Goal: Task Accomplishment & Management: Use online tool/utility

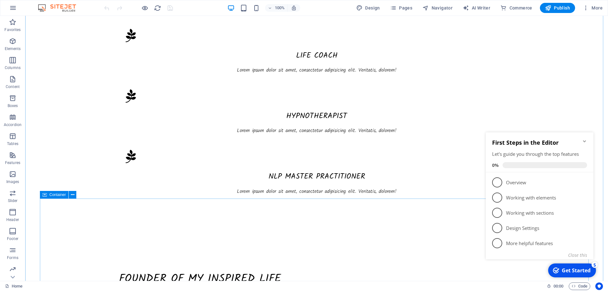
scroll to position [507, 0]
click at [585, 141] on icon "Minimize checklist" at bounding box center [584, 141] width 5 height 5
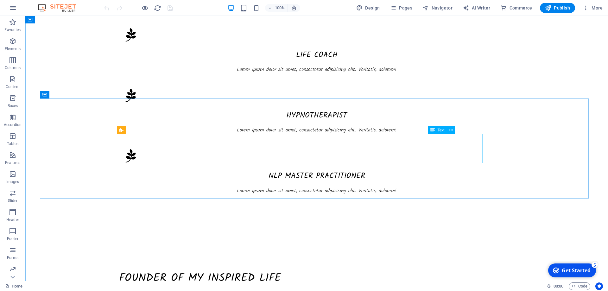
click at [450, 129] on icon at bounding box center [451, 130] width 3 height 7
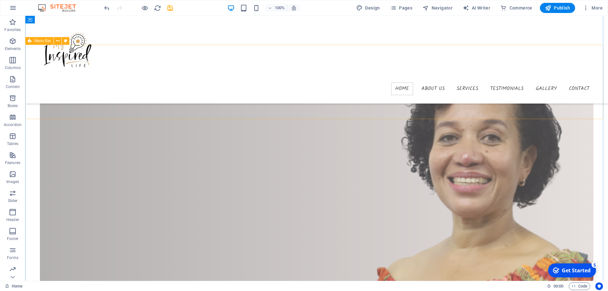
scroll to position [95, 0]
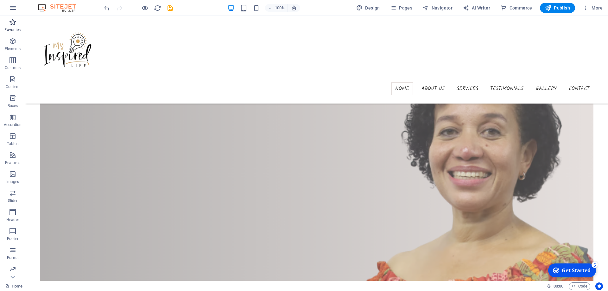
drag, startPoint x: 18, startPoint y: 28, endPoint x: 67, endPoint y: 49, distance: 54.1
click at [18, 28] on p "Favorites" at bounding box center [12, 29] width 16 height 5
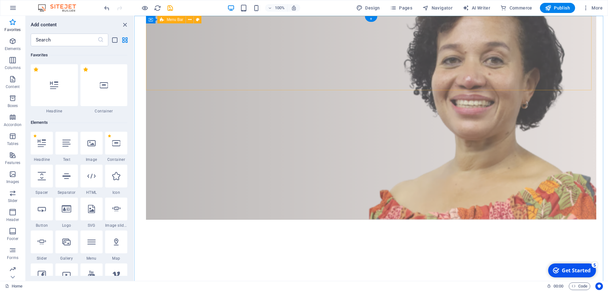
scroll to position [0, 0]
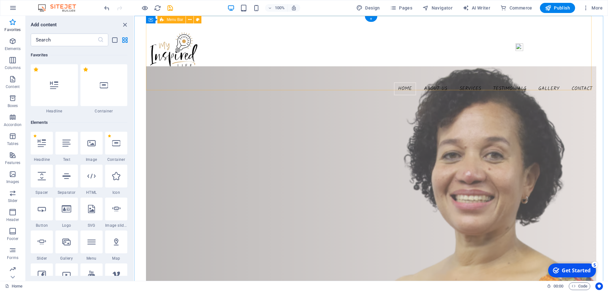
click at [272, 82] on nav "Home About us Services Testimonials Gallery Contact" at bounding box center [371, 88] width 450 height 13
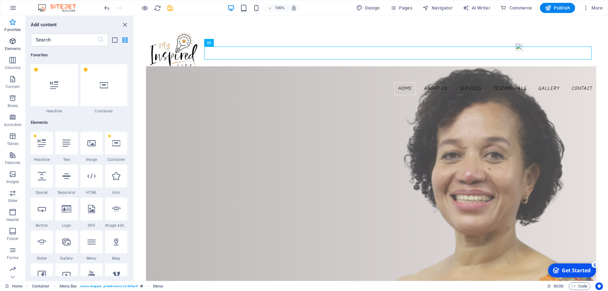
click at [16, 43] on icon "button" at bounding box center [13, 41] width 8 height 8
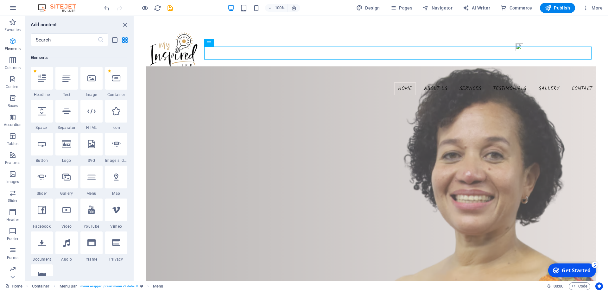
scroll to position [67, 0]
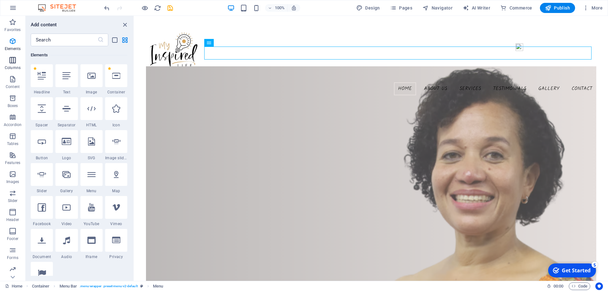
click at [13, 64] on icon "button" at bounding box center [13, 60] width 8 height 8
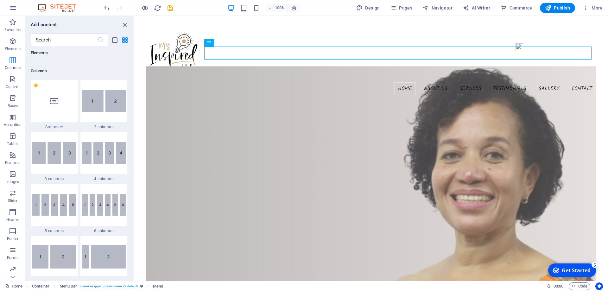
scroll to position [314, 0]
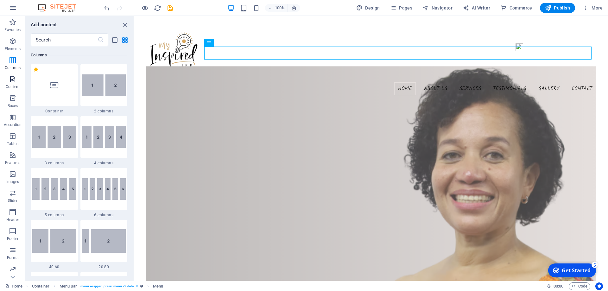
click at [14, 86] on p "Content" at bounding box center [13, 86] width 14 height 5
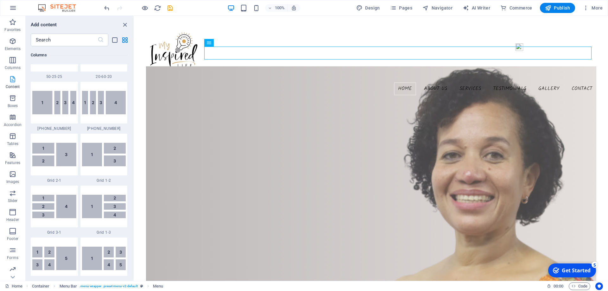
scroll to position [1109, 0]
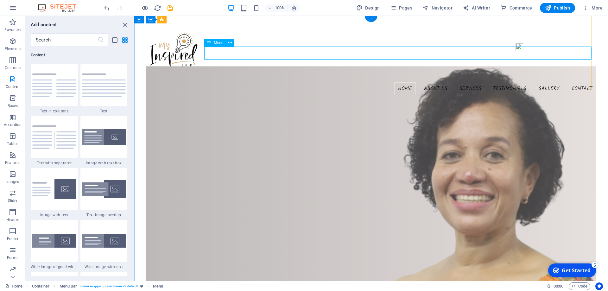
click at [505, 82] on nav "Home About us Services Testimonials Gallery Contact" at bounding box center [371, 88] width 450 height 13
click at [125, 24] on icon "close panel" at bounding box center [124, 24] width 7 height 7
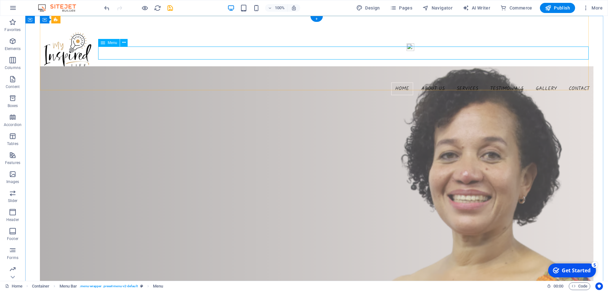
click at [431, 82] on nav "Home About us Services Testimonials Gallery Contact" at bounding box center [317, 88] width 554 height 13
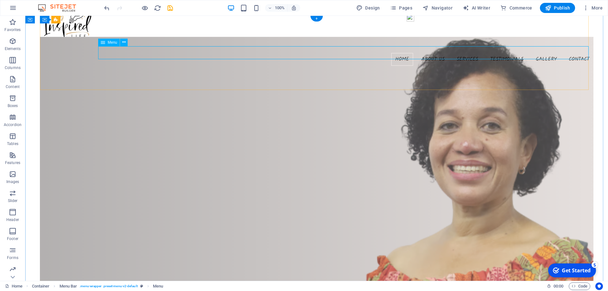
scroll to position [0, 0]
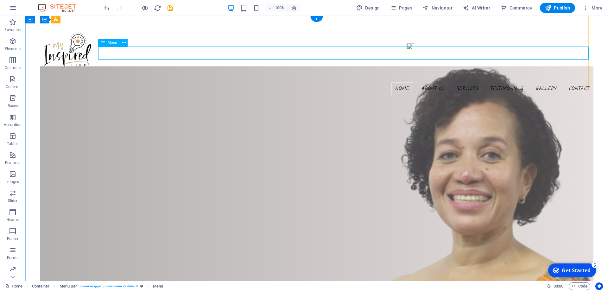
click at [428, 82] on nav "Home About us Services Testimonials Gallery Contact" at bounding box center [317, 88] width 554 height 13
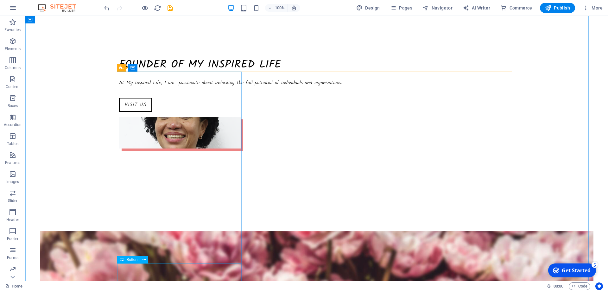
scroll to position [761, 0]
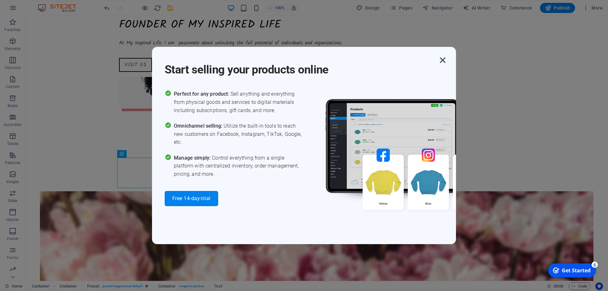
click at [447, 62] on icon "button" at bounding box center [442, 60] width 11 height 11
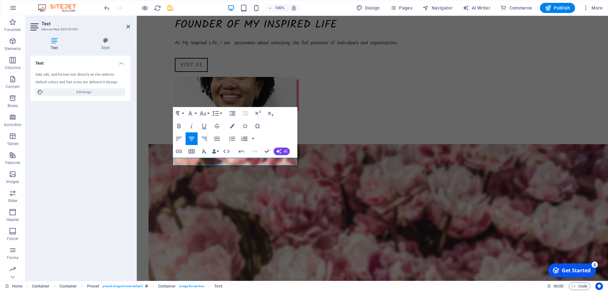
click at [240, 139] on button "Ordered List" at bounding box center [245, 138] width 12 height 13
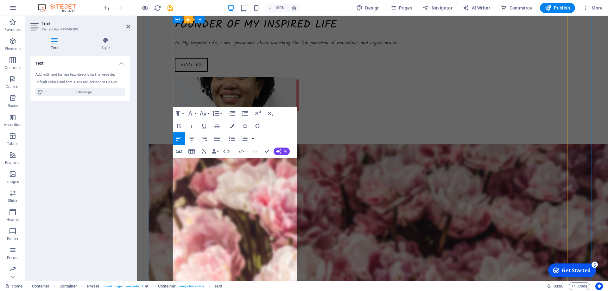
click at [234, 139] on icon "button" at bounding box center [232, 139] width 6 height 4
click at [233, 115] on icon "button" at bounding box center [233, 113] width 6 height 4
click at [249, 114] on button "Decrease Indent" at bounding box center [245, 113] width 12 height 13
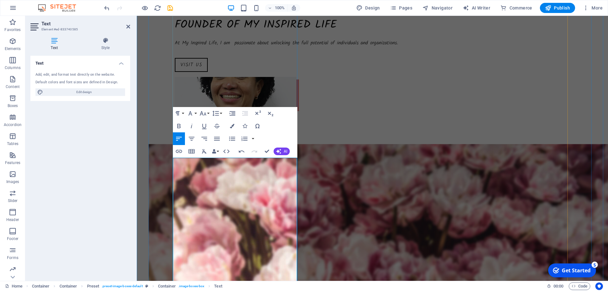
drag, startPoint x: 183, startPoint y: 170, endPoint x: 208, endPoint y: 200, distance: 38.8
click at [196, 113] on button "Font Family" at bounding box center [192, 113] width 12 height 13
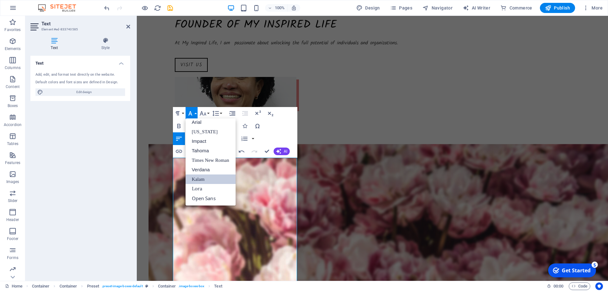
scroll to position [3, 0]
click at [196, 113] on button "Font Family" at bounding box center [192, 113] width 12 height 13
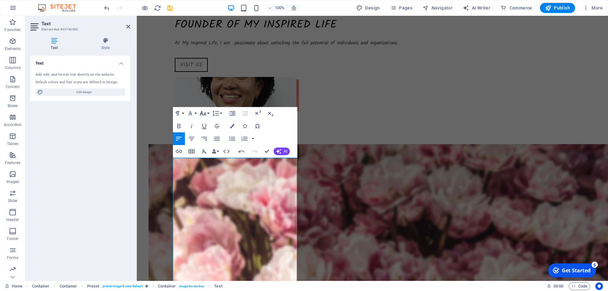
click at [206, 113] on icon "button" at bounding box center [203, 114] width 8 height 8
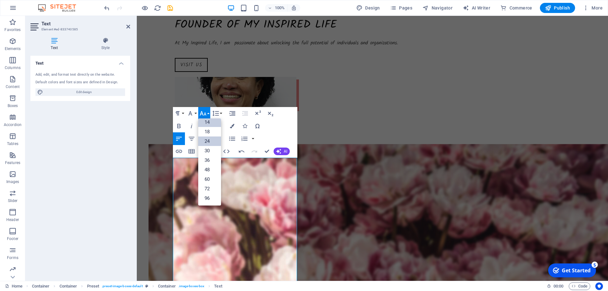
click at [211, 124] on link "14" at bounding box center [209, 123] width 23 height 10
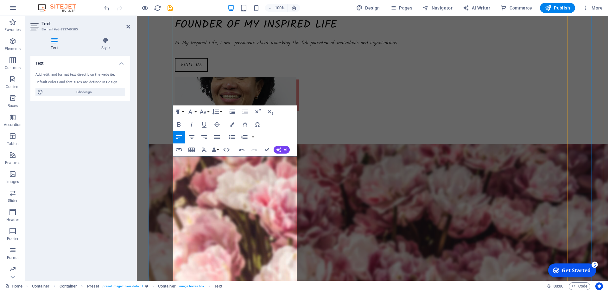
scroll to position [762, 0]
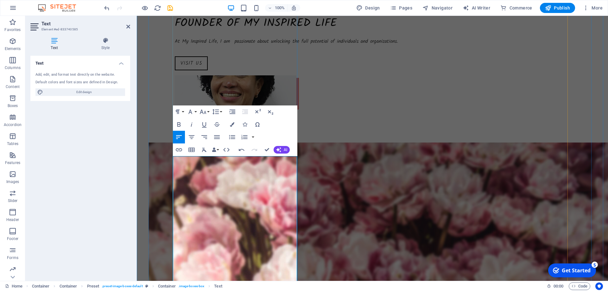
click at [176, 112] on icon "button" at bounding box center [178, 112] width 8 height 8
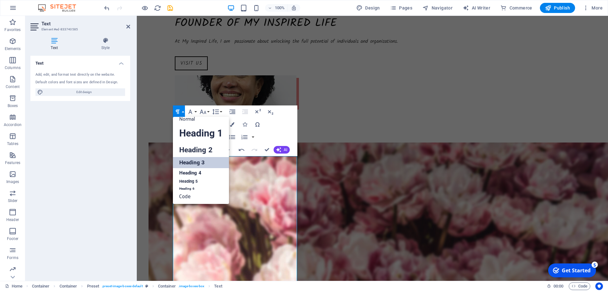
scroll to position [5, 0]
click at [176, 112] on icon "button" at bounding box center [178, 112] width 8 height 8
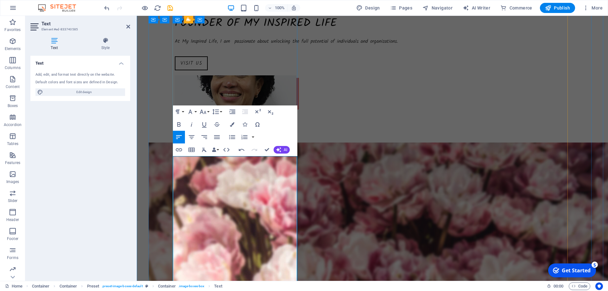
drag, startPoint x: 261, startPoint y: 162, endPoint x: 177, endPoint y: 163, distance: 84.3
click at [194, 113] on icon "button" at bounding box center [191, 112] width 8 height 8
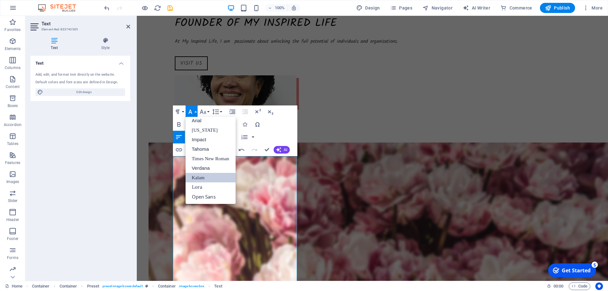
scroll to position [3, 0]
click at [194, 113] on icon "button" at bounding box center [191, 112] width 8 height 8
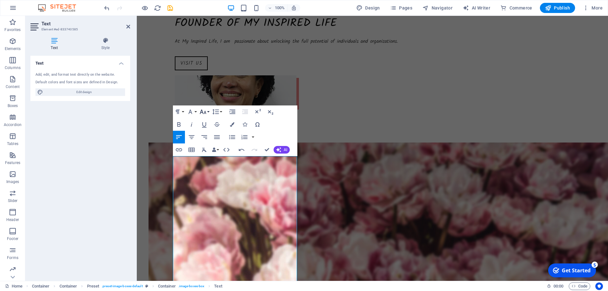
click at [207, 112] on button "Font Size" at bounding box center [204, 112] width 12 height 13
click at [215, 132] on link "18" at bounding box center [209, 130] width 23 height 10
drag, startPoint x: 264, startPoint y: 184, endPoint x: 164, endPoint y: 177, distance: 100.1
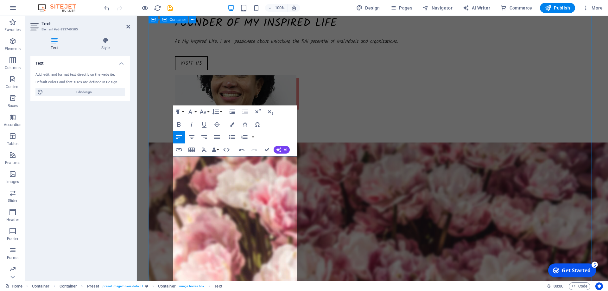
click at [203, 111] on icon "button" at bounding box center [203, 112] width 8 height 8
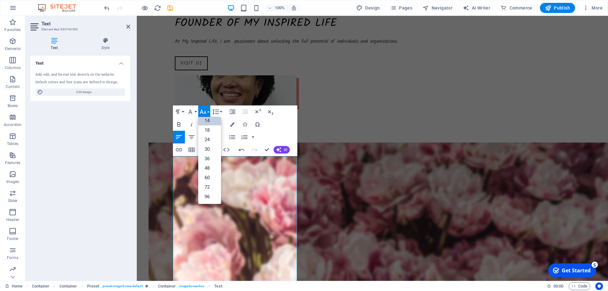
click at [208, 121] on link "14" at bounding box center [209, 121] width 23 height 10
click at [209, 112] on button "Font Size" at bounding box center [204, 112] width 12 height 13
click at [212, 122] on link "14" at bounding box center [209, 121] width 23 height 10
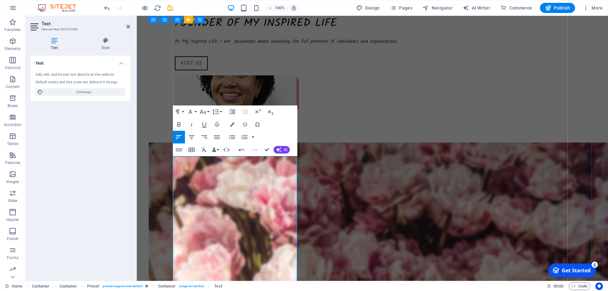
click at [244, 138] on icon "button" at bounding box center [245, 137] width 8 height 8
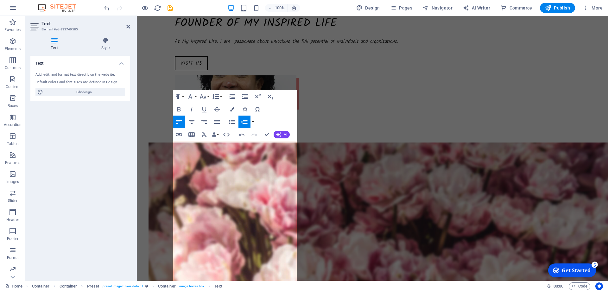
scroll to position [777, 0]
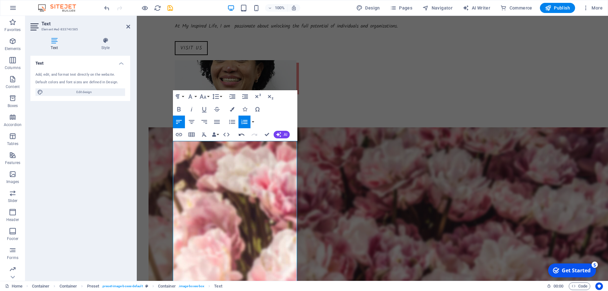
click at [241, 135] on icon "button" at bounding box center [242, 135] width 8 height 8
click at [194, 124] on icon "button" at bounding box center [192, 122] width 8 height 8
click at [178, 123] on icon "button" at bounding box center [179, 122] width 8 height 8
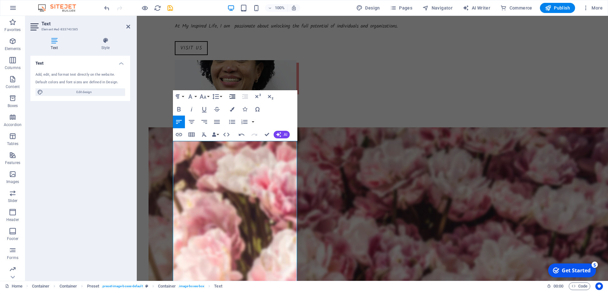
click at [234, 96] on icon "button" at bounding box center [233, 96] width 6 height 4
click at [244, 134] on icon "button" at bounding box center [242, 135] width 8 height 8
click at [216, 120] on icon "button" at bounding box center [217, 122] width 6 height 4
click at [179, 120] on icon "button" at bounding box center [179, 122] width 6 height 4
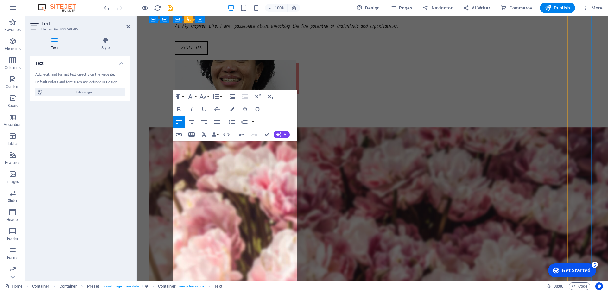
drag, startPoint x: 177, startPoint y: 177, endPoint x: 234, endPoint y: 178, distance: 56.7
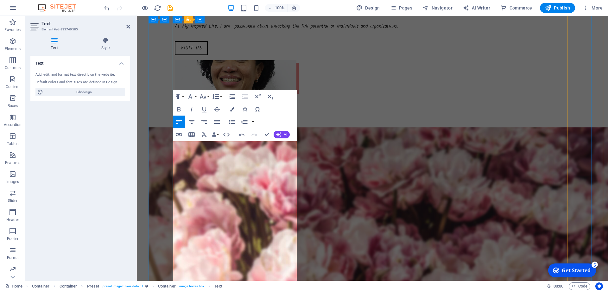
click at [202, 96] on icon "button" at bounding box center [203, 96] width 7 height 4
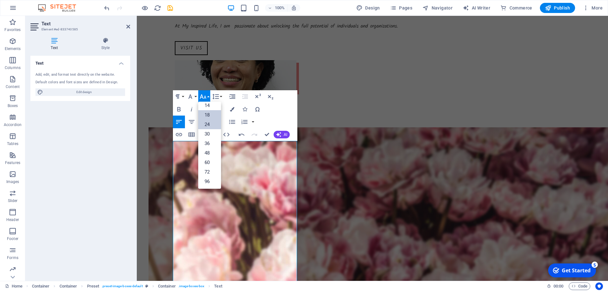
scroll to position [51, 0]
click at [216, 113] on link "18" at bounding box center [209, 115] width 23 height 10
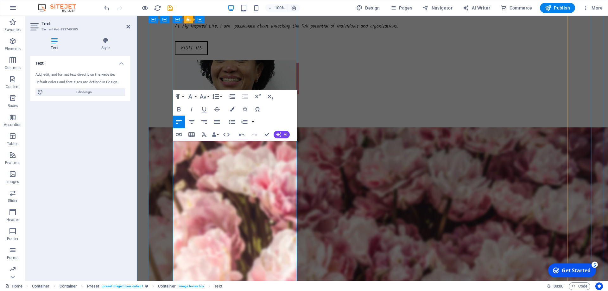
drag, startPoint x: 222, startPoint y: 176, endPoint x: 252, endPoint y: 235, distance: 66.3
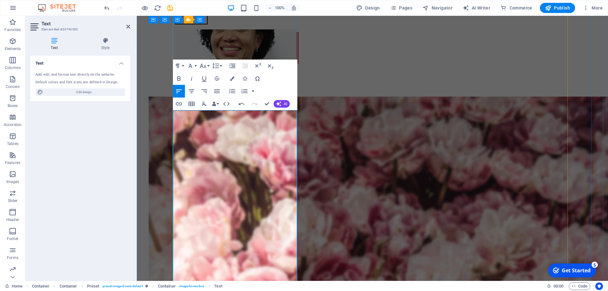
scroll to position [809, 0]
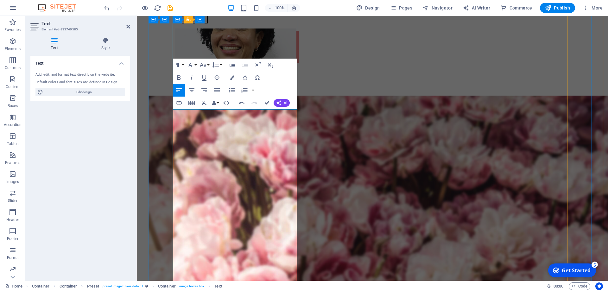
click at [203, 66] on icon "button" at bounding box center [203, 65] width 8 height 8
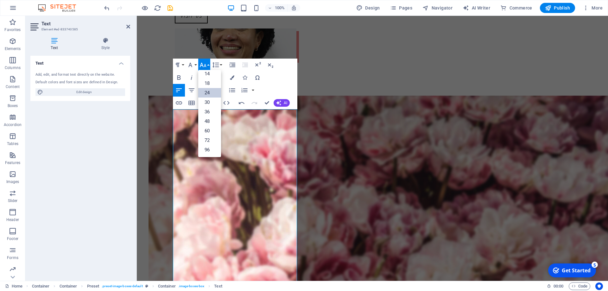
scroll to position [51, 0]
click at [209, 73] on link "14" at bounding box center [209, 74] width 23 height 10
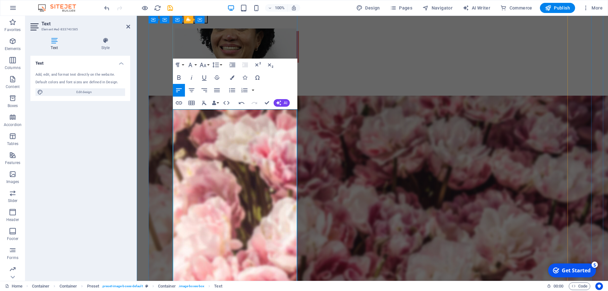
drag, startPoint x: 257, startPoint y: 167, endPoint x: 176, endPoint y: 165, distance: 80.8
click at [205, 67] on icon "button" at bounding box center [203, 65] width 8 height 8
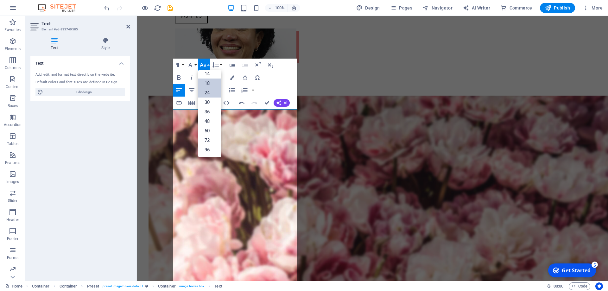
click at [209, 81] on link "18" at bounding box center [209, 84] width 23 height 10
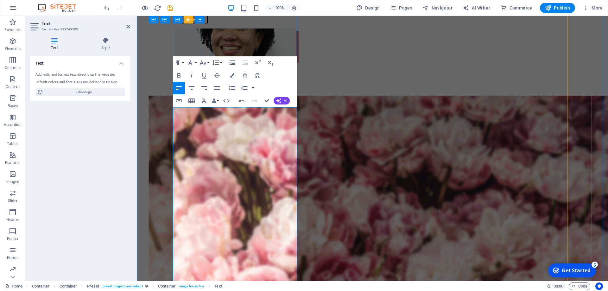
scroll to position [811, 0]
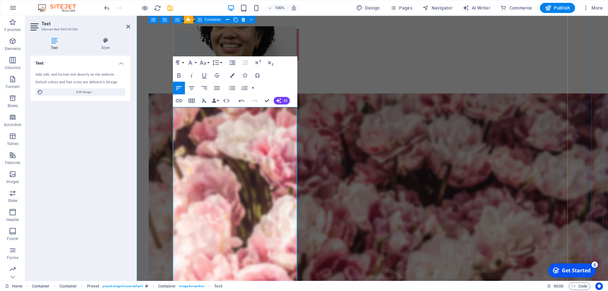
drag, startPoint x: 253, startPoint y: 113, endPoint x: 172, endPoint y: 111, distance: 80.2
drag, startPoint x: 177, startPoint y: 123, endPoint x: 255, endPoint y: 132, distance: 78.7
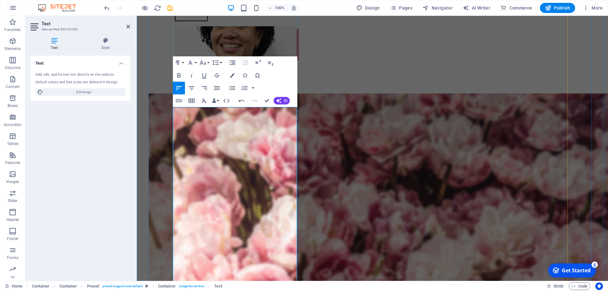
drag, startPoint x: 269, startPoint y: 136, endPoint x: 181, endPoint y: 127, distance: 88.2
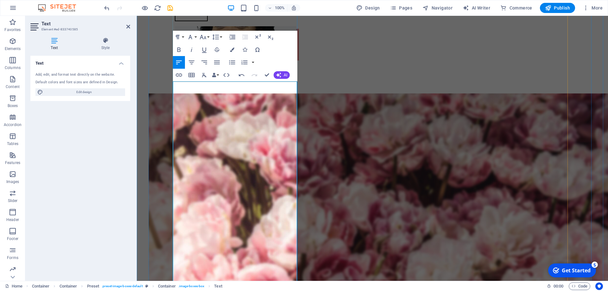
scroll to position [843, 0]
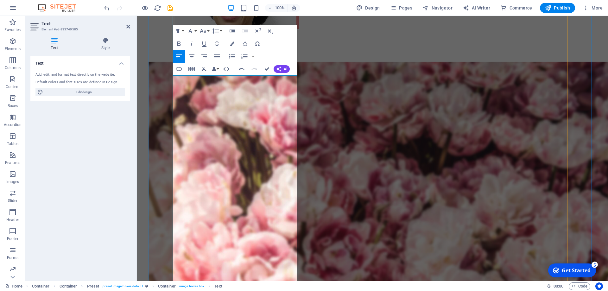
drag, startPoint x: 241, startPoint y: 135, endPoint x: 262, endPoint y: 162, distance: 34.7
click at [202, 32] on icon "button" at bounding box center [203, 31] width 8 height 8
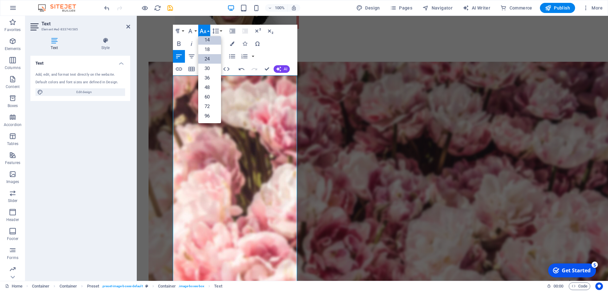
click at [209, 40] on link "14" at bounding box center [209, 40] width 23 height 10
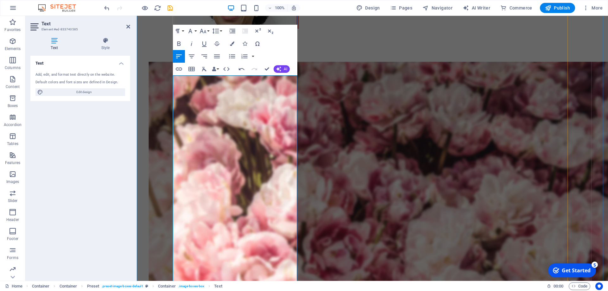
drag, startPoint x: 177, startPoint y: 164, endPoint x: 288, endPoint y: 163, distance: 111.2
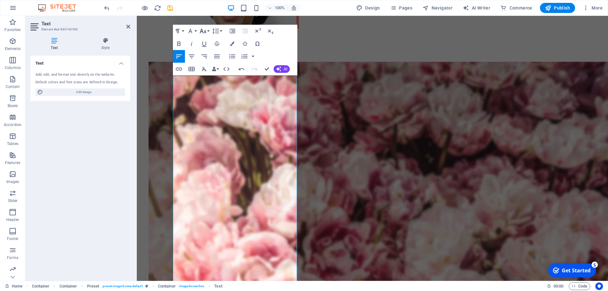
click at [202, 32] on icon "button" at bounding box center [203, 31] width 7 height 4
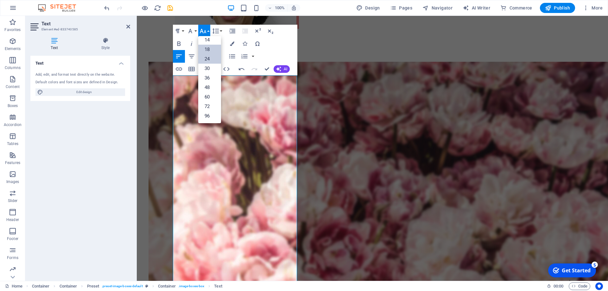
click at [207, 47] on link "18" at bounding box center [209, 50] width 23 height 10
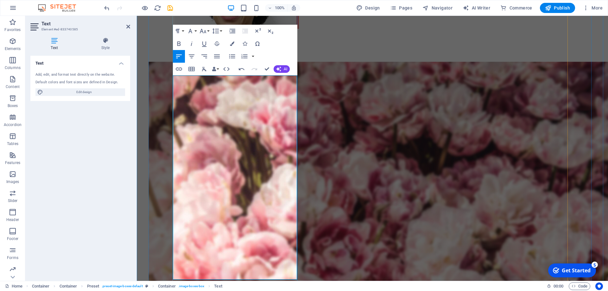
drag, startPoint x: 179, startPoint y: 177, endPoint x: 227, endPoint y: 196, distance: 51.9
drag, startPoint x: 216, startPoint y: 198, endPoint x: 175, endPoint y: 179, distance: 45.1
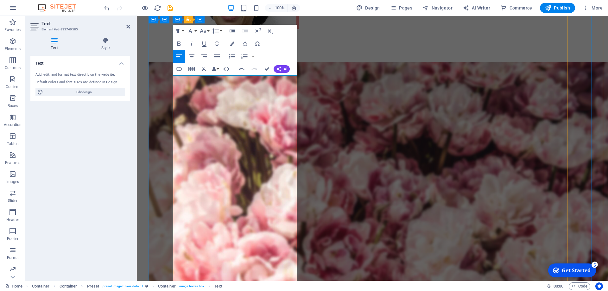
click at [201, 31] on icon "button" at bounding box center [203, 31] width 8 height 8
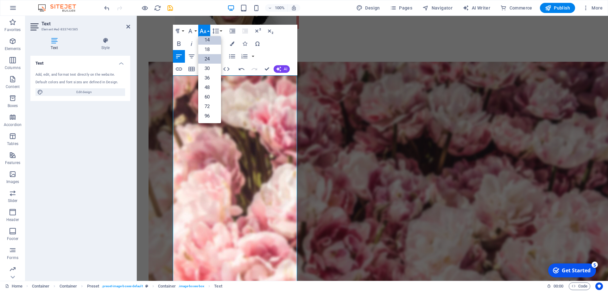
click at [206, 37] on link "14" at bounding box center [209, 40] width 23 height 10
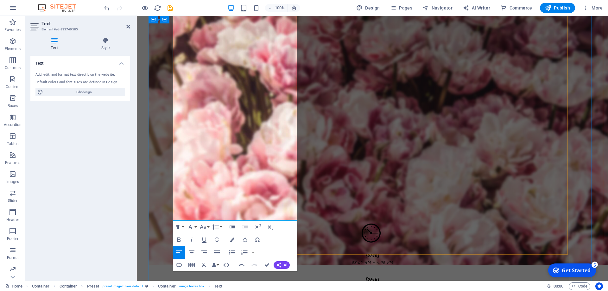
scroll to position [906, 0]
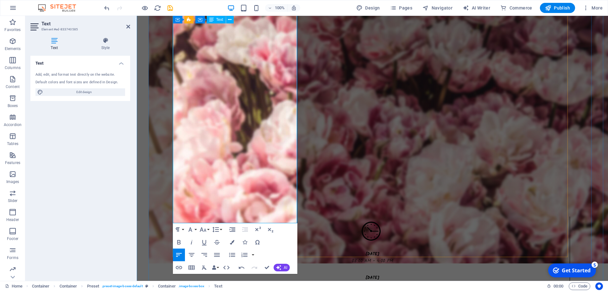
drag, startPoint x: 256, startPoint y: 137, endPoint x: 174, endPoint y: 136, distance: 82.4
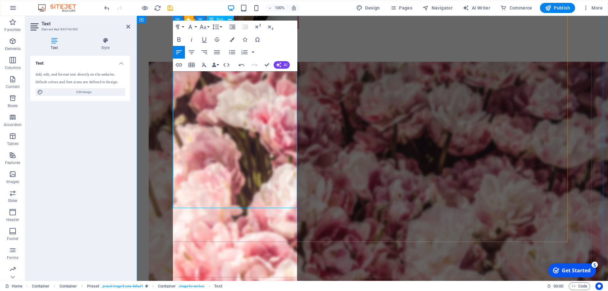
scroll to position [875, 0]
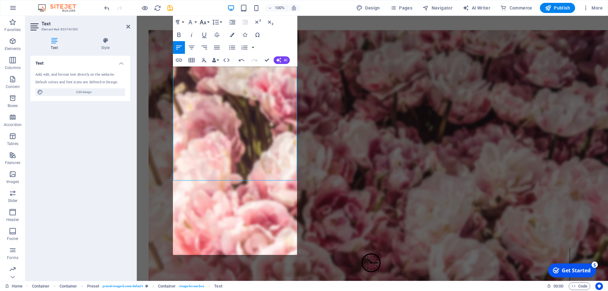
click at [206, 23] on icon "button" at bounding box center [203, 22] width 7 height 4
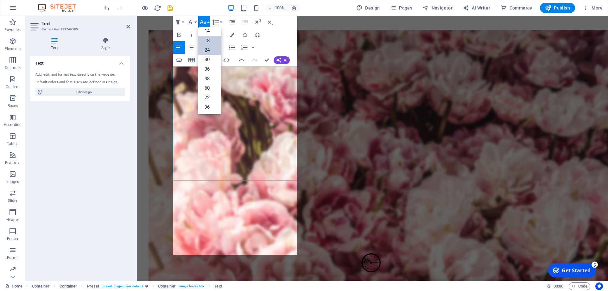
click at [209, 40] on link "18" at bounding box center [209, 41] width 23 height 10
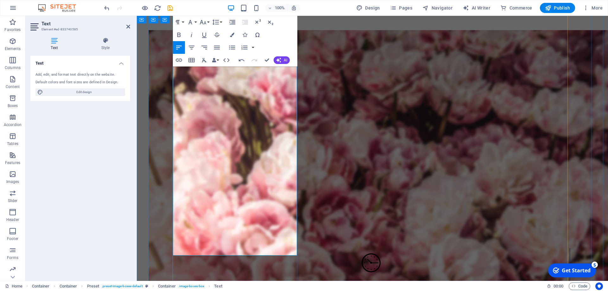
drag, startPoint x: 183, startPoint y: 205, endPoint x: 288, endPoint y: 209, distance: 105.0
click at [203, 24] on icon "button" at bounding box center [203, 22] width 7 height 4
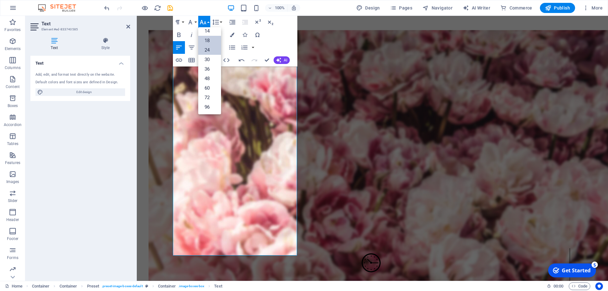
click at [213, 40] on link "18" at bounding box center [209, 41] width 23 height 10
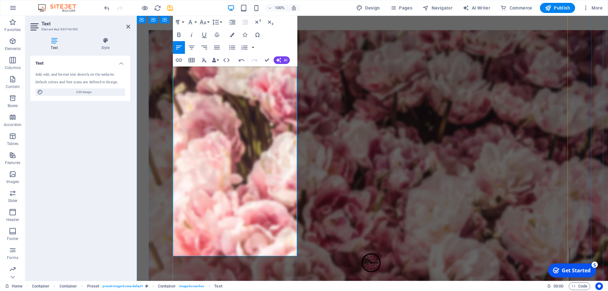
scroll to position [906, 0]
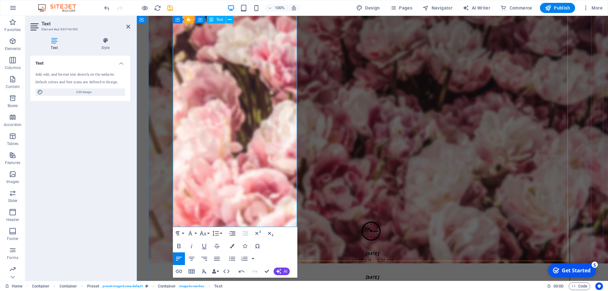
drag, startPoint x: 267, startPoint y: 168, endPoint x: 173, endPoint y: 149, distance: 96.3
click at [202, 233] on icon "button" at bounding box center [203, 233] width 7 height 4
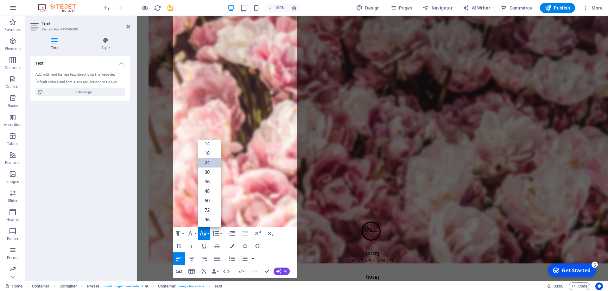
scroll to position [51, 0]
click at [209, 144] on link "14" at bounding box center [209, 144] width 23 height 10
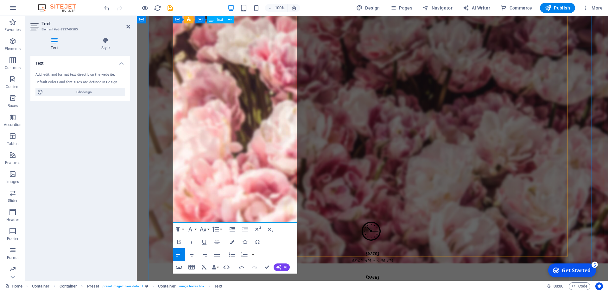
click at [201, 223] on button "Font Size" at bounding box center [204, 229] width 12 height 13
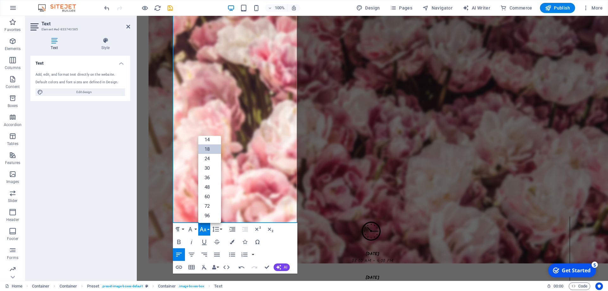
click at [201, 223] on button "Font Size" at bounding box center [204, 229] width 12 height 13
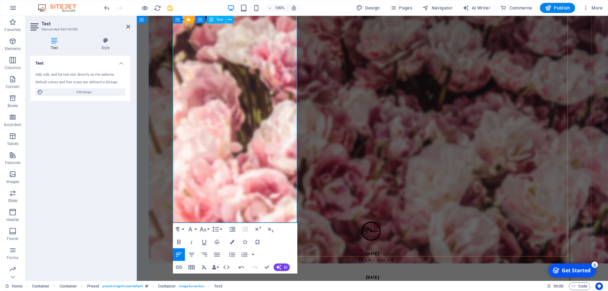
drag, startPoint x: 368, startPoint y: 242, endPoint x: 175, endPoint y: 185, distance: 201.1
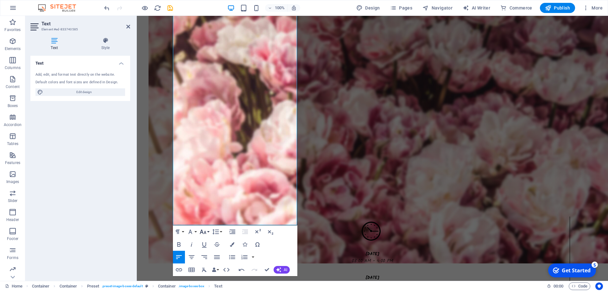
click at [205, 230] on icon "button" at bounding box center [203, 232] width 8 height 8
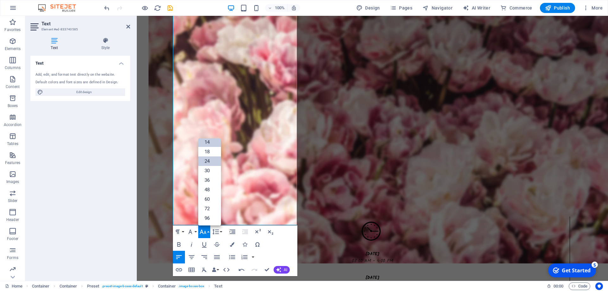
click at [208, 145] on link "14" at bounding box center [209, 143] width 23 height 10
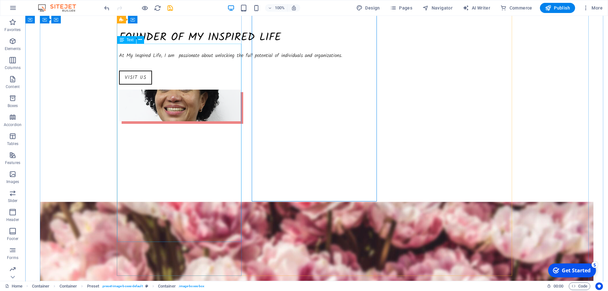
scroll to position [875, 0]
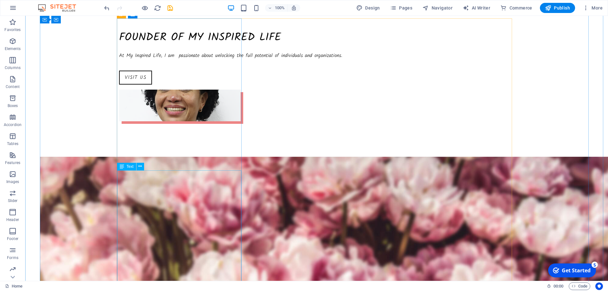
scroll to position [811, 0]
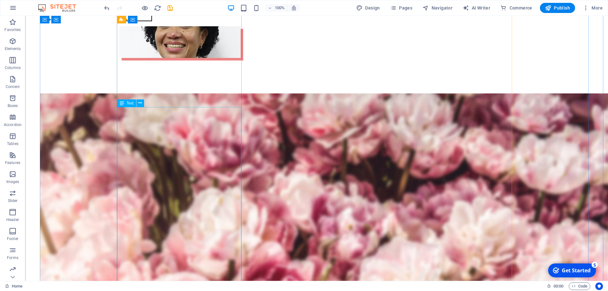
drag, startPoint x: 121, startPoint y: 144, endPoint x: 153, endPoint y: 160, distance: 35.4
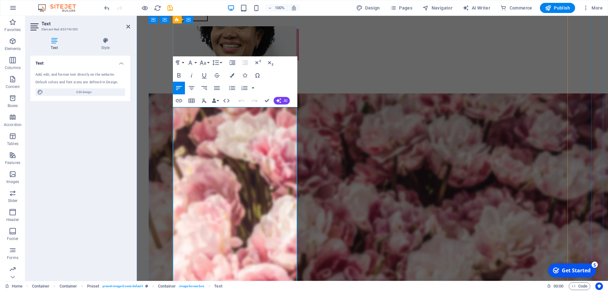
drag, startPoint x: 177, startPoint y: 144, endPoint x: 239, endPoint y: 160, distance: 63.4
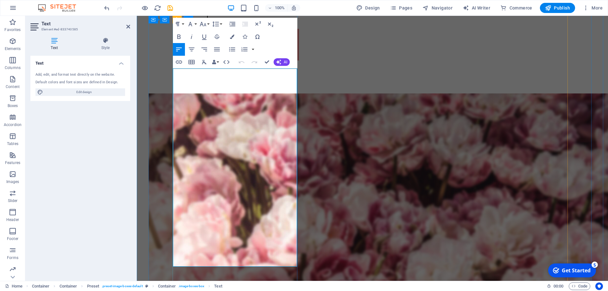
scroll to position [875, 0]
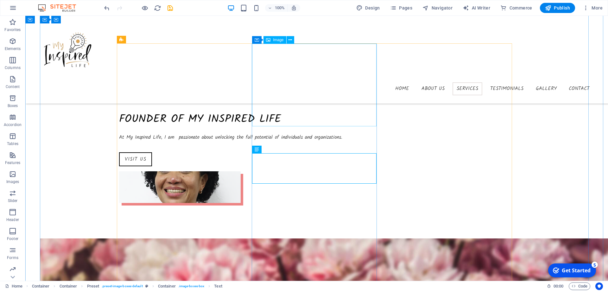
scroll to position [621, 0]
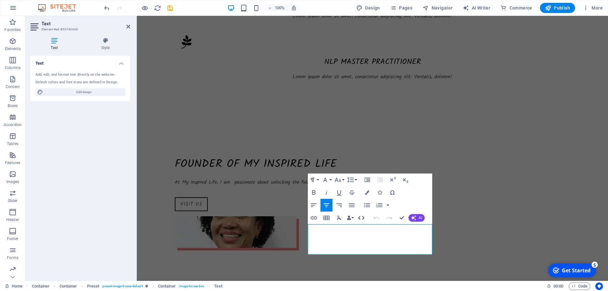
scroll to position [653, 0]
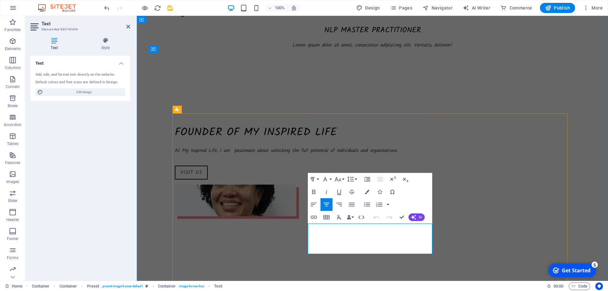
drag, startPoint x: 352, startPoint y: 228, endPoint x: 400, endPoint y: 248, distance: 51.5
click at [344, 184] on button "Font Size" at bounding box center [339, 179] width 12 height 13
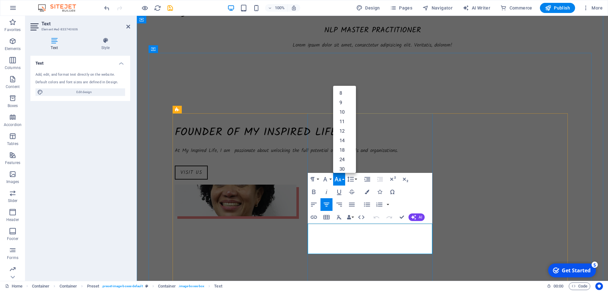
click at [335, 180] on icon "button" at bounding box center [338, 180] width 8 height 8
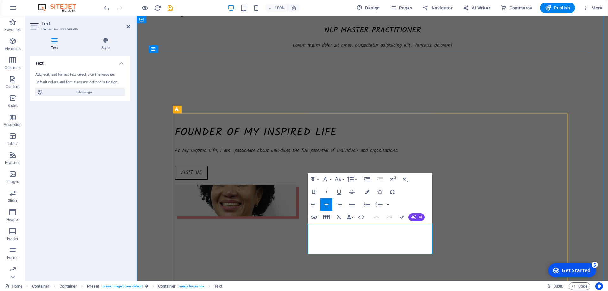
click at [329, 180] on icon "button" at bounding box center [326, 180] width 8 height 8
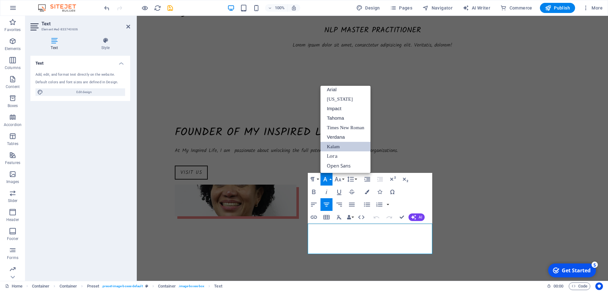
scroll to position [3, 0]
click at [329, 180] on icon "button" at bounding box center [326, 180] width 8 height 8
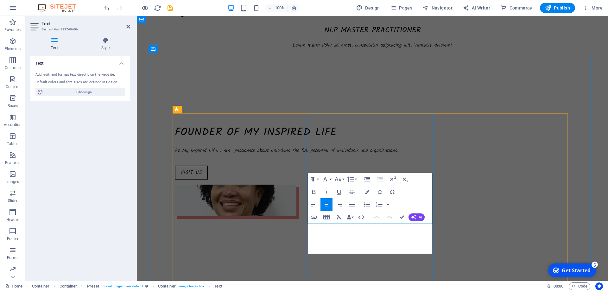
click at [343, 182] on button "Font Size" at bounding box center [339, 179] width 12 height 13
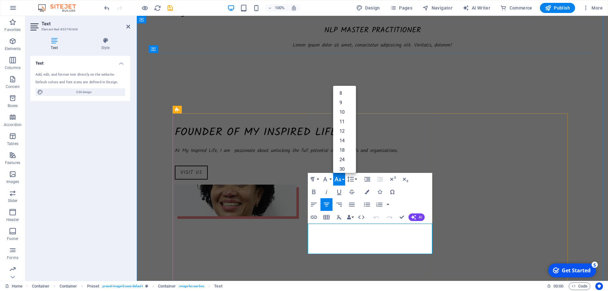
drag, startPoint x: 347, startPoint y: 228, endPoint x: 409, endPoint y: 251, distance: 66.3
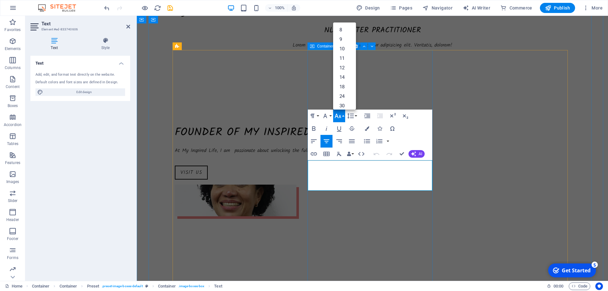
scroll to position [716, 0]
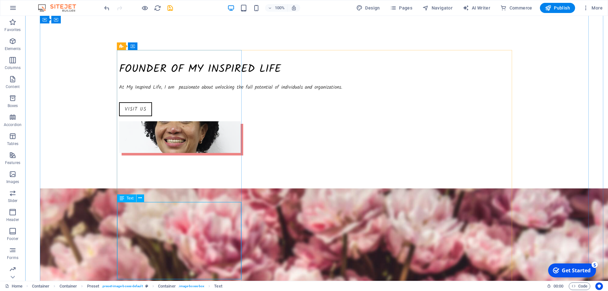
drag, startPoint x: 203, startPoint y: 233, endPoint x: 202, endPoint y: 218, distance: 14.6
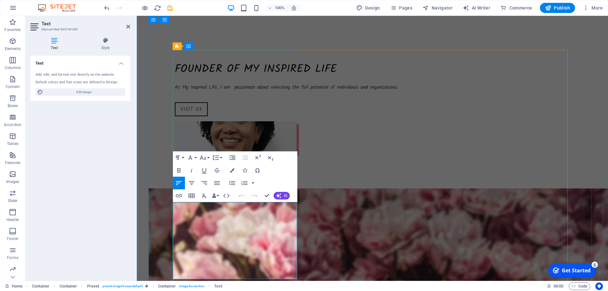
drag, startPoint x: 177, startPoint y: 206, endPoint x: 271, endPoint y: 230, distance: 96.5
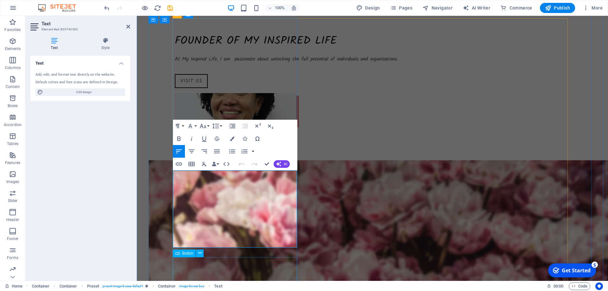
scroll to position [748, 0]
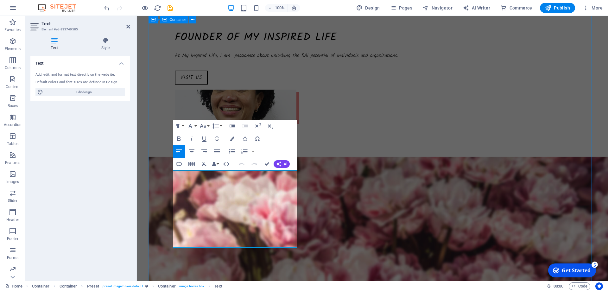
drag, startPoint x: 214, startPoint y: 240, endPoint x: 169, endPoint y: 177, distance: 77.4
click at [204, 125] on icon "button" at bounding box center [203, 126] width 8 height 8
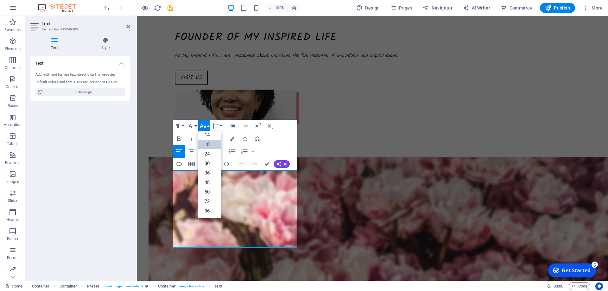
scroll to position [51, 0]
click at [209, 136] on link "14" at bounding box center [209, 135] width 23 height 10
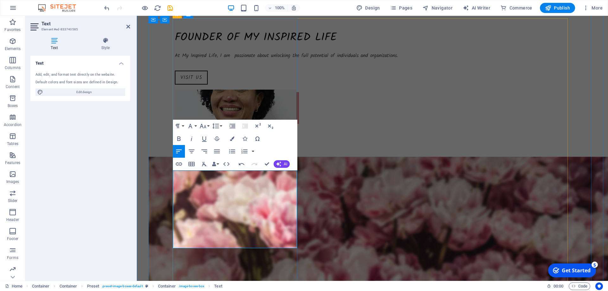
drag, startPoint x: 228, startPoint y: 178, endPoint x: 173, endPoint y: 174, distance: 54.6
click at [179, 138] on icon "button" at bounding box center [179, 139] width 8 height 8
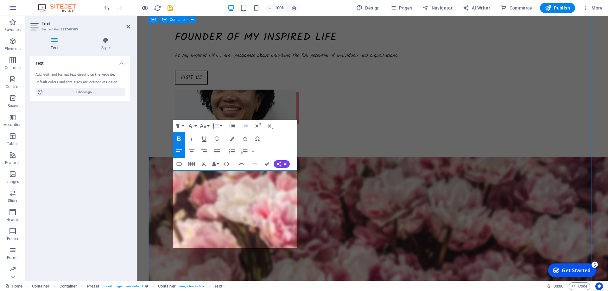
drag, startPoint x: 240, startPoint y: 209, endPoint x: 165, endPoint y: 210, distance: 74.2
click at [181, 139] on icon "button" at bounding box center [179, 139] width 8 height 8
click at [118, 151] on div "Text Add, edit, and format text directly on the website. Default colors and fon…" at bounding box center [80, 166] width 100 height 220
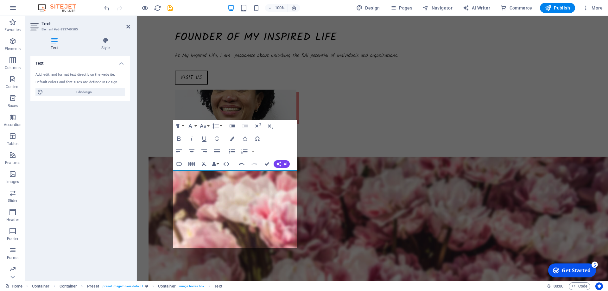
click at [118, 151] on div "Text Add, edit, and format text directly on the website. Default colors and fon…" at bounding box center [80, 166] width 100 height 220
click at [127, 29] on icon at bounding box center [128, 26] width 4 height 5
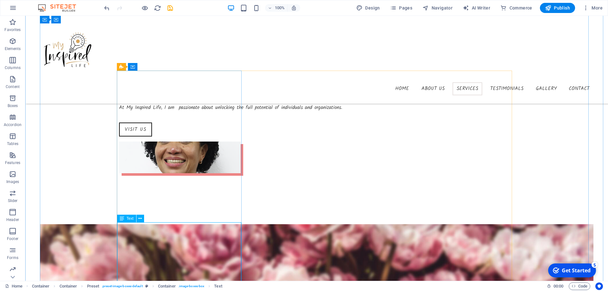
scroll to position [621, 0]
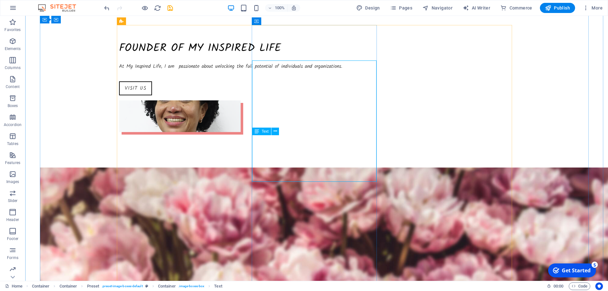
scroll to position [748, 0]
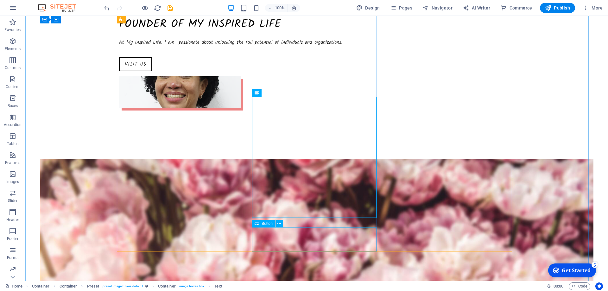
scroll to position [780, 0]
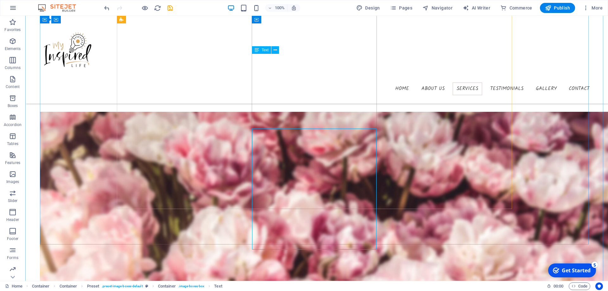
scroll to position [748, 0]
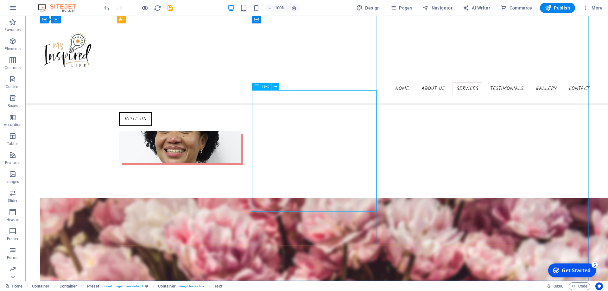
scroll to position [684, 0]
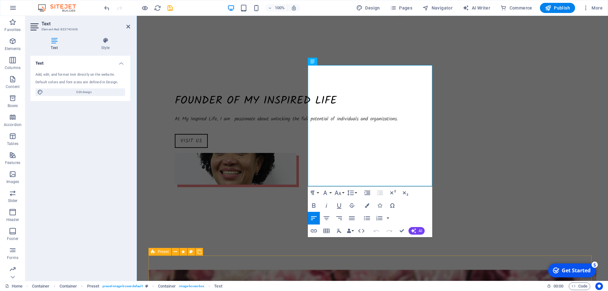
scroll to position [811, 0]
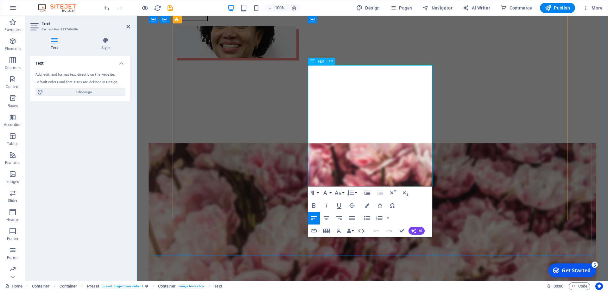
drag, startPoint x: 312, startPoint y: 157, endPoint x: 375, endPoint y: 178, distance: 66.8
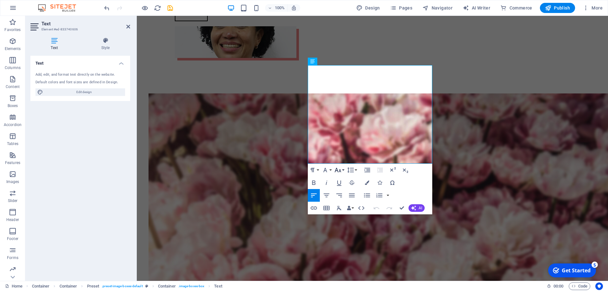
click at [335, 170] on icon "button" at bounding box center [338, 170] width 8 height 8
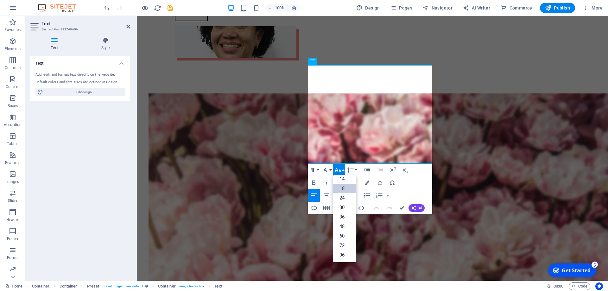
scroll to position [51, 0]
click at [339, 176] on link "14" at bounding box center [344, 179] width 23 height 10
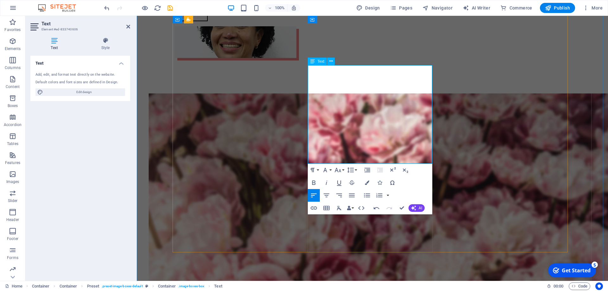
drag, startPoint x: 337, startPoint y: 145, endPoint x: 311, endPoint y: 72, distance: 77.9
click at [338, 170] on icon "button" at bounding box center [338, 170] width 8 height 8
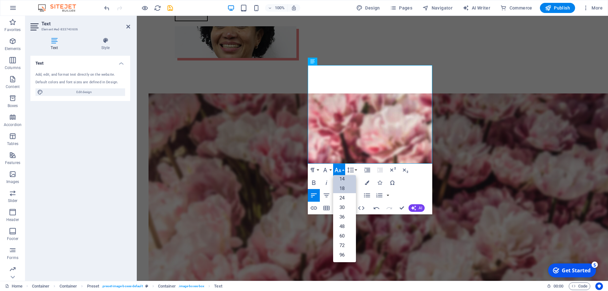
click at [339, 177] on link "14" at bounding box center [344, 179] width 23 height 10
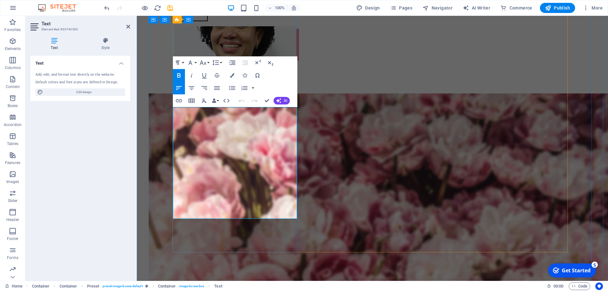
drag, startPoint x: 179, startPoint y: 112, endPoint x: 287, endPoint y: 209, distance: 144.5
click at [208, 64] on button "Font Size" at bounding box center [204, 62] width 12 height 13
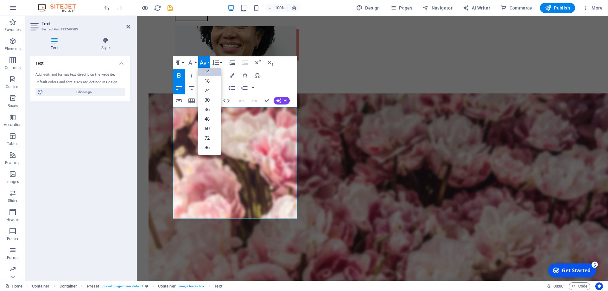
click at [213, 73] on link "14" at bounding box center [209, 72] width 23 height 10
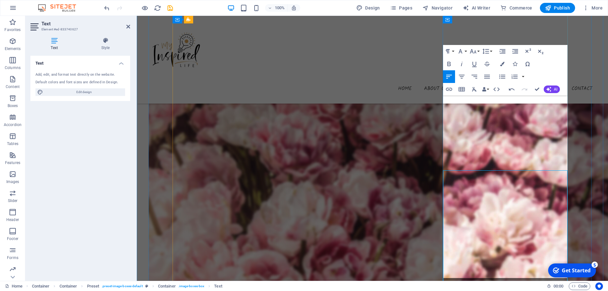
scroll to position [748, 0]
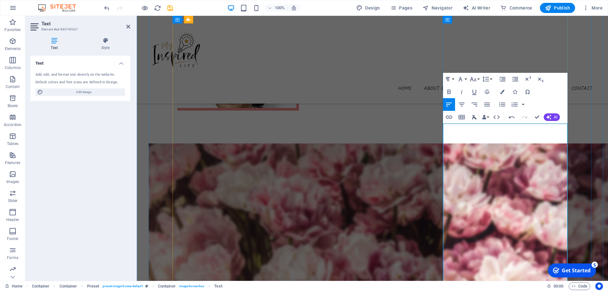
scroll to position [684, 0]
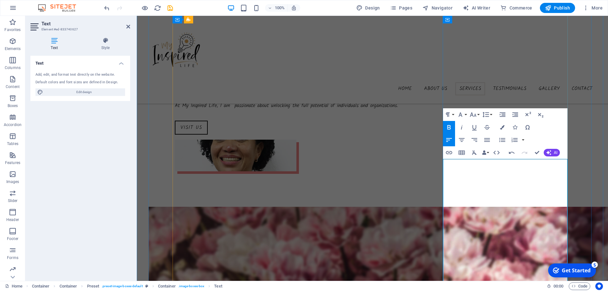
click at [487, 115] on icon "button" at bounding box center [486, 114] width 7 height 5
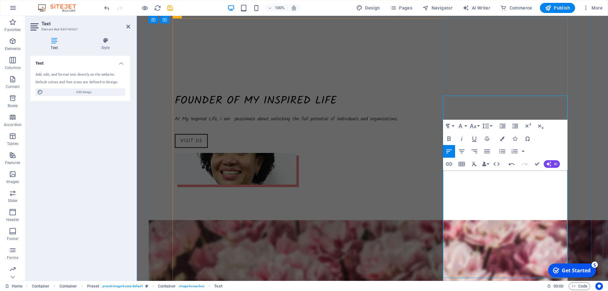
scroll to position [748, 0]
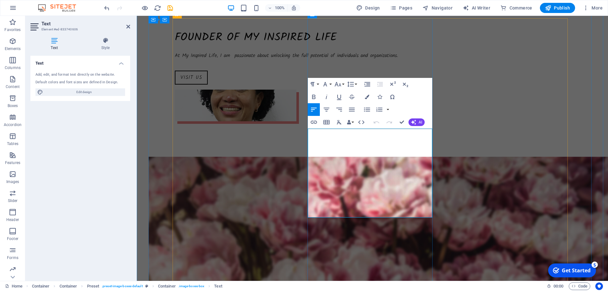
drag, startPoint x: 345, startPoint y: 132, endPoint x: 309, endPoint y: 129, distance: 36.2
click at [313, 95] on icon "button" at bounding box center [313, 97] width 3 height 4
drag, startPoint x: 357, startPoint y: 156, endPoint x: 311, endPoint y: 155, distance: 46.3
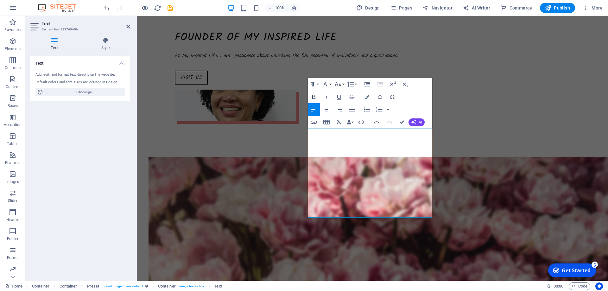
click at [313, 93] on button "Bold" at bounding box center [314, 97] width 12 height 13
drag, startPoint x: 377, startPoint y: 178, endPoint x: 291, endPoint y: 178, distance: 86.8
click at [313, 99] on icon "button" at bounding box center [313, 97] width 3 height 4
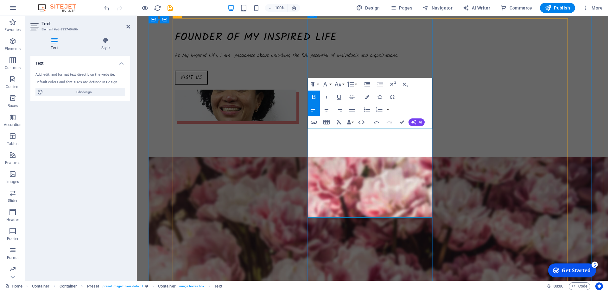
drag, startPoint x: 345, startPoint y: 135, endPoint x: 356, endPoint y: 136, distance: 10.8
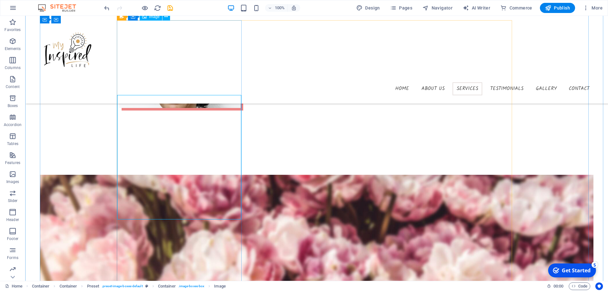
scroll to position [653, 0]
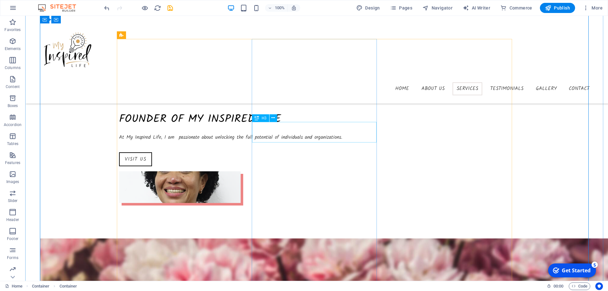
scroll to position [589, 0]
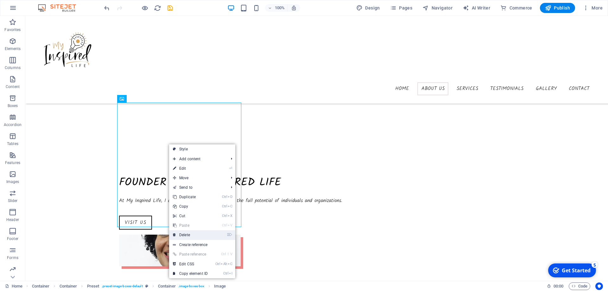
click at [188, 232] on link "⌦ Delete" at bounding box center [190, 235] width 42 height 10
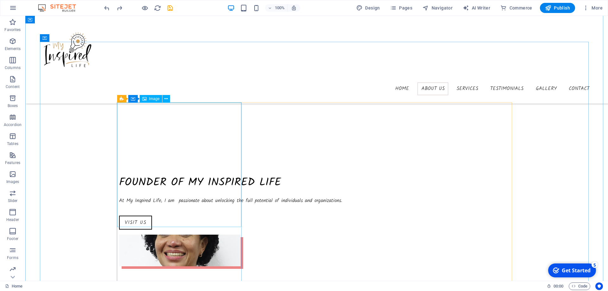
click at [157, 96] on div "Image" at bounding box center [151, 99] width 22 height 8
click at [148, 101] on div "Image" at bounding box center [151, 99] width 22 height 8
click at [165, 98] on icon at bounding box center [165, 99] width 3 height 7
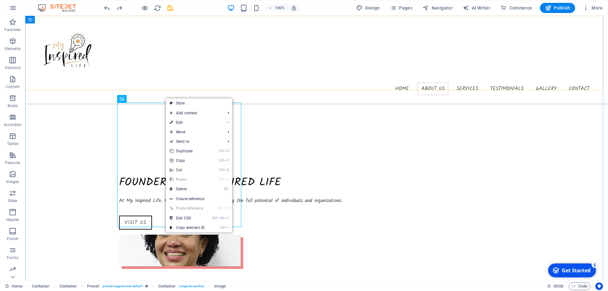
click at [265, 85] on div "Home About us Services Testimonials Gallery Contact" at bounding box center [316, 60] width 583 height 88
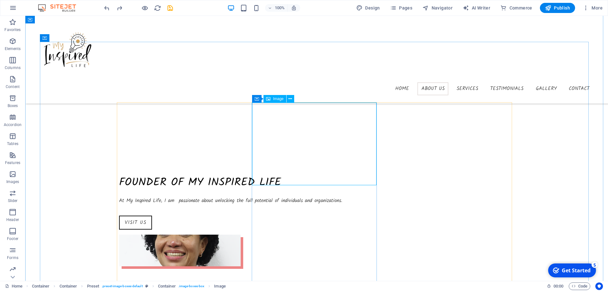
click at [282, 100] on span "Image" at bounding box center [278, 99] width 10 height 4
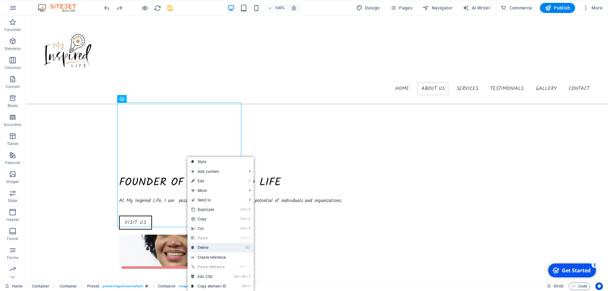
click at [216, 246] on link "⌦ Delete" at bounding box center [209, 248] width 42 height 10
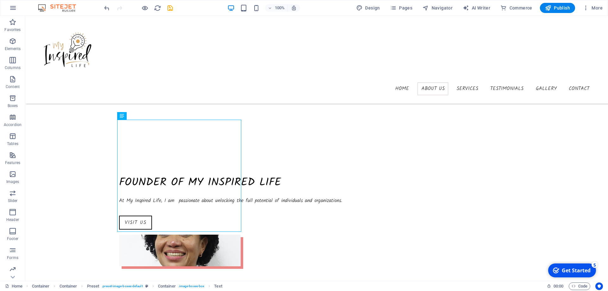
click at [387, 80] on div "Home About us Services Testimonials Gallery Contact" at bounding box center [316, 60] width 583 height 88
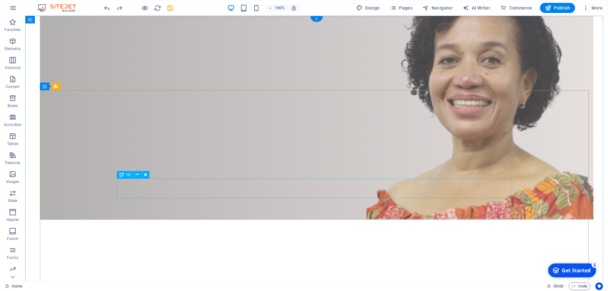
scroll to position [0, 0]
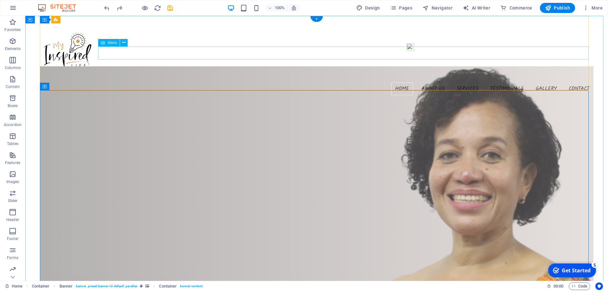
click at [434, 82] on nav "Home About us Services Testimonials Gallery Contact" at bounding box center [317, 88] width 554 height 13
click at [425, 82] on nav "Home About us Services Testimonials Gallery Contact" at bounding box center [317, 88] width 554 height 13
click at [125, 44] on icon at bounding box center [123, 42] width 3 height 7
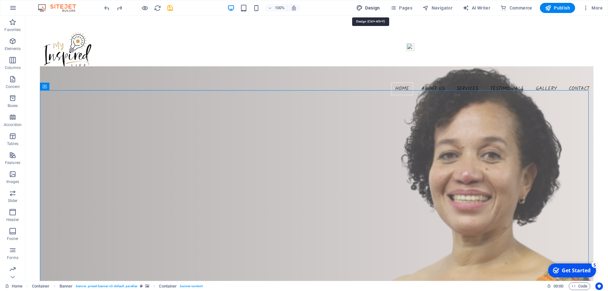
select select "px"
select select "300"
select select "px"
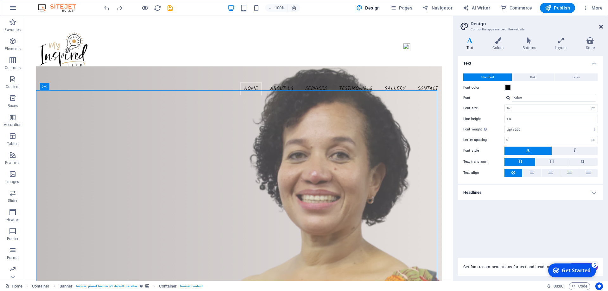
click at [600, 28] on icon at bounding box center [602, 26] width 4 height 5
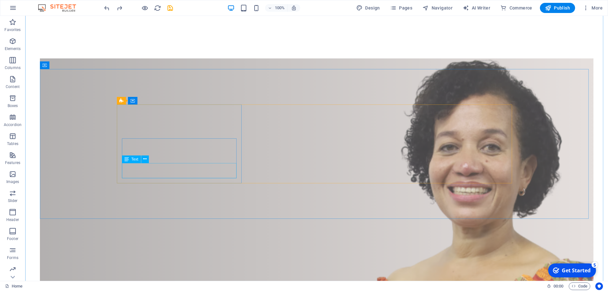
scroll to position [254, 0]
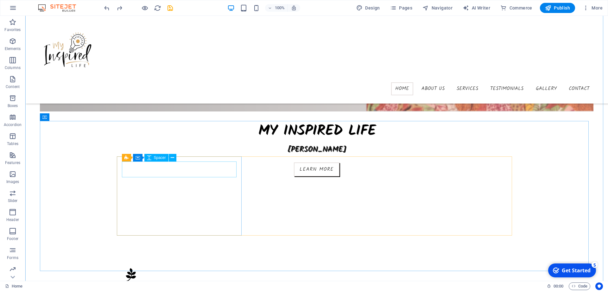
scroll to position [0, 0]
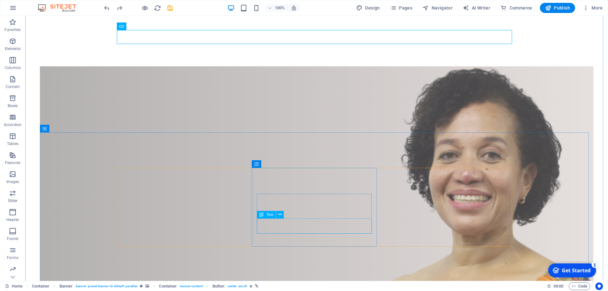
scroll to position [190, 0]
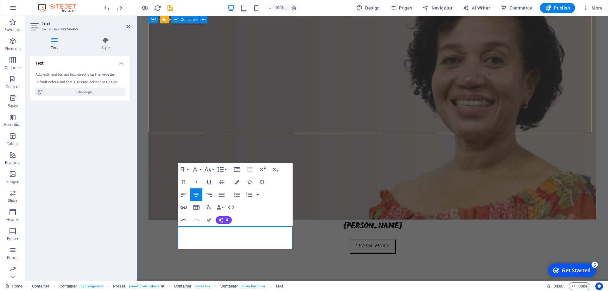
click at [318, 162] on div "my inspired life [PERSON_NAME] Learn more" at bounding box center [373, 225] width 448 height 126
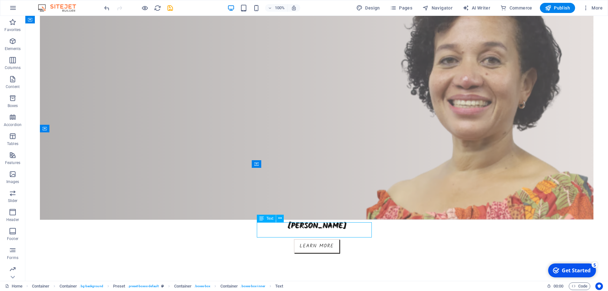
drag, startPoint x: 293, startPoint y: 235, endPoint x: 39, endPoint y: 254, distance: 254.5
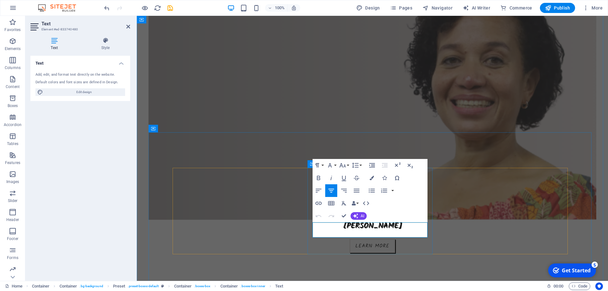
drag, startPoint x: 349, startPoint y: 230, endPoint x: 344, endPoint y: 229, distance: 4.5
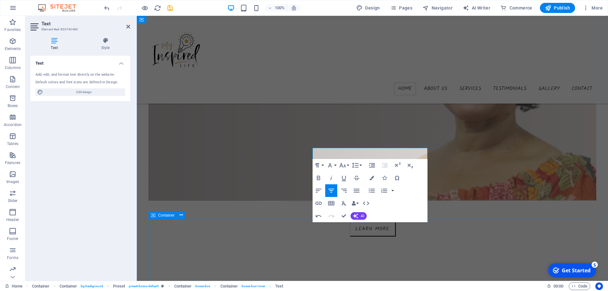
scroll to position [186, 0]
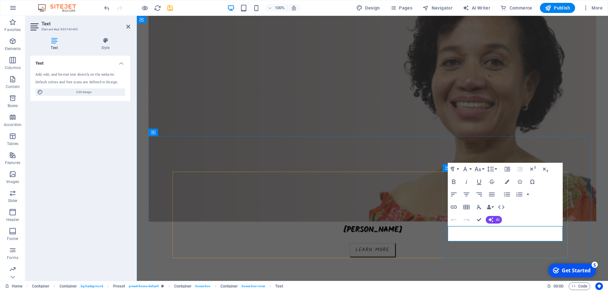
drag, startPoint x: 538, startPoint y: 238, endPoint x: 511, endPoint y: 235, distance: 27.4
drag, startPoint x: 511, startPoint y: 235, endPoint x: 451, endPoint y: 229, distance: 60.2
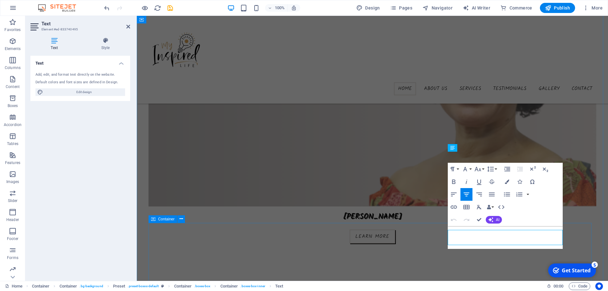
scroll to position [183, 0]
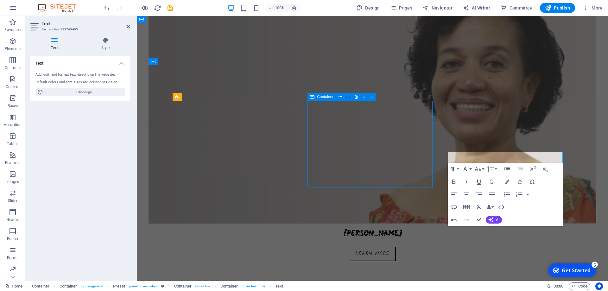
click at [412, 170] on div "my inspired life [PERSON_NAME] Learn more" at bounding box center [373, 233] width 448 height 126
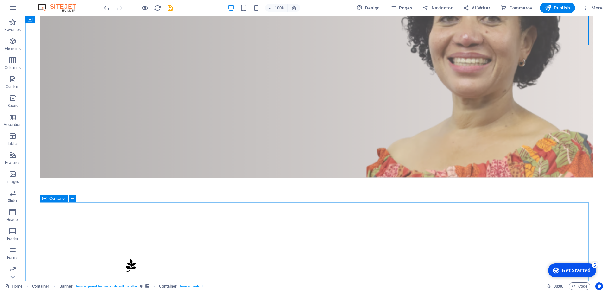
scroll to position [278, 0]
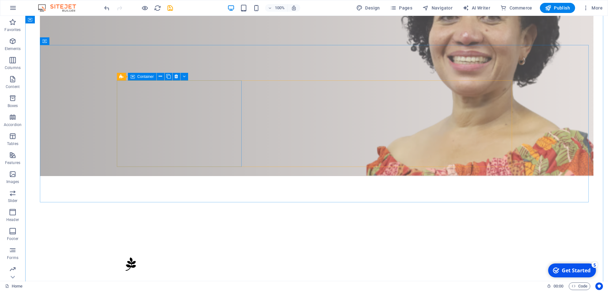
click at [176, 237] on div "Life coach [PERSON_NAME] purpose-driven professionals and business owners to re…" at bounding box center [316, 272] width 395 height 71
click at [184, 77] on icon at bounding box center [184, 76] width 3 height 7
click at [188, 237] on div "Hypnotherapist Helping you reprogram unconscious patterns and release blocks so…" at bounding box center [316, 264] width 395 height 55
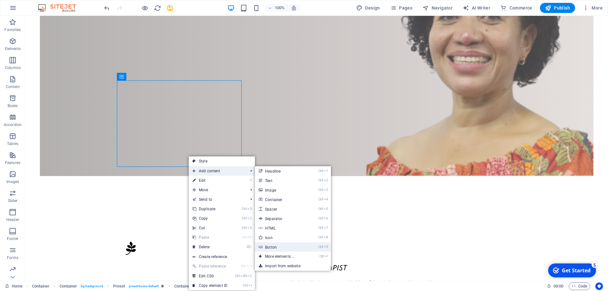
click at [283, 246] on link "Ctrl 9 Button" at bounding box center [281, 247] width 52 height 10
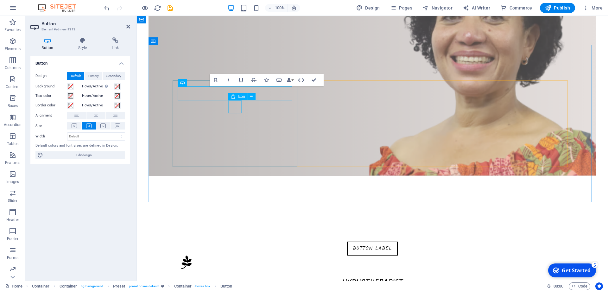
drag, startPoint x: 236, startPoint y: 104, endPoint x: 236, endPoint y: 113, distance: 9.2
click at [236, 237] on div "Button label Hypnotherapist Helping you reprogram unconscious patterns and rele…" at bounding box center [372, 271] width 395 height 69
drag, startPoint x: 106, startPoint y: 7, endPoint x: 179, endPoint y: 80, distance: 103.1
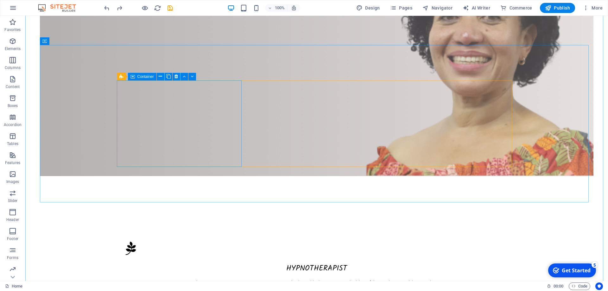
click at [168, 237] on div "Hypnotherapist Helping you reprogram unconscious patterns and release blocks so…" at bounding box center [316, 264] width 395 height 55
click at [183, 237] on div "Hypnotherapist Helping you reprogram unconscious patterns and release blocks so…" at bounding box center [316, 264] width 395 height 55
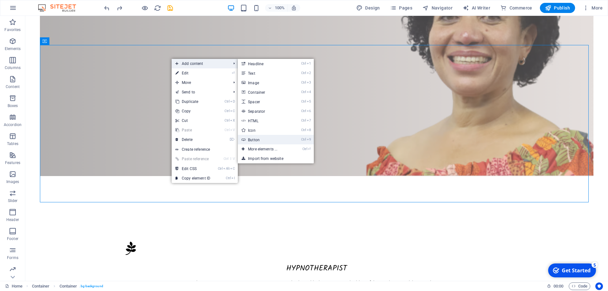
drag, startPoint x: 263, startPoint y: 141, endPoint x: 100, endPoint y: 132, distance: 162.5
click at [263, 141] on link "Ctrl 9 Button" at bounding box center [264, 140] width 52 height 10
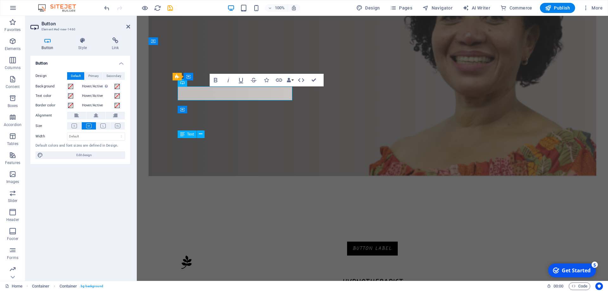
click at [347, 242] on link "Button label" at bounding box center [372, 249] width 51 height 14
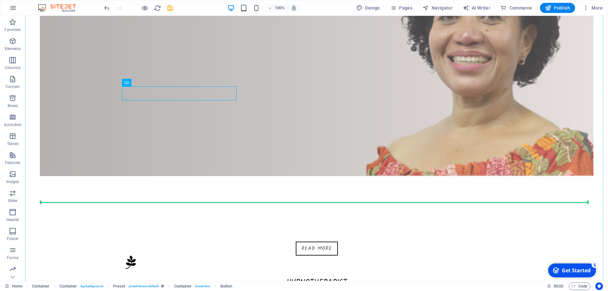
drag, startPoint x: 203, startPoint y: 97, endPoint x: 198, endPoint y: 179, distance: 82.2
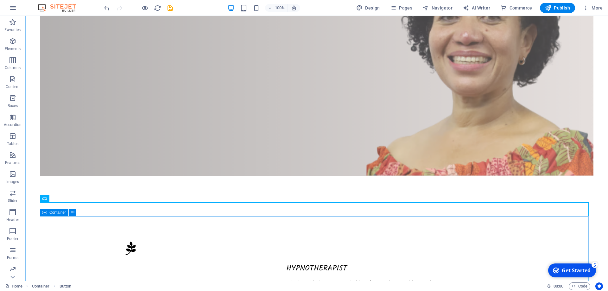
drag, startPoint x: 75, startPoint y: 206, endPoint x: 100, endPoint y: 197, distance: 26.3
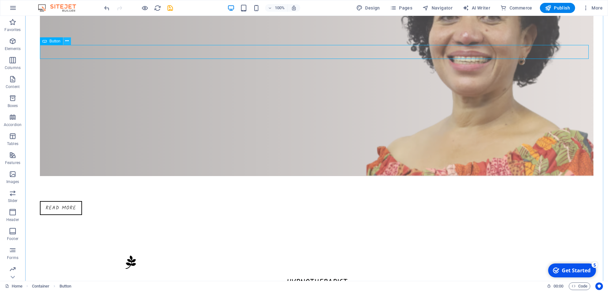
click at [68, 42] on icon at bounding box center [66, 41] width 3 height 7
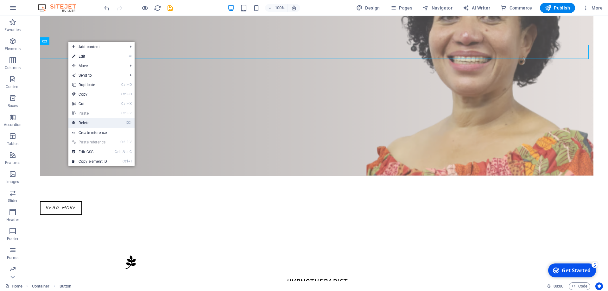
click at [100, 122] on link "⌦ Delete" at bounding box center [89, 123] width 42 height 10
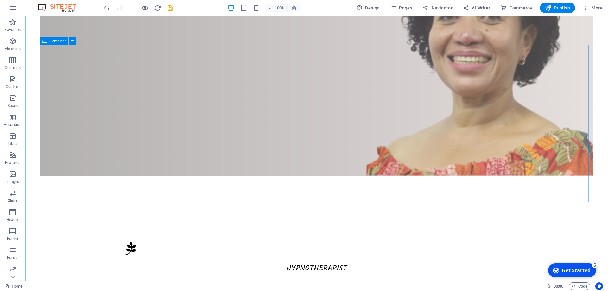
click at [198, 237] on div "Hypnotherapist Helping you reprogram unconscious patterns and release blocks so…" at bounding box center [316, 264] width 395 height 55
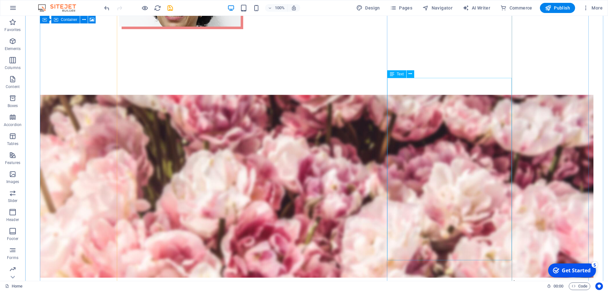
scroll to position [848, 0]
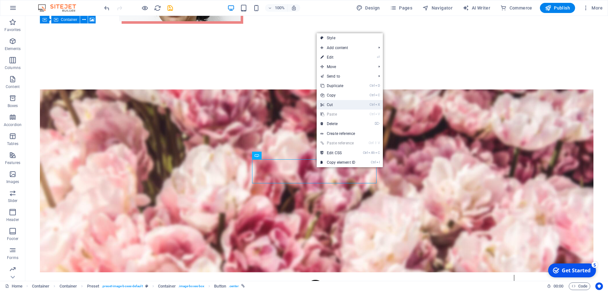
drag, startPoint x: 304, startPoint y: 90, endPoint x: 329, endPoint y: 106, distance: 29.9
click at [329, 106] on link "Ctrl X Cut" at bounding box center [338, 105] width 42 height 10
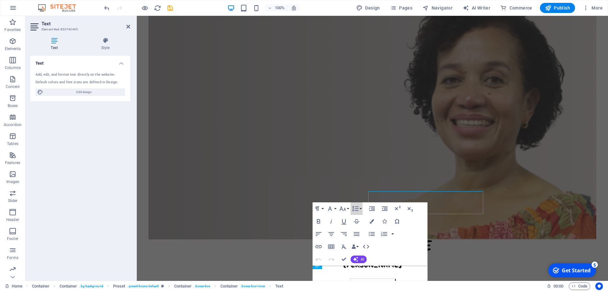
click at [352, 211] on icon "button" at bounding box center [356, 209] width 8 height 8
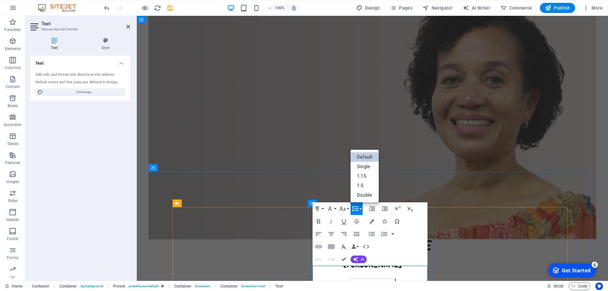
scroll to position [278, 0]
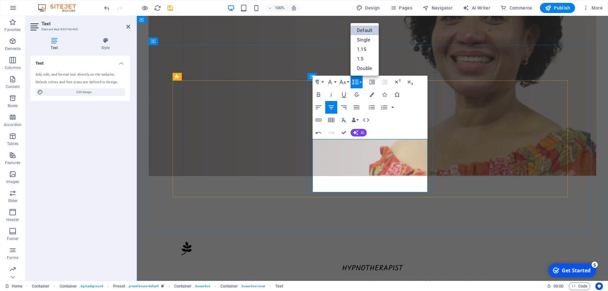
drag, startPoint x: 393, startPoint y: 179, endPoint x: 349, endPoint y: 174, distance: 45.0
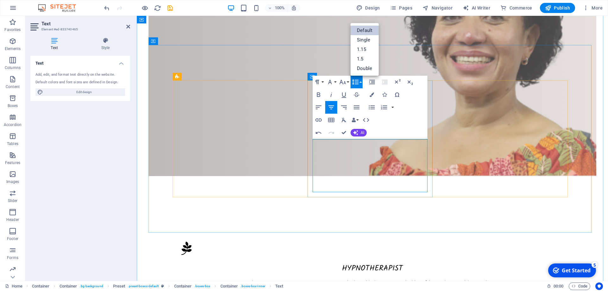
drag, startPoint x: 394, startPoint y: 188, endPoint x: 301, endPoint y: 170, distance: 94.1
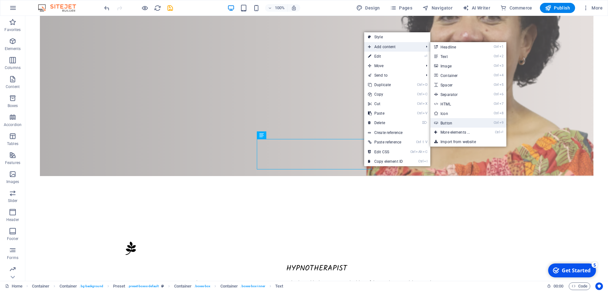
click at [441, 126] on link "Ctrl 9 Button" at bounding box center [457, 123] width 52 height 10
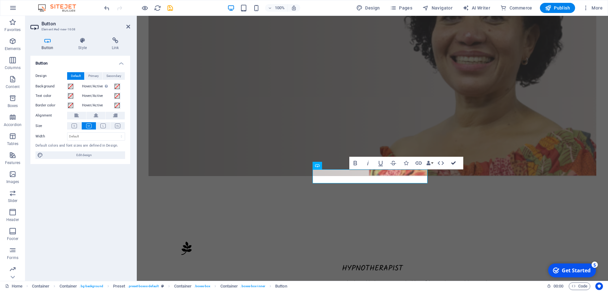
drag, startPoint x: 456, startPoint y: 163, endPoint x: 305, endPoint y: 218, distance: 161.1
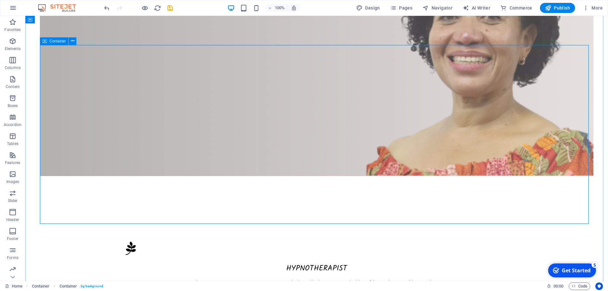
click at [189, 237] on div "Hypnotherapist Helping you reprogram unconscious patterns and release blocks so…" at bounding box center [316, 264] width 395 height 55
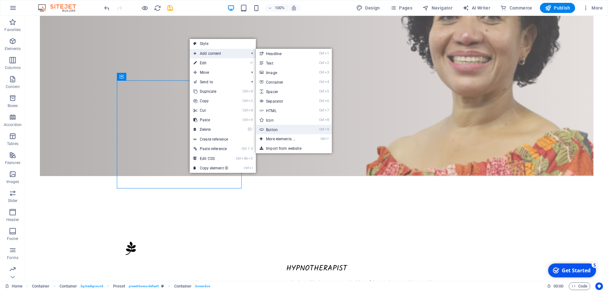
click at [284, 129] on link "Ctrl 9 Button" at bounding box center [282, 130] width 52 height 10
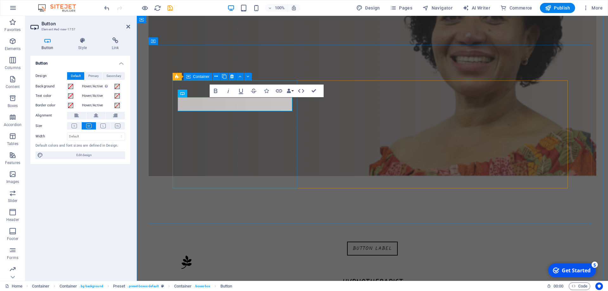
drag, startPoint x: 265, startPoint y: 106, endPoint x: 259, endPoint y: 179, distance: 72.8
click at [259, 237] on div "Button label Hypnotherapist Helping you reprogram unconscious patterns and rele…" at bounding box center [372, 271] width 395 height 69
click at [347, 242] on link "Button label" at bounding box center [372, 249] width 51 height 14
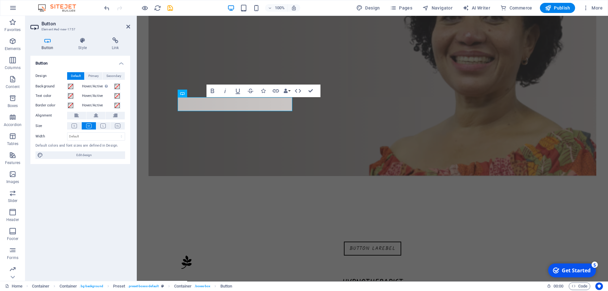
click at [326, 242] on div "Button laRebel" at bounding box center [372, 249] width 385 height 14
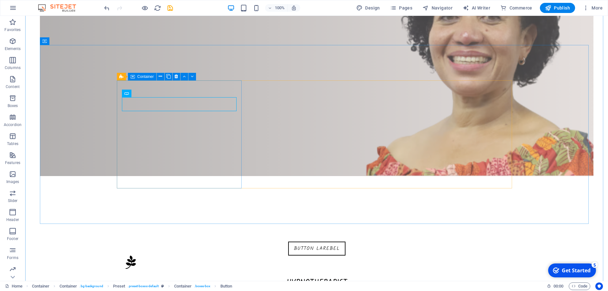
click at [199, 242] on div "Button laRebel" at bounding box center [316, 249] width 385 height 14
drag, startPoint x: 199, startPoint y: 109, endPoint x: 199, endPoint y: 127, distance: 18.7
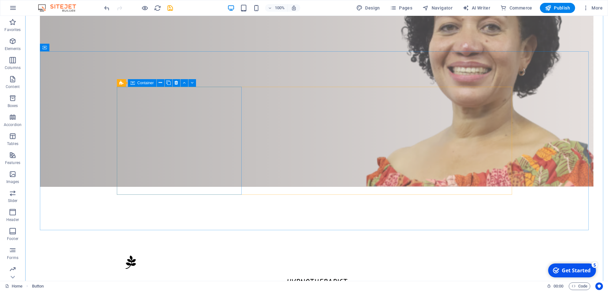
scroll to position [285, 0]
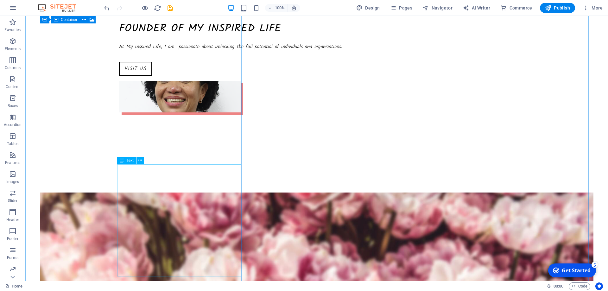
scroll to position [837, 0]
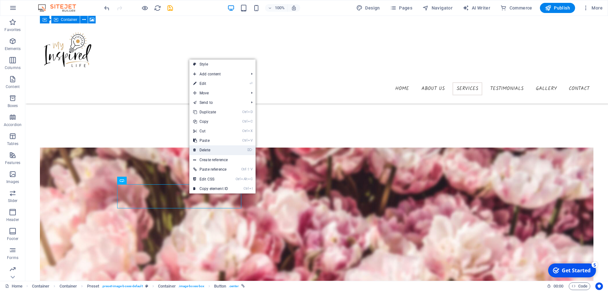
click at [215, 149] on link "⌦ Delete" at bounding box center [210, 150] width 42 height 10
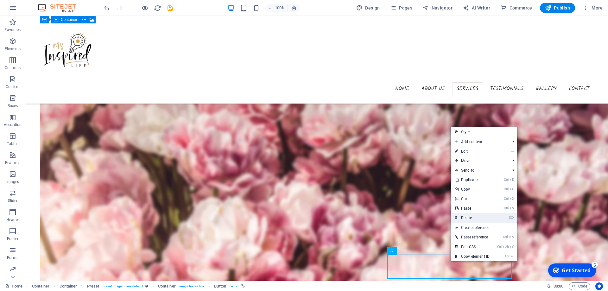
click at [472, 217] on link "⌦ Delete" at bounding box center [472, 218] width 42 height 10
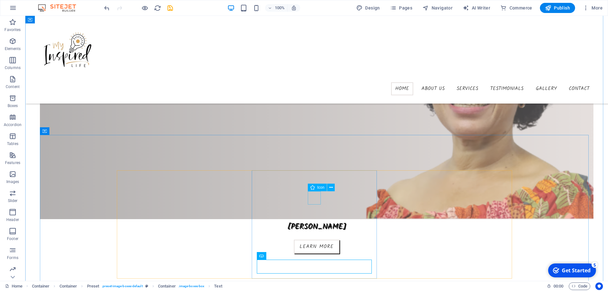
scroll to position [127, 0]
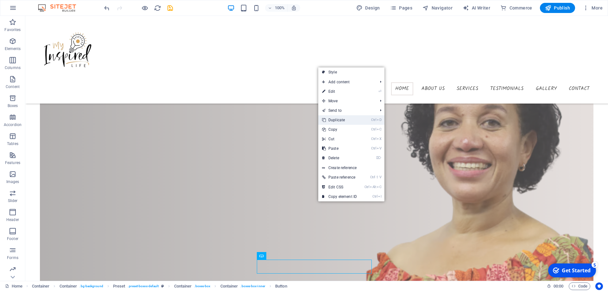
drag, startPoint x: 344, startPoint y: 121, endPoint x: 320, endPoint y: 185, distance: 68.3
click at [344, 121] on link "Ctrl D Duplicate" at bounding box center [339, 120] width 42 height 10
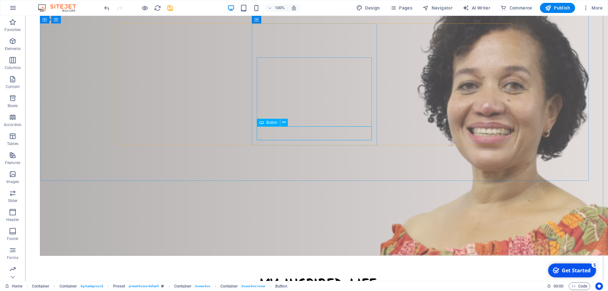
scroll to position [349, 0]
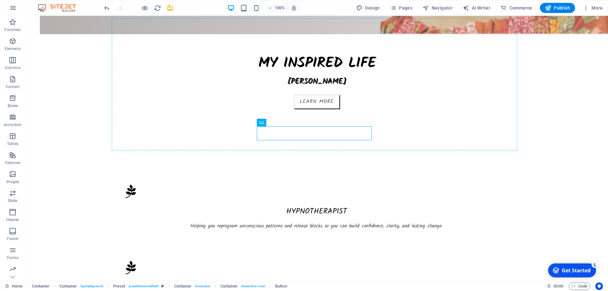
drag, startPoint x: 311, startPoint y: 136, endPoint x: 151, endPoint y: 128, distance: 160.5
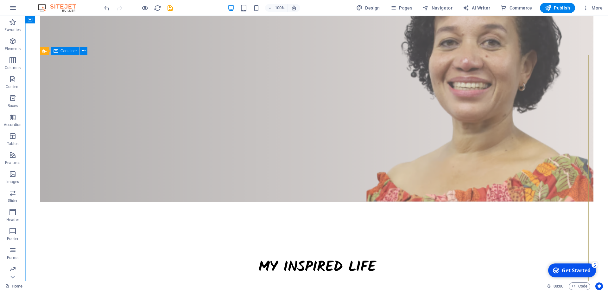
scroll to position [63, 0]
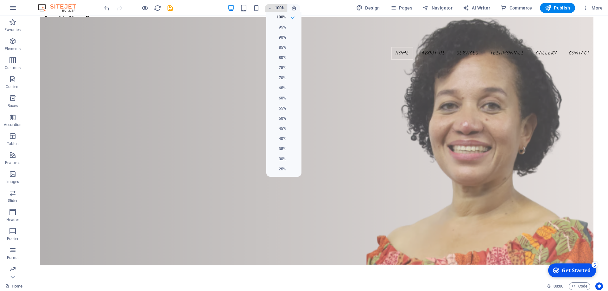
scroll to position [0, 0]
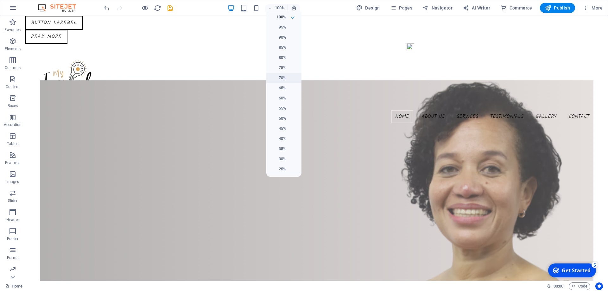
click at [284, 77] on h6 "70%" at bounding box center [278, 78] width 16 height 8
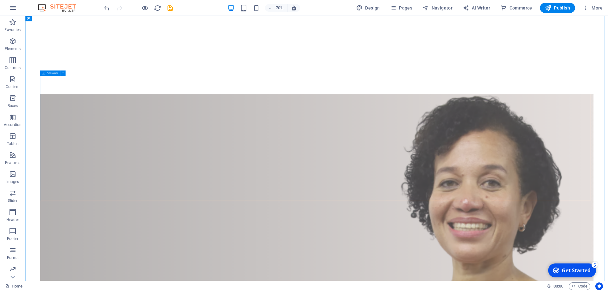
scroll to position [349, 0]
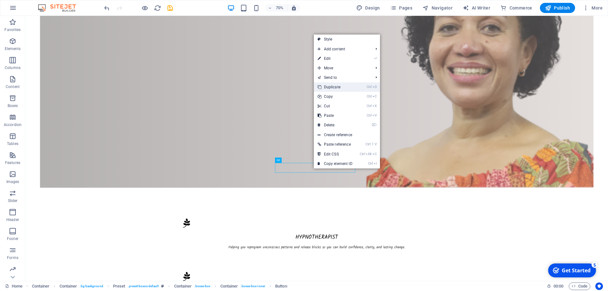
click at [339, 90] on link "Ctrl D Duplicate" at bounding box center [335, 87] width 42 height 10
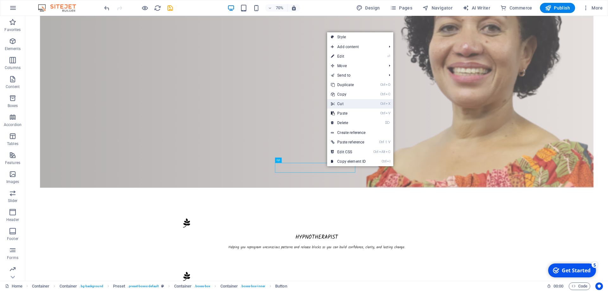
click at [346, 103] on link "Ctrl X Cut" at bounding box center [348, 104] width 42 height 10
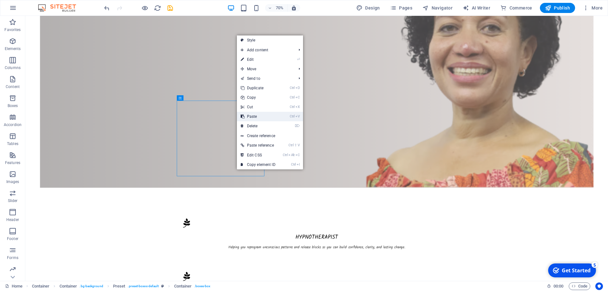
click at [261, 116] on link "Ctrl V Paste" at bounding box center [258, 117] width 42 height 10
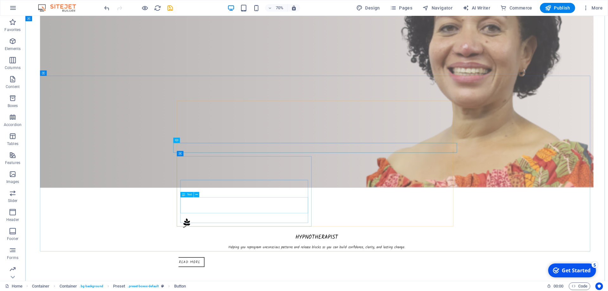
drag, startPoint x: 288, startPoint y: 241, endPoint x: 312, endPoint y: 290, distance: 54.1
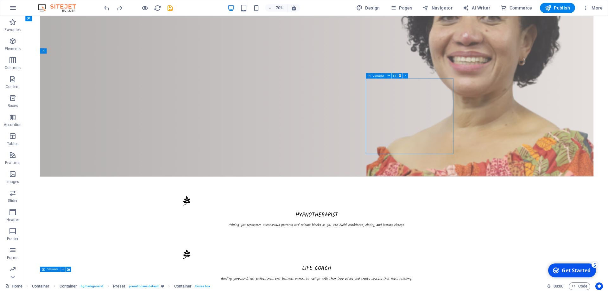
drag, startPoint x: 570, startPoint y: 199, endPoint x: 511, endPoint y: 193, distance: 59.2
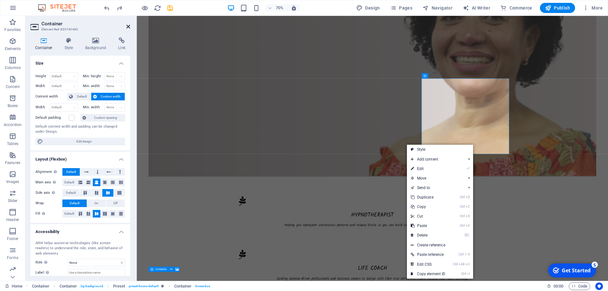
click at [127, 27] on icon at bounding box center [128, 26] width 4 height 5
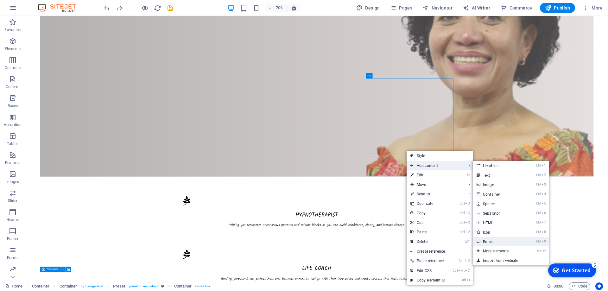
click at [494, 241] on link "Ctrl 9 Button" at bounding box center [499, 242] width 52 height 10
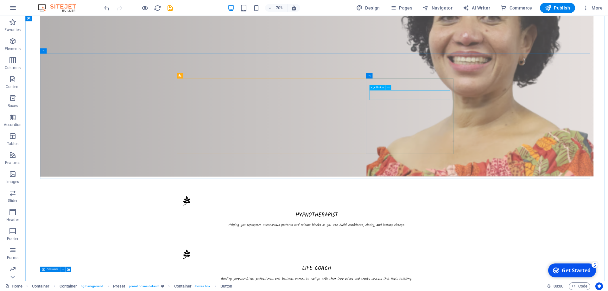
drag, startPoint x: 589, startPoint y: 133, endPoint x: 595, endPoint y: 193, distance: 59.5
drag, startPoint x: 614, startPoint y: 132, endPoint x: 603, endPoint y: 202, distance: 70.2
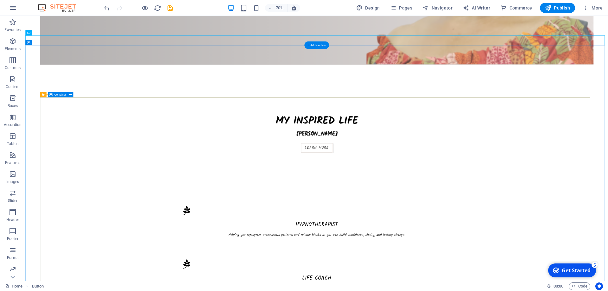
scroll to position [0, 0]
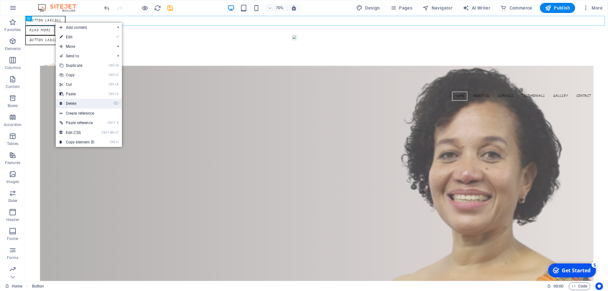
click at [78, 104] on link "⌦ Delete" at bounding box center [77, 104] width 42 height 10
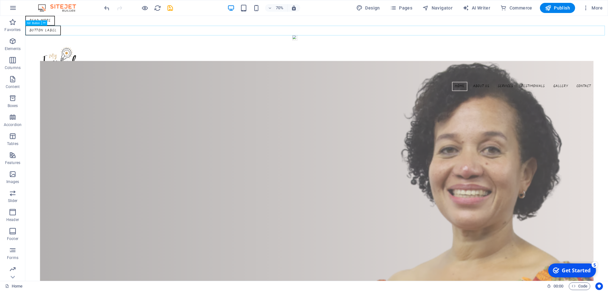
drag, startPoint x: 74, startPoint y: 40, endPoint x: 287, endPoint y: 77, distance: 215.4
click at [292, 110] on nav "Home About us Services Testimonials Gallery Contact" at bounding box center [442, 116] width 792 height 13
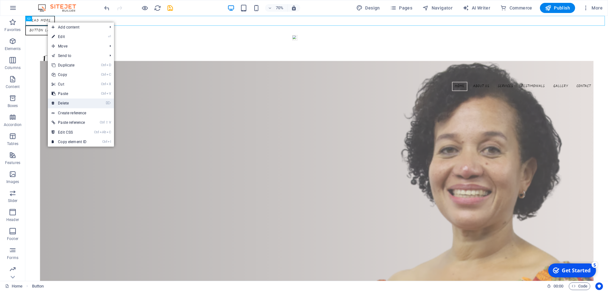
click at [82, 104] on link "⌦ Delete" at bounding box center [69, 104] width 42 height 10
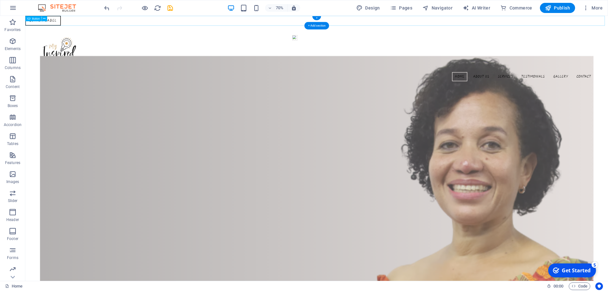
drag, startPoint x: 61, startPoint y: 17, endPoint x: 62, endPoint y: 22, distance: 4.8
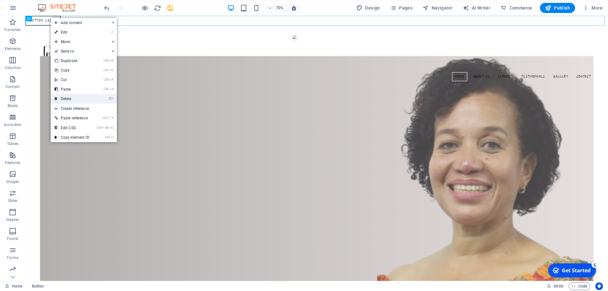
click at [74, 97] on link "⌦ Delete" at bounding box center [72, 99] width 42 height 10
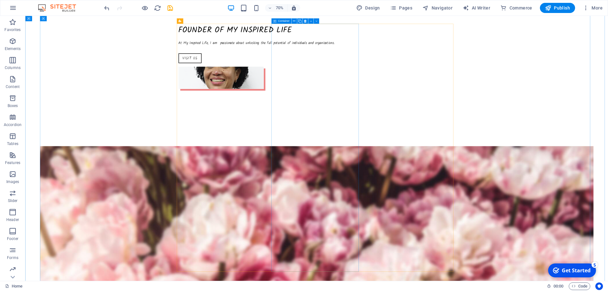
scroll to position [887, 0]
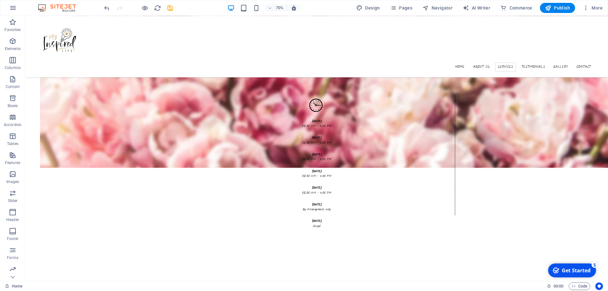
scroll to position [1109, 0]
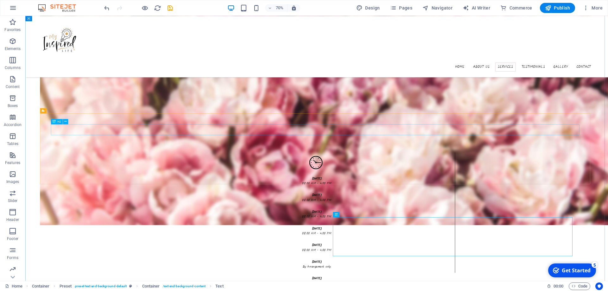
scroll to position [1046, 0]
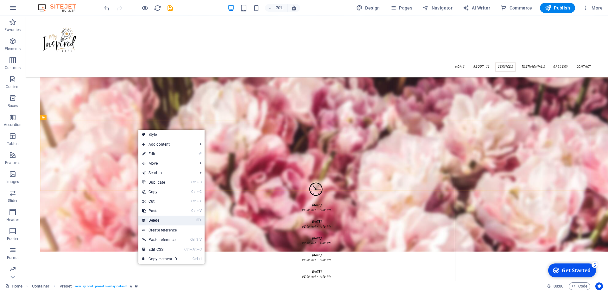
click at [164, 220] on link "⌦ Delete" at bounding box center [159, 221] width 42 height 10
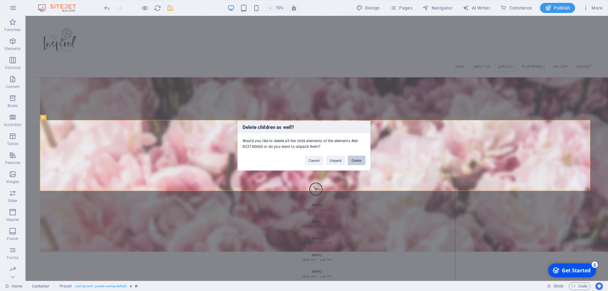
click at [362, 163] on button "Delete" at bounding box center [357, 161] width 18 height 10
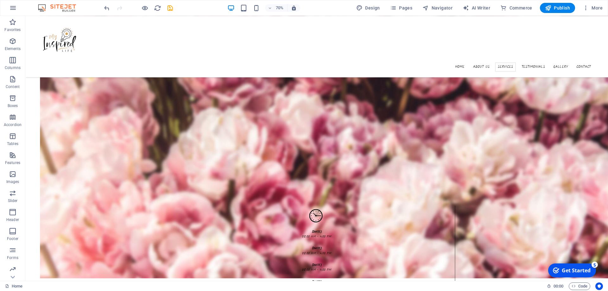
scroll to position [982, 0]
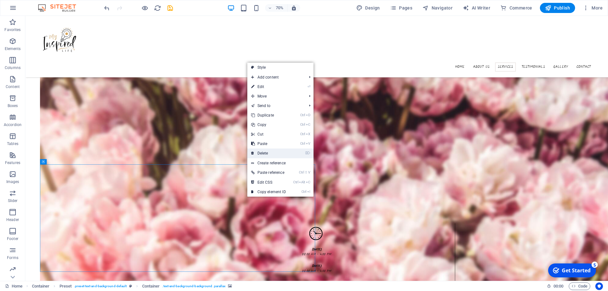
click at [269, 153] on link "⌦ Delete" at bounding box center [268, 154] width 42 height 10
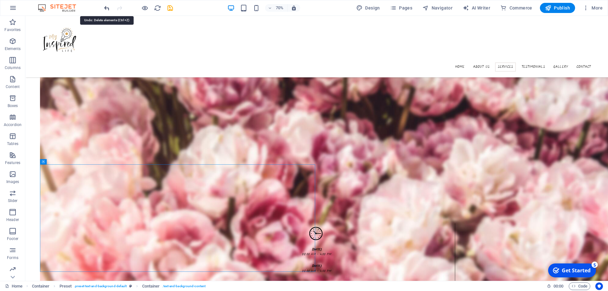
click at [107, 8] on icon "undo" at bounding box center [106, 7] width 7 height 7
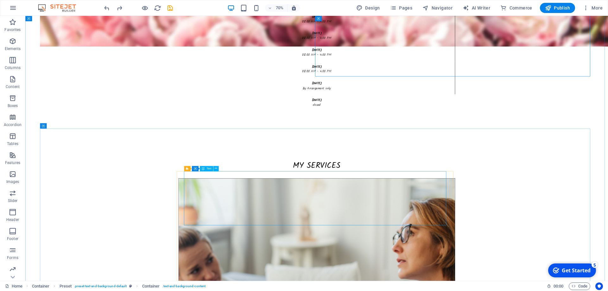
scroll to position [1363, 0]
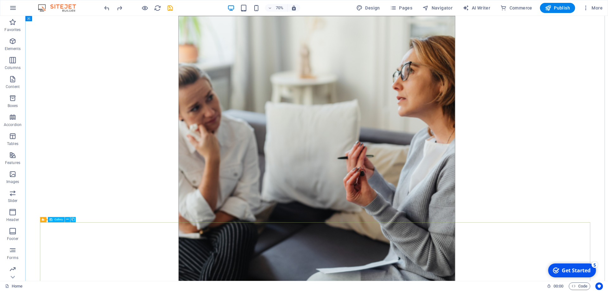
scroll to position [1679, 0]
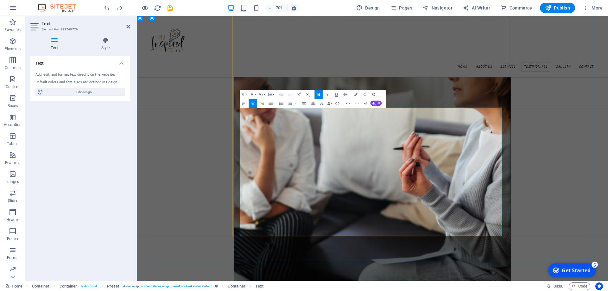
scroll to position [1521, 0]
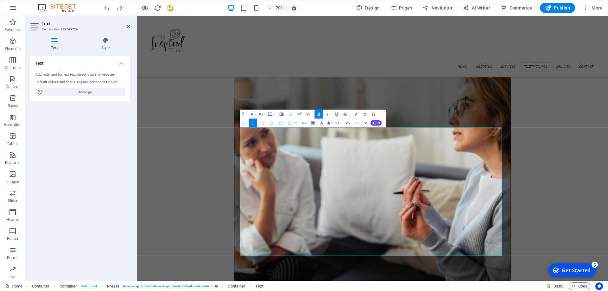
click at [110, 156] on div "Text Add, edit, and format text directly on the website. Default colors and fon…" at bounding box center [80, 166] width 100 height 220
click at [137, 202] on aside "Text Element #ed-833740726 Text Style Text Add, edit, and format text directly …" at bounding box center [81, 148] width 112 height 265
click at [120, 197] on div "Text Add, edit, and format text directly on the website. Default colors and fon…" at bounding box center [80, 166] width 100 height 220
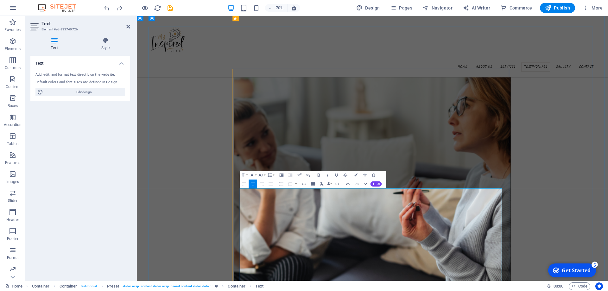
scroll to position [1426, 0]
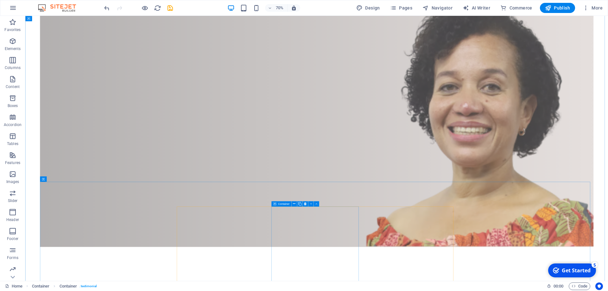
scroll to position [0, 0]
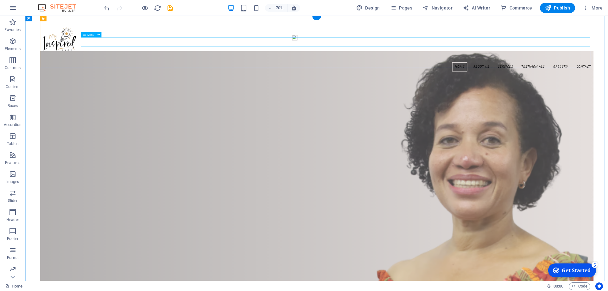
click at [608, 82] on nav "Home About us Services Testimonials Gallery Contact" at bounding box center [442, 88] width 792 height 13
select select "English"
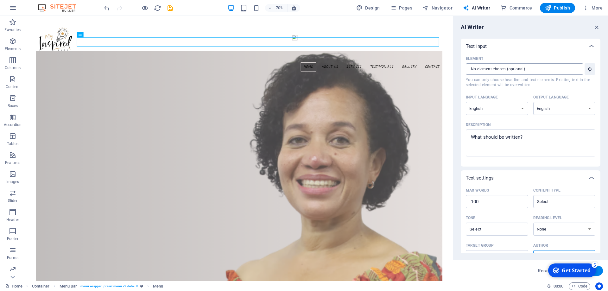
click at [485, 70] on input "Element ​ You can only choose headline and text elements. Existing text in the …" at bounding box center [522, 68] width 113 height 11
drag, startPoint x: 529, startPoint y: 70, endPoint x: 463, endPoint y: 68, distance: 66.3
click at [463, 68] on div "Element ​ You can only choose headline and text elements. Existing text in the …" at bounding box center [531, 110] width 140 height 113
click at [483, 73] on input "Element ​ You can only choose headline and text elements. Existing text in the …" at bounding box center [522, 68] width 113 height 11
click at [455, 82] on nav "Home About us Services Testimonials Gallery Contact" at bounding box center [331, 88] width 581 height 13
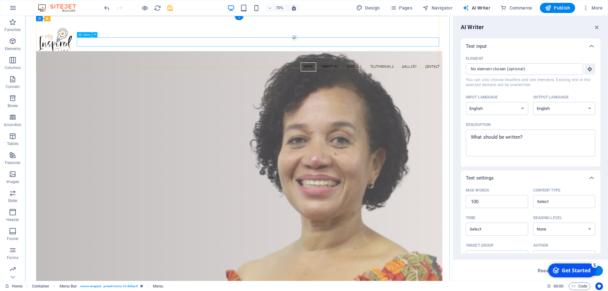
click at [455, 82] on nav "Home About us Services Testimonials Gallery Contact" at bounding box center [331, 88] width 581 height 13
click at [588, 65] on button "Element ​ You can only choose headline and text elements. Existing text in the …" at bounding box center [590, 68] width 11 height 11
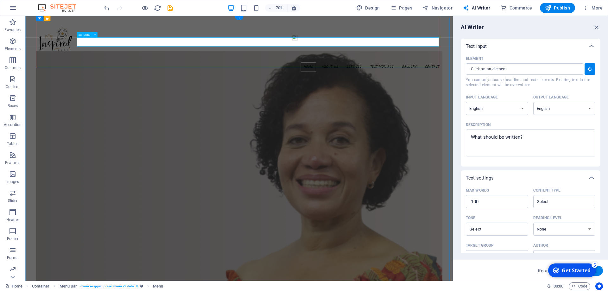
click at [449, 82] on nav "Home About us Services Testimonials Gallery Contact" at bounding box center [331, 88] width 581 height 13
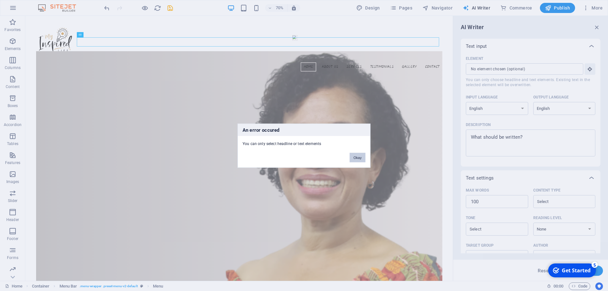
click at [358, 159] on button "Okay" at bounding box center [358, 158] width 16 height 10
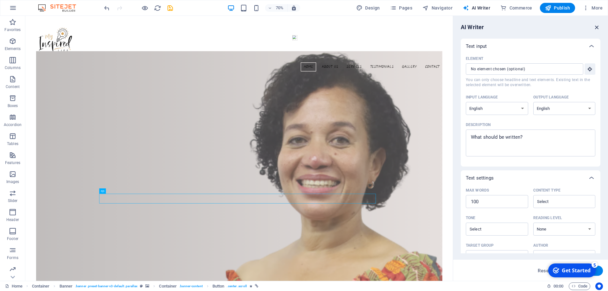
click at [597, 28] on icon "button" at bounding box center [597, 27] width 7 height 7
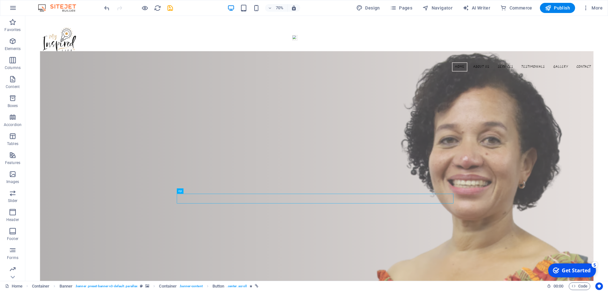
click at [582, 271] on div "Get Started" at bounding box center [576, 270] width 29 height 7
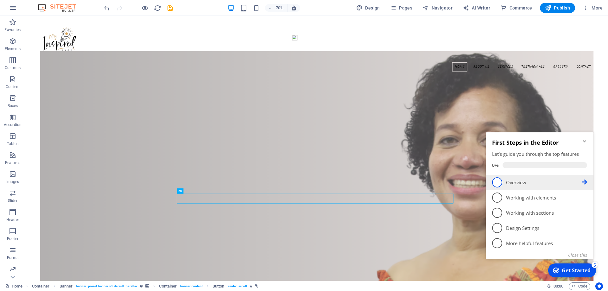
click at [520, 185] on p "Overview - incomplete" at bounding box center [544, 182] width 76 height 7
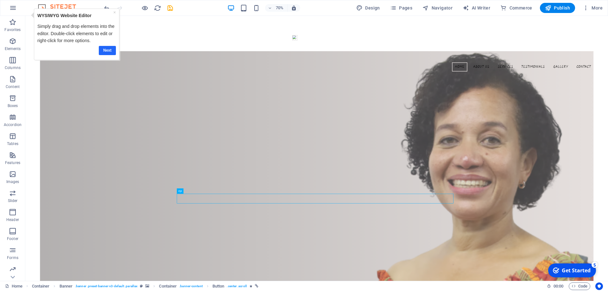
click at [110, 50] on link "Next" at bounding box center [107, 50] width 17 height 9
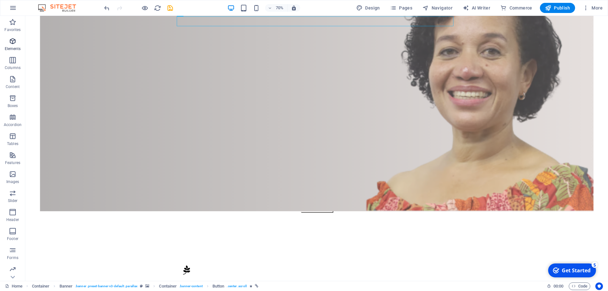
click at [17, 48] on p "Elements" at bounding box center [13, 48] width 16 height 5
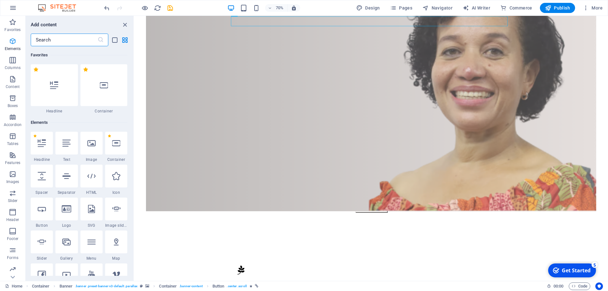
scroll to position [67, 0]
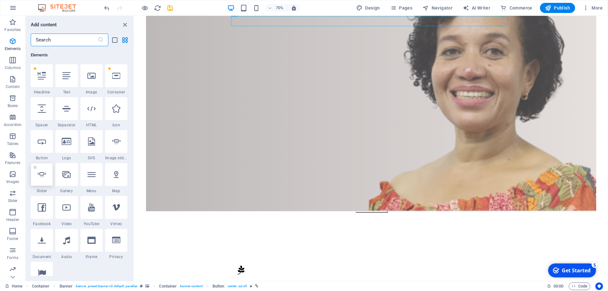
click at [42, 174] on icon at bounding box center [42, 174] width 8 height 8
select select "ms"
select select "s"
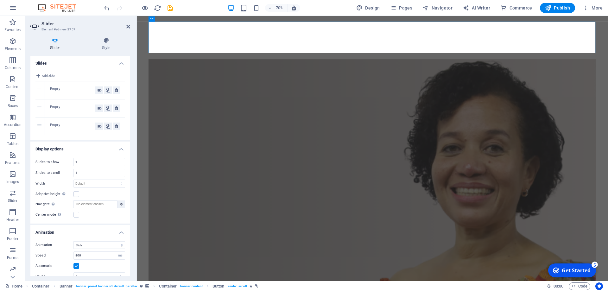
scroll to position [0, 0]
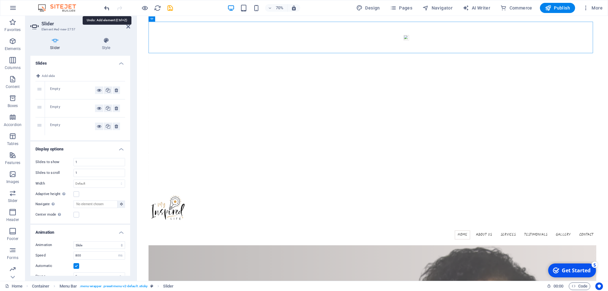
click at [107, 6] on icon "undo" at bounding box center [106, 7] width 7 height 7
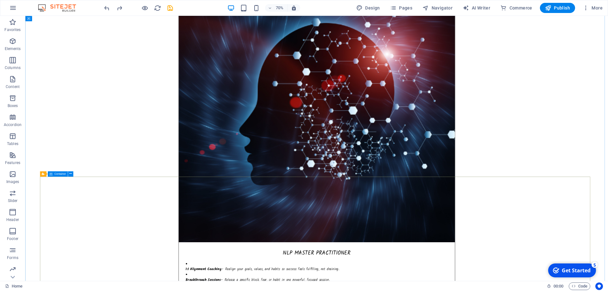
scroll to position [2584, 0]
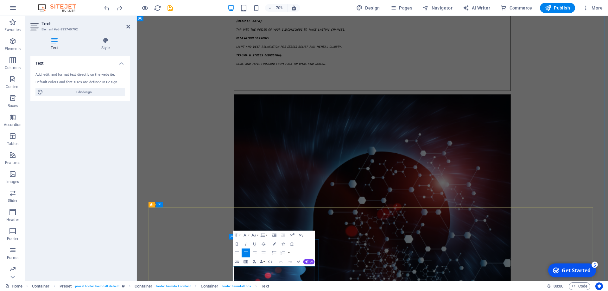
drag, startPoint x: 319, startPoint y: 378, endPoint x: 341, endPoint y: 391, distance: 25.8
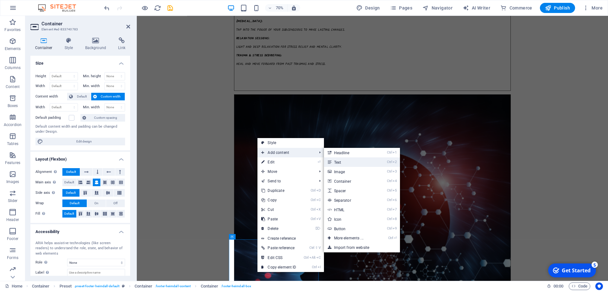
click at [340, 164] on link "Ctrl 2 Text" at bounding box center [350, 162] width 52 height 10
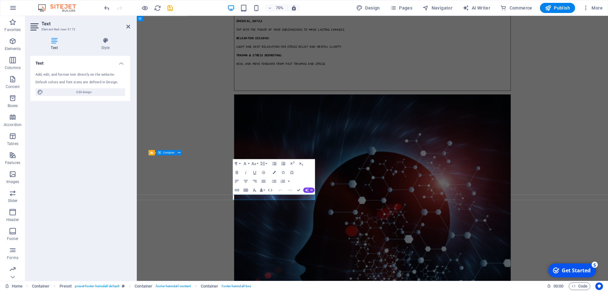
scroll to position [2467, 0]
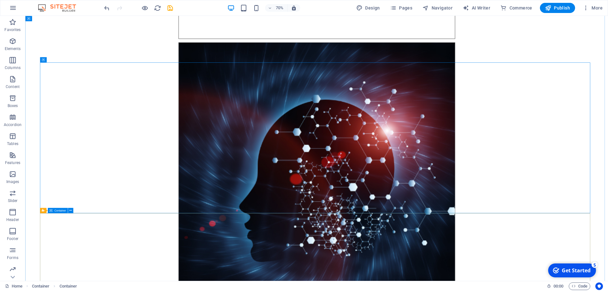
scroll to position [2562, 0]
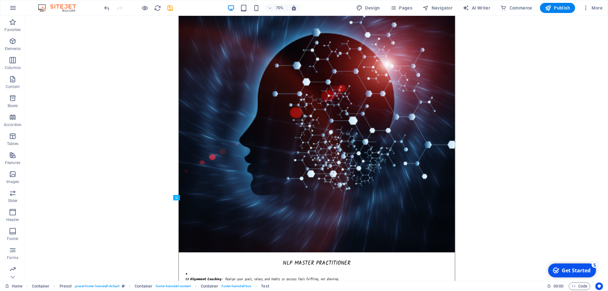
drag, startPoint x: 318, startPoint y: 295, endPoint x: 314, endPoint y: 327, distance: 32.0
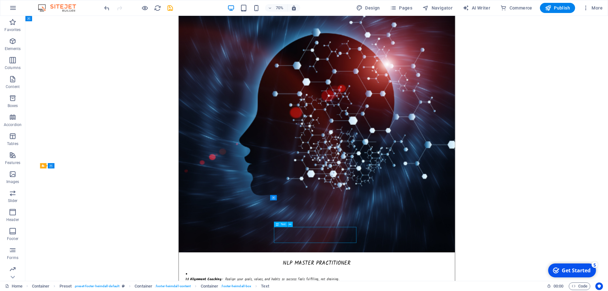
scroll to position [2392, 0]
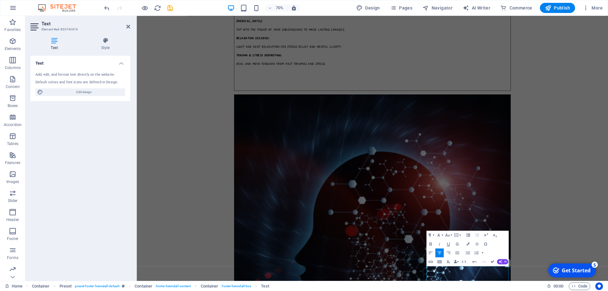
drag, startPoint x: 494, startPoint y: 262, endPoint x: 669, endPoint y: 352, distance: 196.9
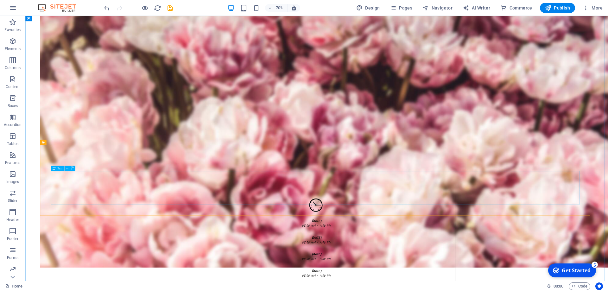
scroll to position [1116, 0]
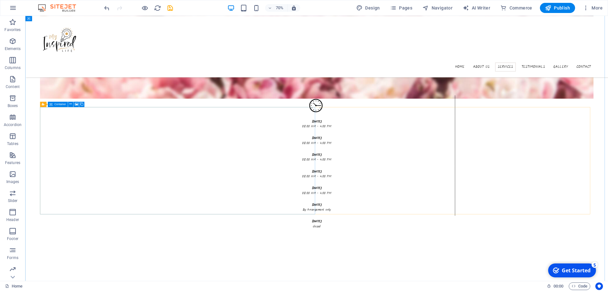
scroll to position [1147, 0]
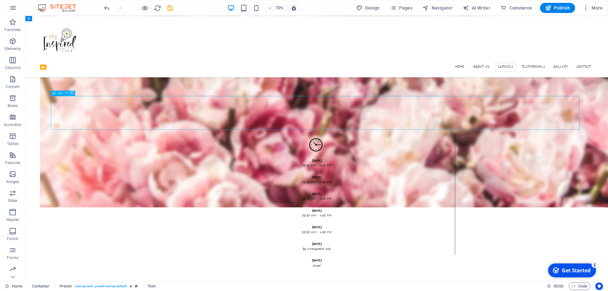
scroll to position [1084, 0]
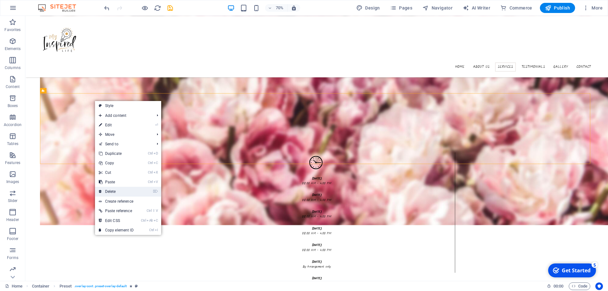
click at [121, 189] on link "⌦ Delete" at bounding box center [116, 192] width 42 height 10
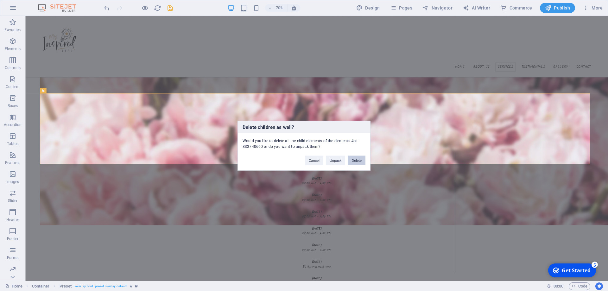
click at [357, 162] on button "Delete" at bounding box center [357, 161] width 18 height 10
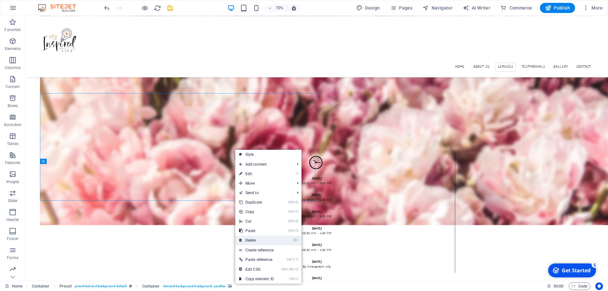
click at [259, 237] on link "⌦ Delete" at bounding box center [256, 241] width 42 height 10
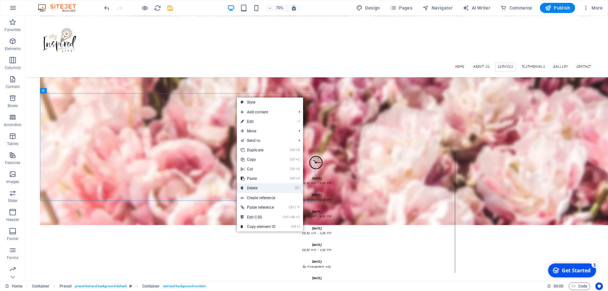
click at [262, 187] on link "⌦ Delete" at bounding box center [258, 188] width 42 height 10
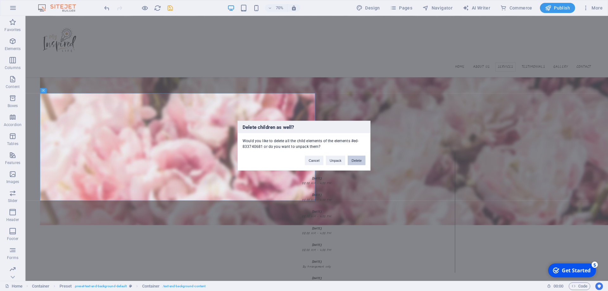
drag, startPoint x: 362, startPoint y: 163, endPoint x: 481, endPoint y: 210, distance: 128.0
click at [363, 163] on button "Delete" at bounding box center [357, 161] width 18 height 10
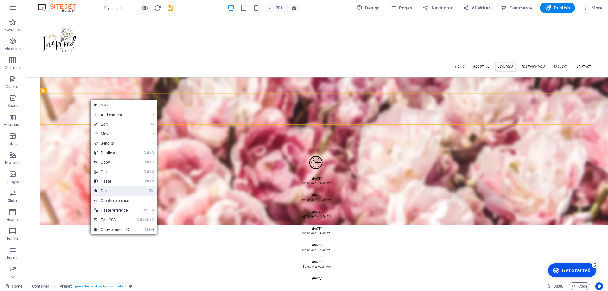
click at [112, 192] on link "⌦ Delete" at bounding box center [112, 191] width 42 height 10
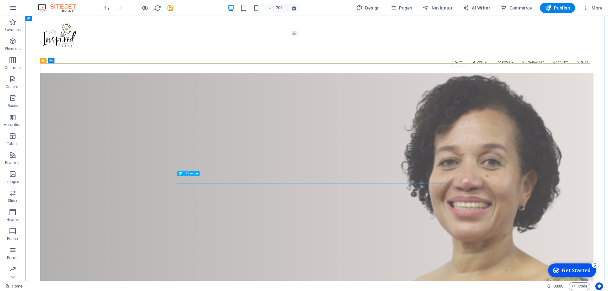
scroll to position [0, 0]
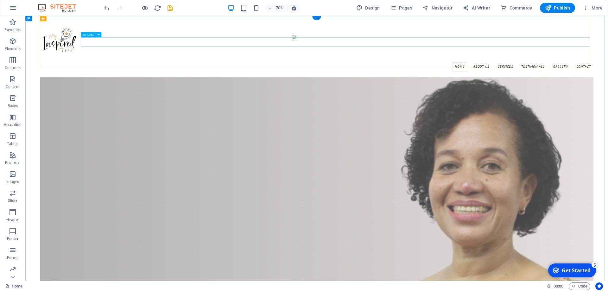
click at [608, 82] on nav "Home About us Services Testimonials Gallery Contact" at bounding box center [442, 88] width 792 height 13
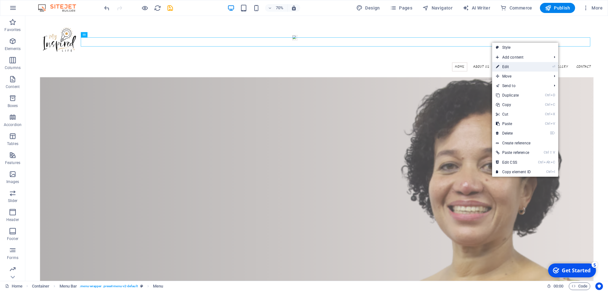
click at [515, 65] on link "⏎ Edit" at bounding box center [513, 67] width 42 height 10
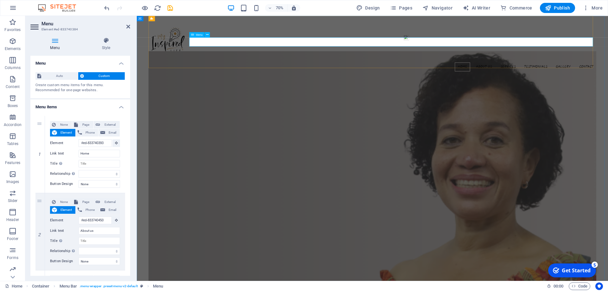
click at [608, 82] on nav "Home About us Services Testimonials Gallery Contact" at bounding box center [474, 88] width 640 height 13
click at [193, 34] on icon at bounding box center [192, 34] width 3 height 5
click at [207, 35] on icon at bounding box center [207, 34] width 3 height 5
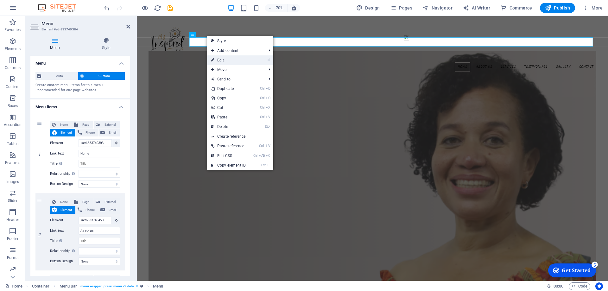
click at [222, 56] on link "⏎ Edit" at bounding box center [228, 60] width 42 height 10
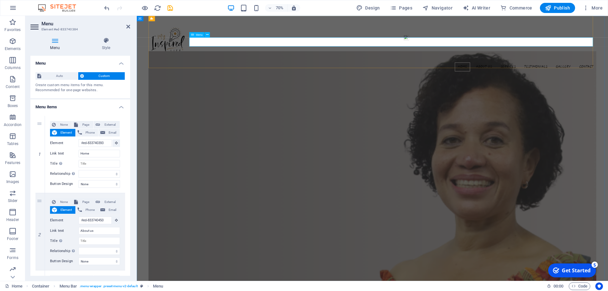
click at [608, 82] on nav "Home About us Services Testimonials Gallery Contact" at bounding box center [474, 88] width 640 height 13
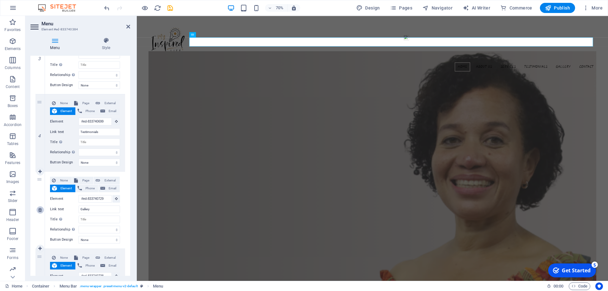
click at [40, 209] on icon at bounding box center [39, 210] width 3 height 4
select select
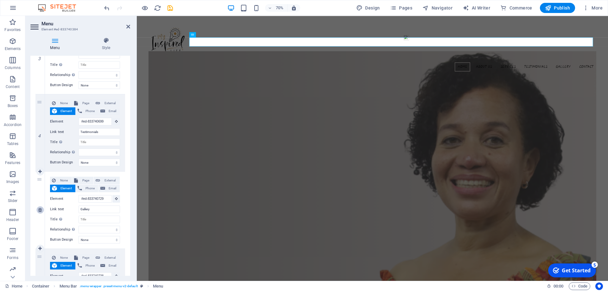
type input "#ed-833740738"
type input "Contact"
select select
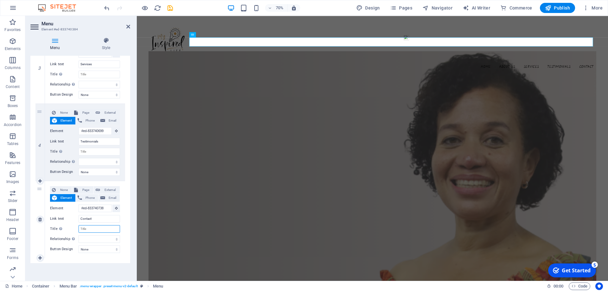
click at [87, 228] on input "Title Additional link description, should not be the same as the link text. The…" at bounding box center [100, 229] width 42 height 8
type input "C"
select select
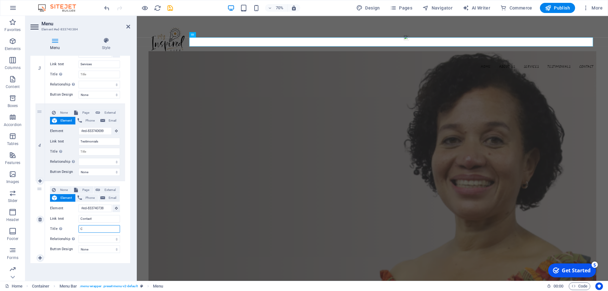
select select
type input "Co"
select select
type input "Contact"
select select
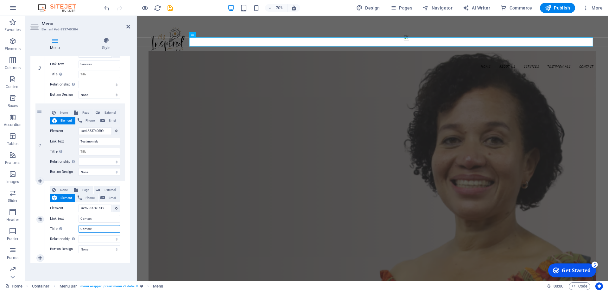
select select
type input "Contact"
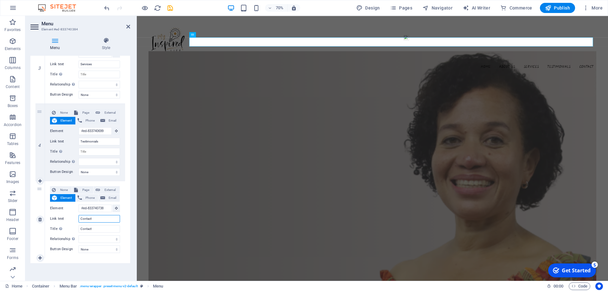
click at [98, 221] on input "Contact" at bounding box center [100, 219] width 42 height 8
drag, startPoint x: 98, startPoint y: 221, endPoint x: 76, endPoint y: 219, distance: 21.3
click at [76, 219] on div "Link text Contact" at bounding box center [85, 219] width 70 height 8
select select
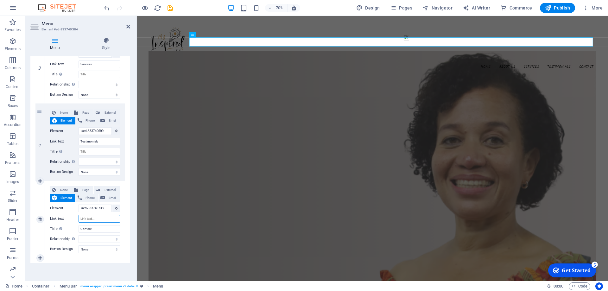
select select
type input "C"
select select
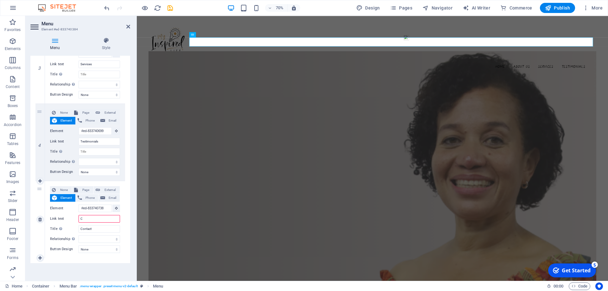
select select
type input "Contact"
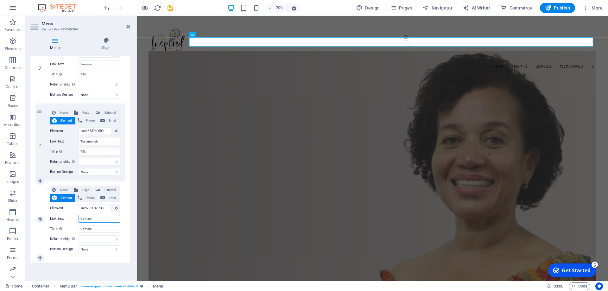
select select
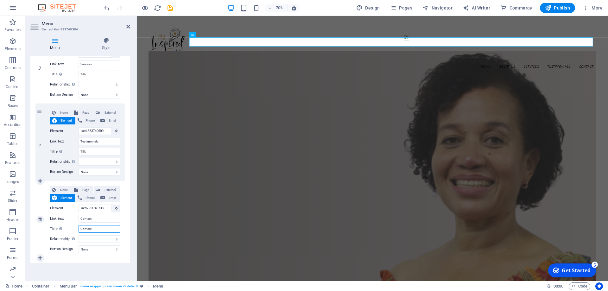
click at [93, 227] on input "Contact" at bounding box center [100, 229] width 42 height 8
type input "C"
select select
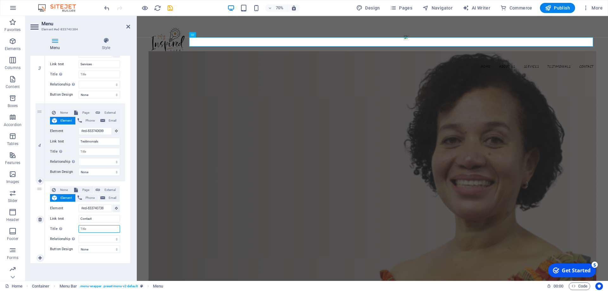
select select
click at [88, 240] on select "alternate author bookmark external help license next nofollow noreferrer noopen…" at bounding box center [100, 239] width 42 height 8
click at [72, 258] on div "None Page External Element Phone Email Page Home Subpage Legal Notice Privacy A…" at bounding box center [85, 219] width 80 height 77
click at [87, 198] on span "Phone" at bounding box center [90, 198] width 12 height 8
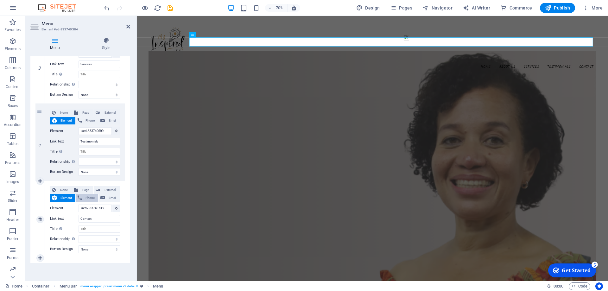
select select
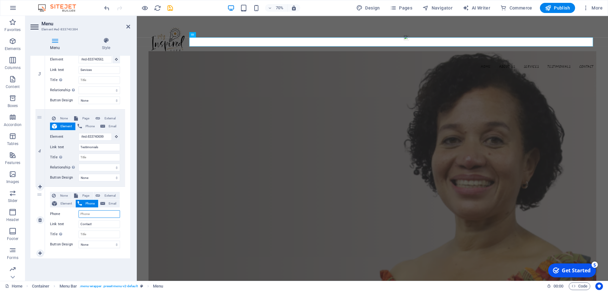
scroll to position [238, 0]
click at [114, 204] on span "Email" at bounding box center [112, 204] width 11 height 8
select select
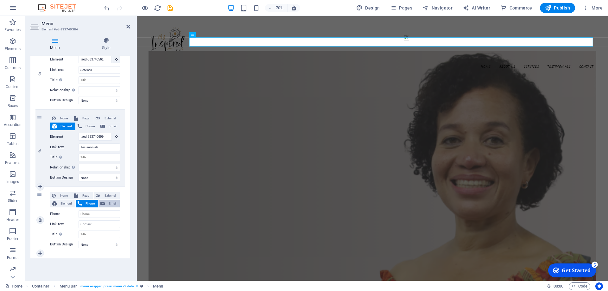
select select
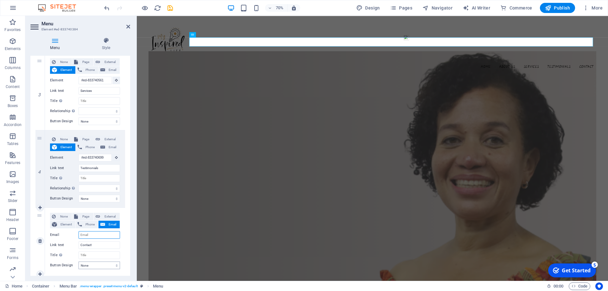
scroll to position [207, 0]
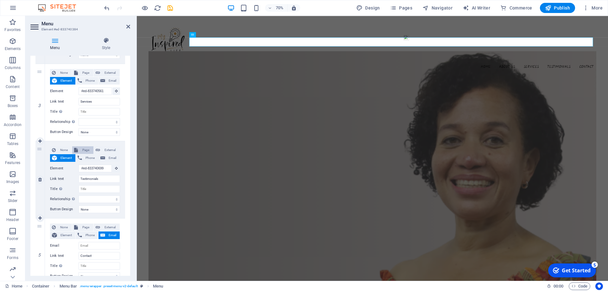
click at [81, 151] on span "Page" at bounding box center [86, 150] width 12 height 8
select select
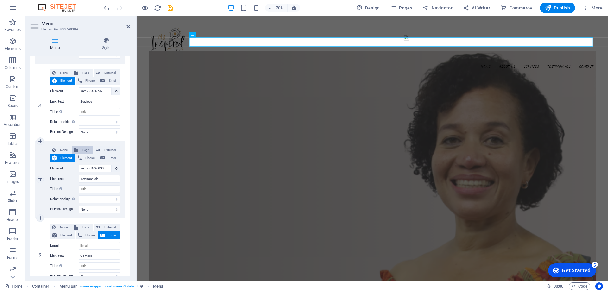
select select
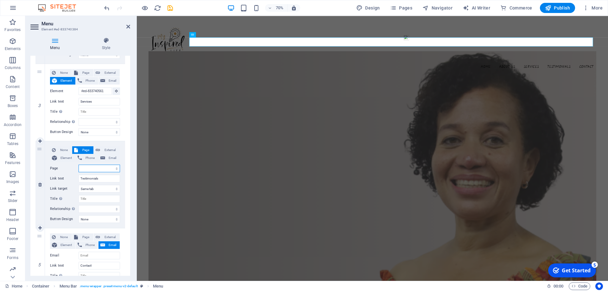
click at [94, 170] on select "Home Subpage Legal Notice Privacy About us New page" at bounding box center [100, 169] width 42 height 8
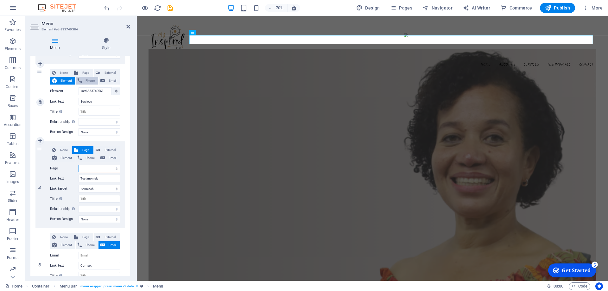
scroll to position [0, 0]
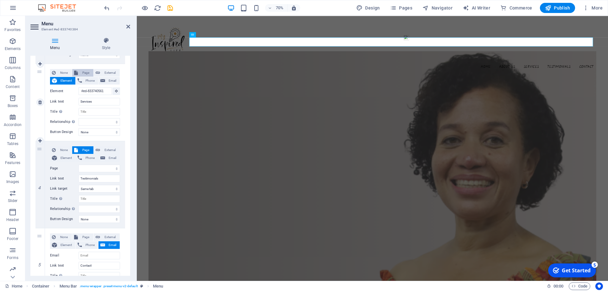
click at [81, 73] on span "Page" at bounding box center [86, 73] width 12 height 8
select select
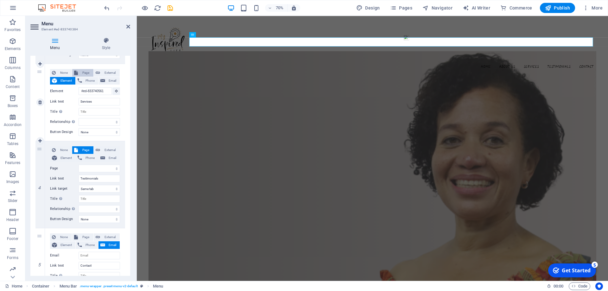
select select
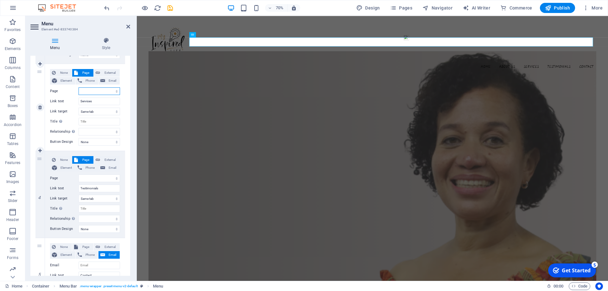
click at [92, 91] on select "Home Subpage Legal Notice Privacy About us New page" at bounding box center [100, 91] width 42 height 8
click at [91, 91] on select "Home Subpage Legal Notice Privacy About us New page" at bounding box center [100, 91] width 42 height 8
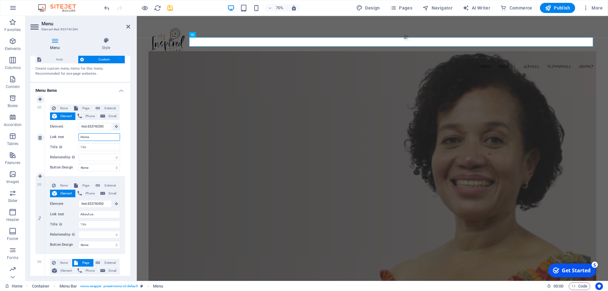
click at [100, 136] on input "Home" at bounding box center [100, 137] width 42 height 8
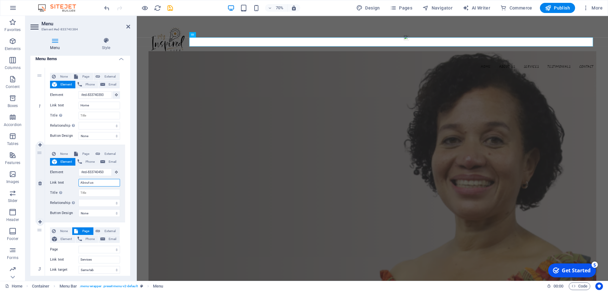
click at [98, 184] on input "About us" at bounding box center [100, 183] width 42 height 8
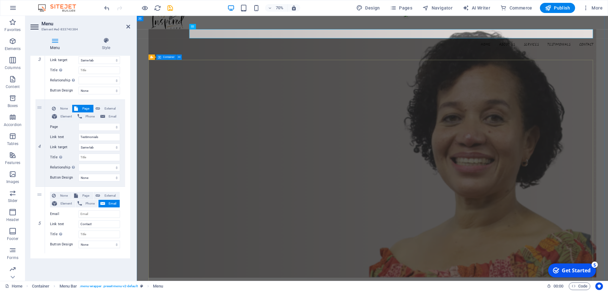
scroll to position [0, 0]
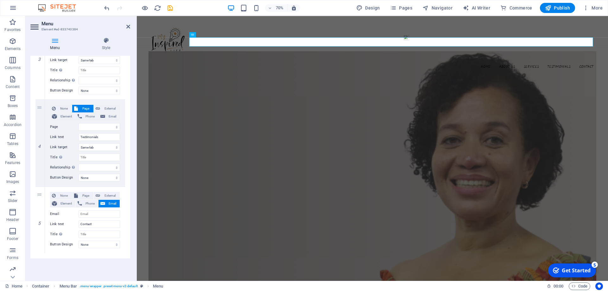
click at [126, 23] on h2 "Menu" at bounding box center [86, 24] width 89 height 6
click at [129, 26] on icon at bounding box center [128, 26] width 4 height 5
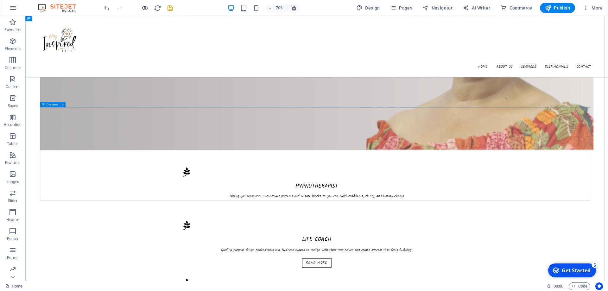
scroll to position [317, 0]
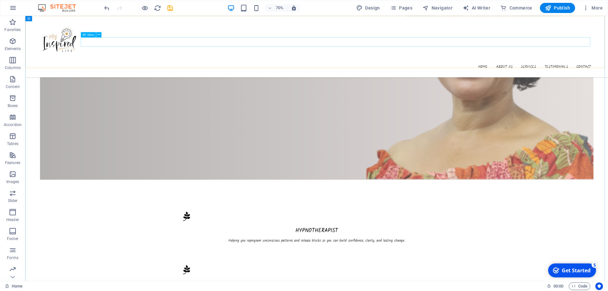
click at [608, 82] on nav "Home About us Services Testimonials Contact" at bounding box center [442, 88] width 792 height 13
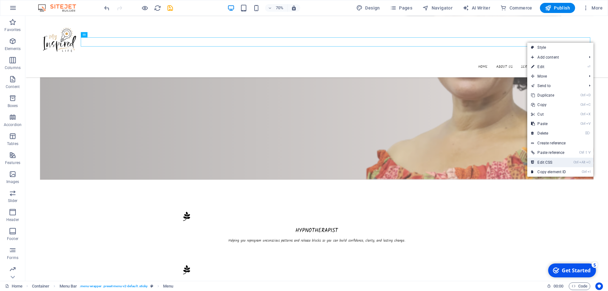
click at [558, 161] on link "Ctrl Alt C Edit CSS" at bounding box center [549, 163] width 42 height 10
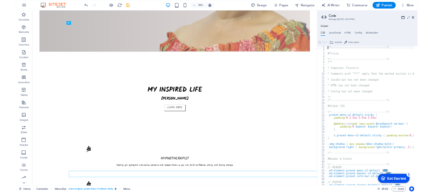
scroll to position [0, 0]
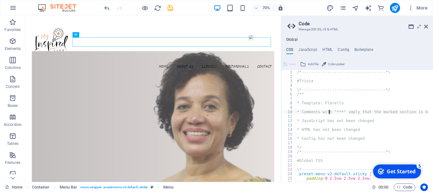
click at [328, 114] on div "/*------------------------------------*\ #Trivia \*----------------------------…" at bounding box center [391, 128] width 190 height 116
type textarea "* Comments with "***" imply that the marked section is being referenced somewhe…"
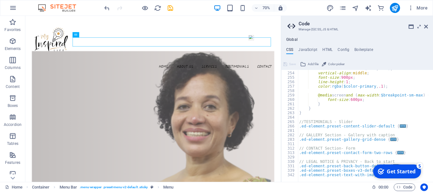
scroll to position [367, 0]
click at [427, 25] on icon at bounding box center [426, 26] width 4 height 5
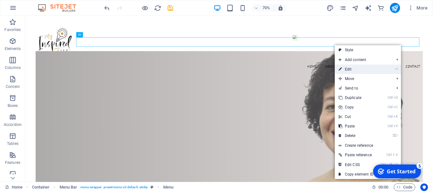
click at [347, 68] on link "⏎ Edit" at bounding box center [356, 70] width 42 height 10
select select
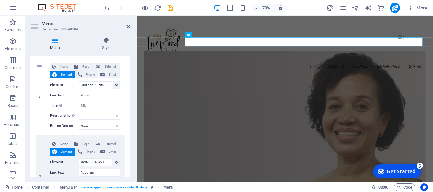
scroll to position [63, 0]
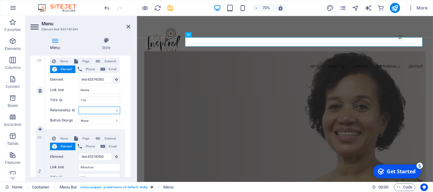
click at [92, 111] on select "alternate author bookmark external help license next nofollow noreferrer noopen…" at bounding box center [100, 111] width 42 height 8
click at [42, 106] on div "1" at bounding box center [40, 91] width 10 height 77
select select
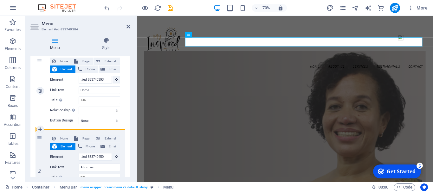
select select
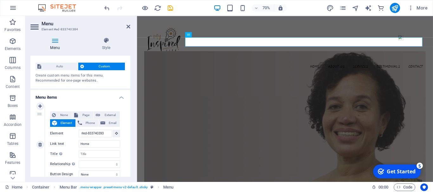
scroll to position [0, 0]
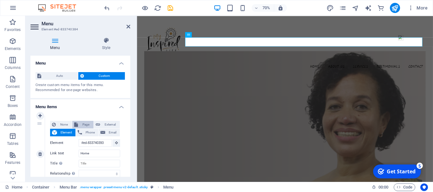
click at [88, 123] on span "Page" at bounding box center [86, 125] width 12 height 8
select select
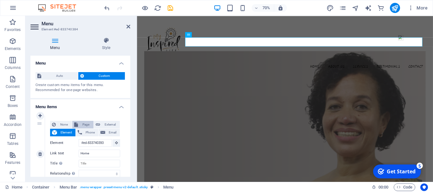
select select
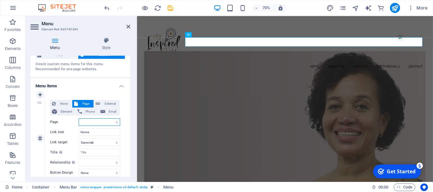
scroll to position [32, 0]
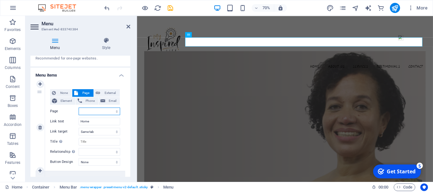
click at [91, 110] on select "Home Subpage Legal Notice Privacy About us New page" at bounding box center [100, 112] width 42 height 8
select select "0"
click at [79, 108] on select "Home Subpage Legal Notice Privacy About us New page" at bounding box center [100, 112] width 42 height 8
select select
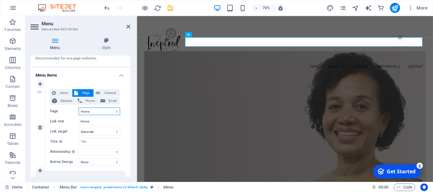
select select
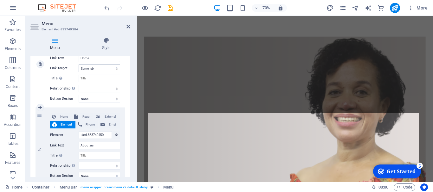
scroll to position [253, 0]
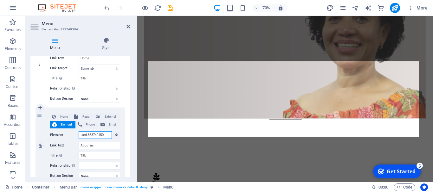
click at [106, 136] on input "#ed-833740450" at bounding box center [95, 136] width 33 height 8
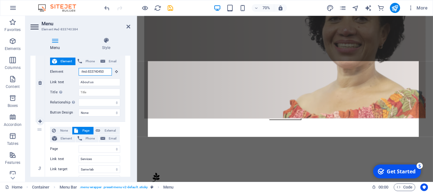
click at [97, 73] on input "#ed-833740450" at bounding box center [95, 72] width 33 height 8
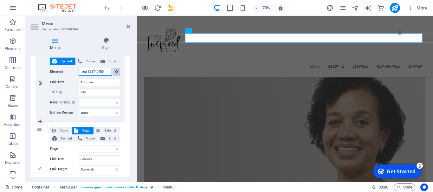
scroll to position [6, 0]
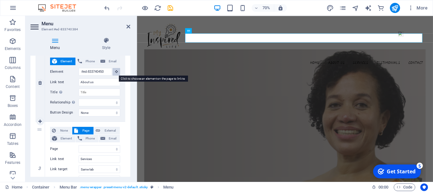
click at [118, 73] on button at bounding box center [116, 72] width 8 height 8
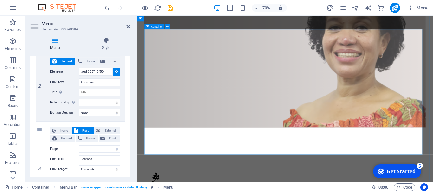
scroll to position [349, 0]
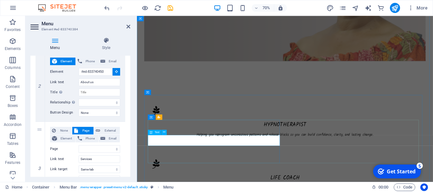
select select
type input "#ed-833740516"
select select
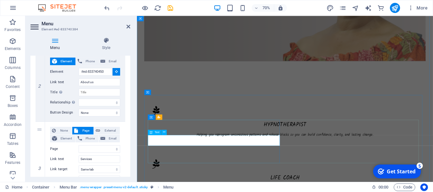
select select
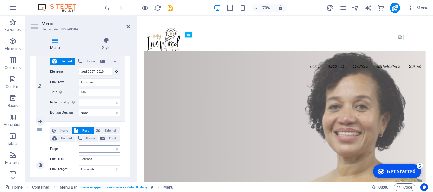
scroll to position [190, 0]
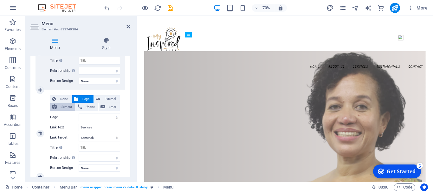
click at [65, 106] on span "Element" at bounding box center [66, 107] width 15 height 8
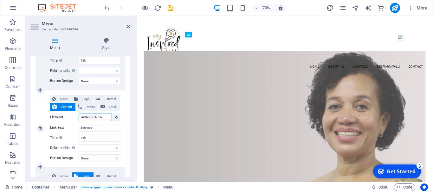
select select
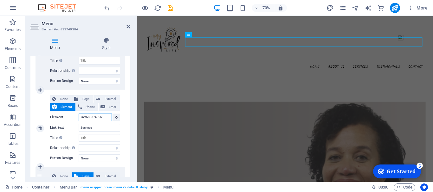
scroll to position [800, 0]
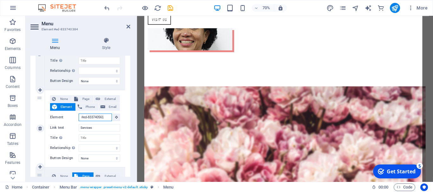
click at [94, 118] on input "#ed-833740561" at bounding box center [95, 118] width 33 height 8
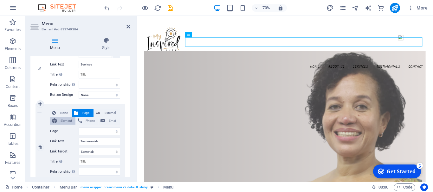
scroll to position [0, 0]
click at [65, 122] on span "Element" at bounding box center [66, 121] width 15 height 8
select select
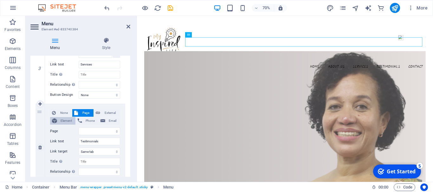
select select
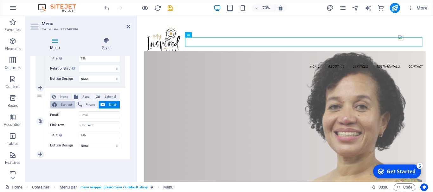
click at [62, 104] on span "Element" at bounding box center [66, 105] width 15 height 8
select select
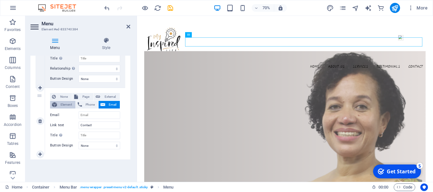
select select
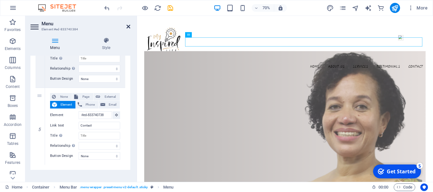
click at [129, 28] on icon at bounding box center [128, 26] width 4 height 5
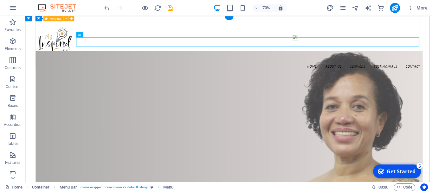
click at [408, 32] on div "Home About us Services Testimonials Contact" at bounding box center [316, 60] width 553 height 88
click at [433, 82] on nav "Home About us Services Testimonials Contact" at bounding box center [316, 88] width 553 height 13
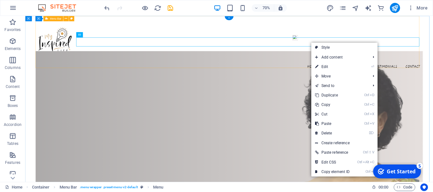
click at [393, 79] on div "Home About us Services Testimonials Contact" at bounding box center [316, 60] width 553 height 88
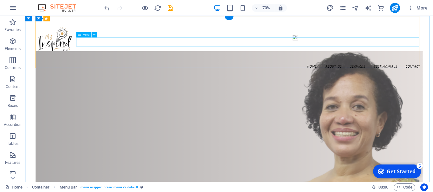
click at [463, 82] on nav "Home About us Services Testimonials Contact" at bounding box center [316, 88] width 553 height 13
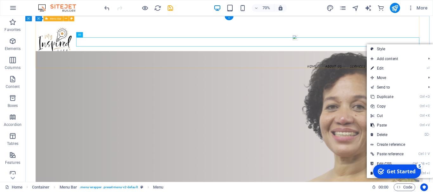
click at [463, 35] on div "Home About us Services Testimonials Contact" at bounding box center [316, 60] width 553 height 88
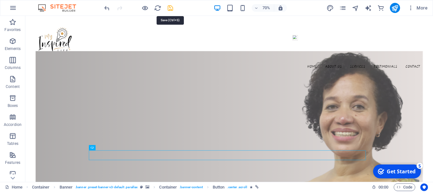
click at [172, 9] on icon "save" at bounding box center [170, 7] width 7 height 7
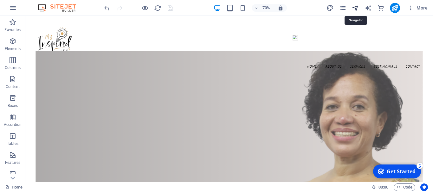
click at [357, 8] on icon "navigator" at bounding box center [355, 7] width 7 height 7
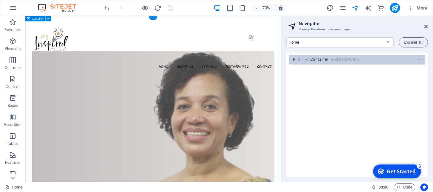
click at [347, 58] on h6 "#ed-833740375" at bounding box center [345, 60] width 29 height 8
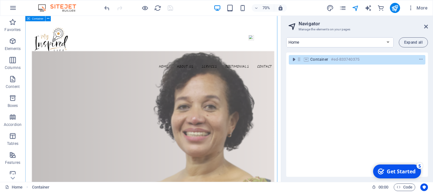
scroll to position [1046, 0]
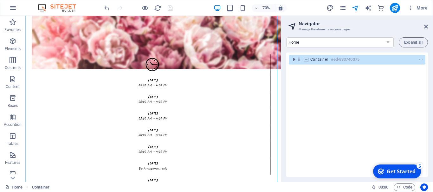
click at [427, 24] on h2 "Navigator" at bounding box center [363, 24] width 129 height 6
click at [425, 25] on icon at bounding box center [426, 26] width 4 height 5
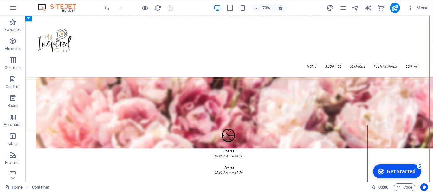
scroll to position [792, 0]
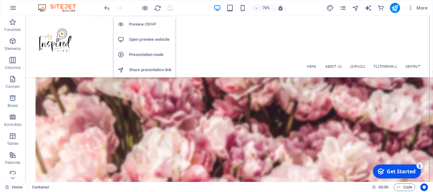
click at [164, 41] on h6 "Open preview website" at bounding box center [150, 40] width 42 height 8
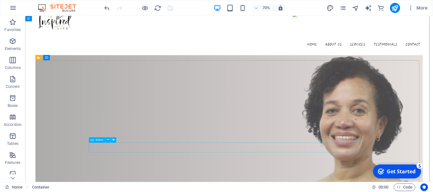
scroll to position [0, 0]
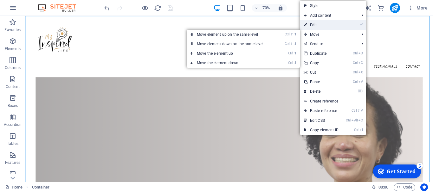
click at [318, 25] on link "⏎ Edit" at bounding box center [321, 25] width 42 height 10
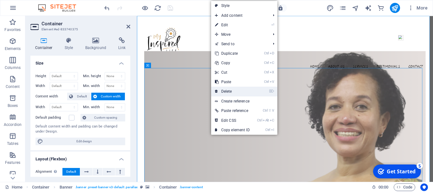
click at [230, 90] on link "⌦ Delete" at bounding box center [232, 92] width 42 height 10
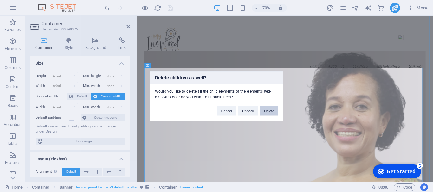
click at [266, 113] on button "Delete" at bounding box center [269, 111] width 18 height 10
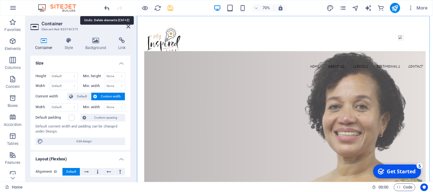
click at [104, 5] on icon "undo" at bounding box center [106, 7] width 7 height 7
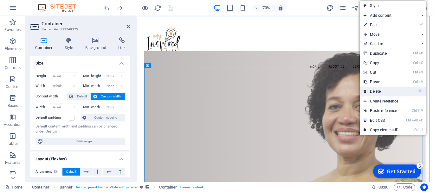
click at [364, 90] on icon at bounding box center [364, 92] width 3 height 10
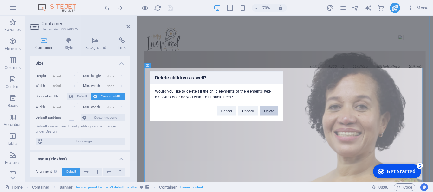
click at [277, 111] on button "Delete" at bounding box center [269, 111] width 18 height 10
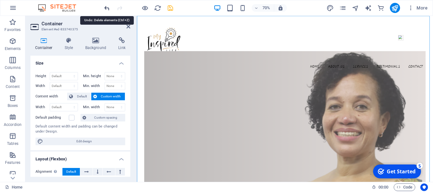
click at [105, 8] on icon "undo" at bounding box center [106, 7] width 7 height 7
click at [92, 44] on h4 "Background" at bounding box center [96, 43] width 33 height 13
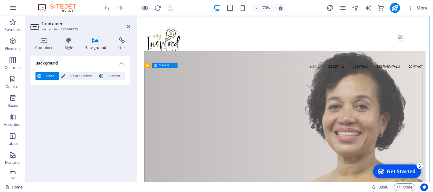
drag, startPoint x: 229, startPoint y: 60, endPoint x: 442, endPoint y: 134, distance: 225.1
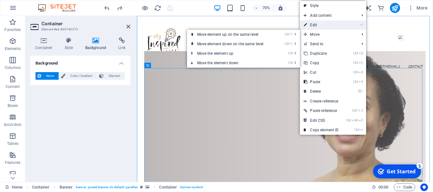
drag, startPoint x: 312, startPoint y: 27, endPoint x: 260, endPoint y: 180, distance: 161.9
click at [312, 27] on link "⏎ Edit" at bounding box center [321, 25] width 42 height 10
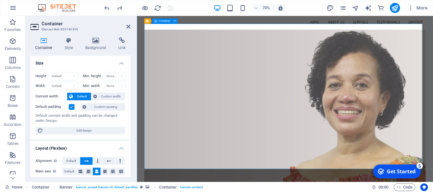
scroll to position [127, 0]
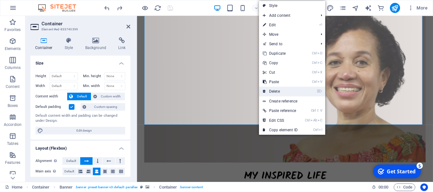
click at [275, 94] on link "⌦ Delete" at bounding box center [280, 92] width 42 height 10
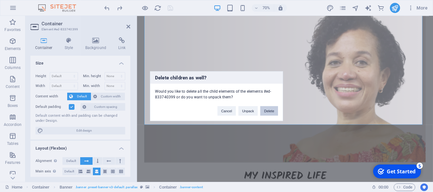
click at [268, 111] on button "Delete" at bounding box center [269, 111] width 18 height 10
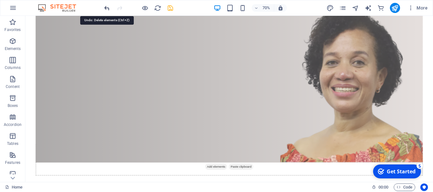
click at [108, 8] on icon "undo" at bounding box center [106, 7] width 7 height 7
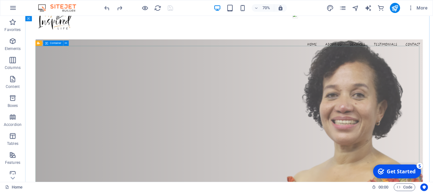
scroll to position [0, 0]
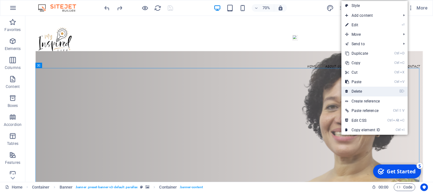
click at [364, 93] on link "⌦ Delete" at bounding box center [362, 92] width 42 height 10
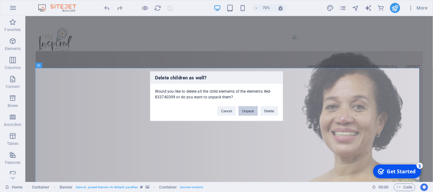
click at [246, 111] on button "Unpack" at bounding box center [247, 111] width 19 height 10
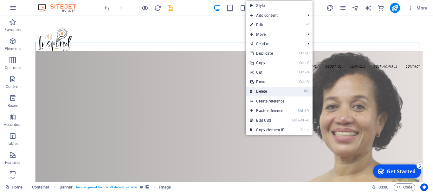
click at [262, 91] on link "⌦ Delete" at bounding box center [267, 92] width 42 height 10
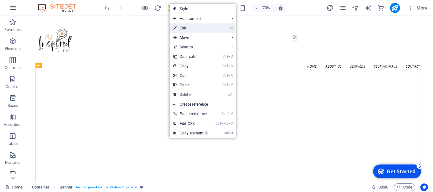
drag, startPoint x: 186, startPoint y: 26, endPoint x: 123, endPoint y: 126, distance: 118.1
click at [186, 26] on link "⏎ Edit" at bounding box center [191, 28] width 42 height 10
select select "vh"
select select "header"
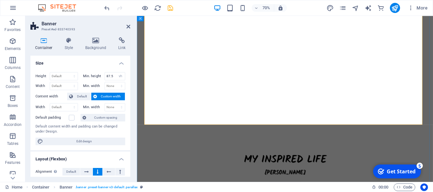
scroll to position [127, 0]
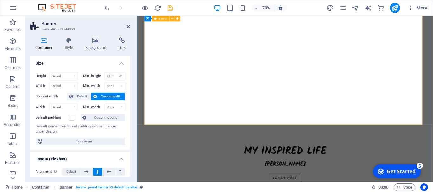
click at [522, 164] on div "my inspired life [PERSON_NAME] Learn more" at bounding box center [347, 116] width 401 height 278
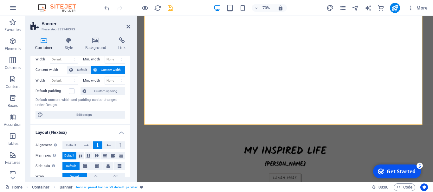
scroll to position [0, 0]
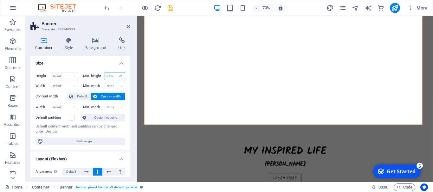
click at [114, 76] on input "87.5" at bounding box center [115, 77] width 20 height 8
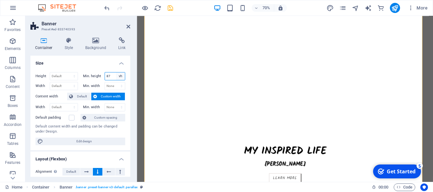
type input "8"
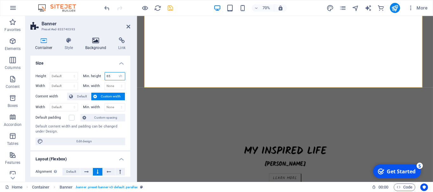
type input "65"
click at [93, 46] on h4 "Background" at bounding box center [96, 43] width 33 height 13
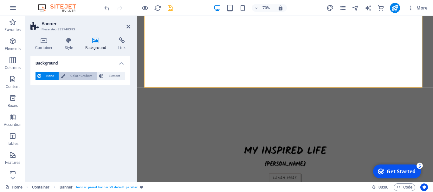
click at [81, 78] on span "Color / Gradient" at bounding box center [81, 76] width 28 height 8
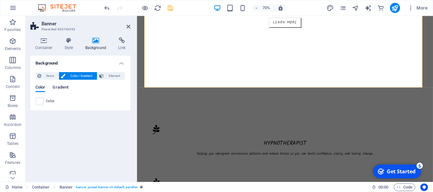
click at [57, 90] on span "Gradient" at bounding box center [61, 88] width 16 height 9
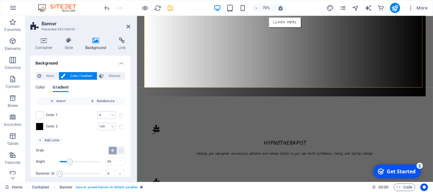
scroll to position [10, 0]
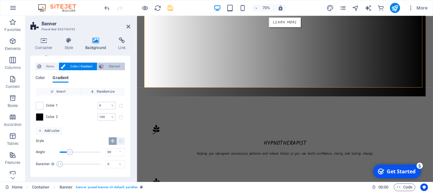
click at [119, 68] on span "Element" at bounding box center [114, 67] width 17 height 8
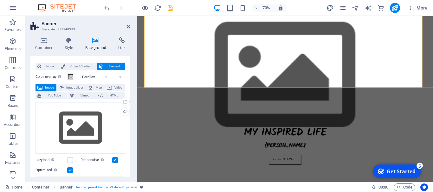
scroll to position [0, 0]
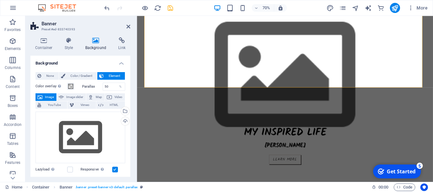
click at [113, 76] on span "Element" at bounding box center [114, 76] width 17 height 8
drag, startPoint x: 113, startPoint y: 76, endPoint x: 79, endPoint y: 141, distance: 73.3
click at [79, 141] on div "Drag files here, click to choose files or select files from Files or our free s…" at bounding box center [80, 138] width 90 height 52
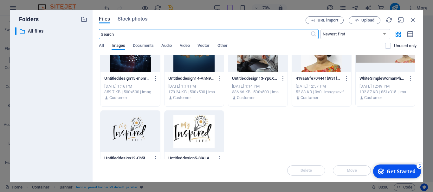
scroll to position [52, 0]
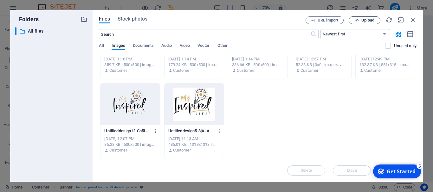
click at [369, 21] on span "Upload" at bounding box center [367, 20] width 13 height 4
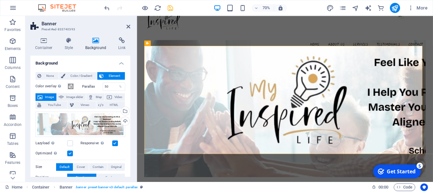
scroll to position [32, 0]
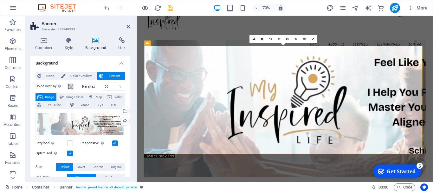
click at [414, 146] on figure at bounding box center [347, 148] width 401 height 196
click at [128, 24] on icon at bounding box center [128, 26] width 4 height 5
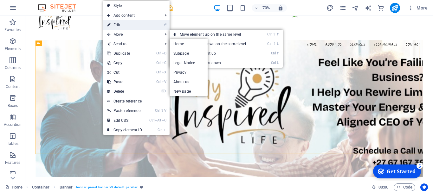
click at [126, 27] on link "⏎ Edit" at bounding box center [124, 25] width 42 height 10
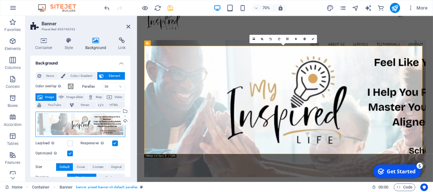
click at [95, 132] on div "Drag files here, click to choose files or select files from Files or our free s…" at bounding box center [80, 124] width 90 height 25
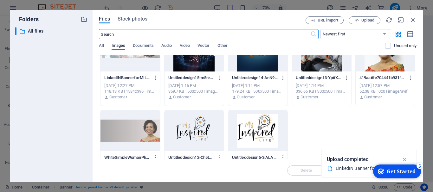
scroll to position [0, 0]
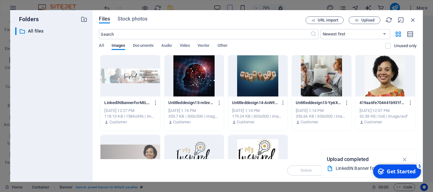
click at [131, 92] on div at bounding box center [129, 75] width 59 height 41
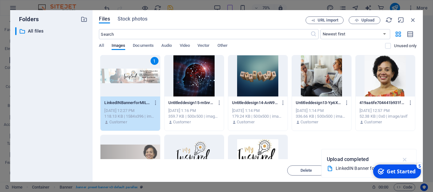
click at [405, 159] on icon "button" at bounding box center [404, 159] width 7 height 7
drag, startPoint x: 382, startPoint y: 170, endPoint x: 748, endPoint y: 294, distance: 386.9
click at [378, 162] on html "checkmark Get Started 5 First Steps in the Editor Let's guide you through the t…" at bounding box center [396, 171] width 54 height 19
click at [412, 21] on icon "button" at bounding box center [412, 19] width 7 height 7
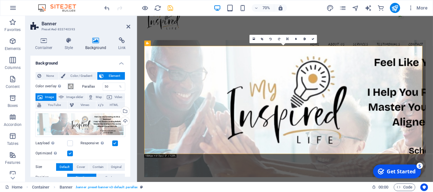
click at [132, 28] on aside "Banner Preset #ed-833740393 Container Style Background Link Size Height Default…" at bounding box center [81, 99] width 112 height 166
click at [130, 26] on icon at bounding box center [128, 26] width 4 height 5
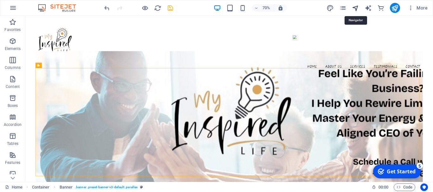
click at [356, 7] on icon "navigator" at bounding box center [355, 7] width 7 height 7
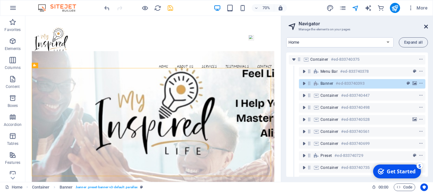
click at [426, 29] on icon at bounding box center [426, 26] width 4 height 5
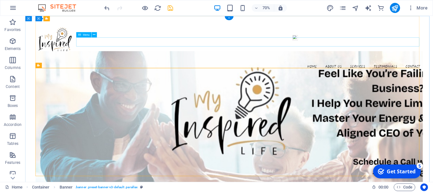
click at [361, 82] on nav "Home About us Services Testimonials Contact" at bounding box center [316, 88] width 553 height 13
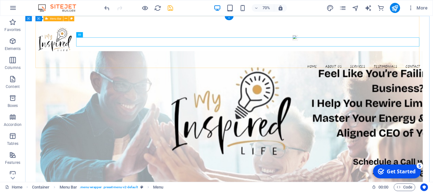
click at [386, 37] on div "Home About us Services Testimonials Contact" at bounding box center [316, 60] width 553 height 88
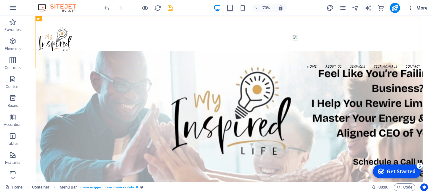
click at [408, 7] on icon "button" at bounding box center [411, 8] width 6 height 6
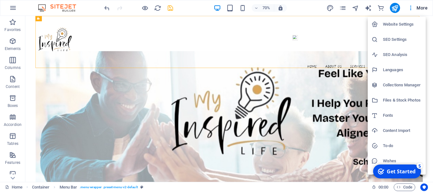
click at [398, 26] on h6 "Website Settings" at bounding box center [402, 25] width 39 height 8
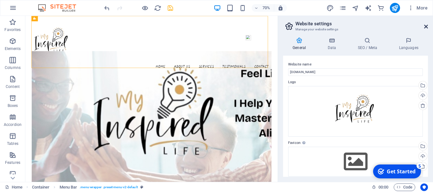
click at [426, 26] on icon at bounding box center [426, 26] width 4 height 5
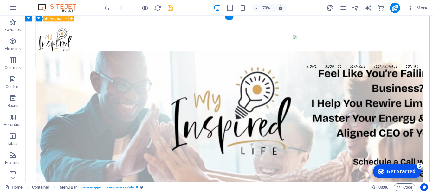
click at [354, 31] on div "Home About us Services Testimonials Contact" at bounding box center [316, 60] width 553 height 88
click at [172, 10] on icon "save" at bounding box center [170, 7] width 7 height 7
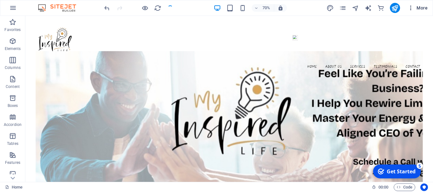
click at [412, 9] on icon "button" at bounding box center [411, 8] width 6 height 6
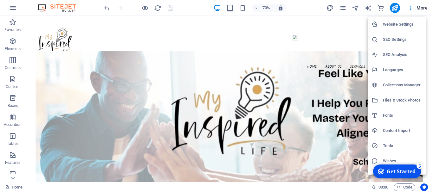
click at [405, 21] on h6 "Website Settings" at bounding box center [402, 25] width 39 height 8
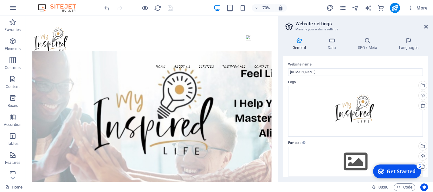
click at [430, 26] on aside "Website settings Manage your website settings General Data SEO / Meta Languages…" at bounding box center [355, 99] width 155 height 166
click at [425, 27] on icon at bounding box center [426, 26] width 4 height 5
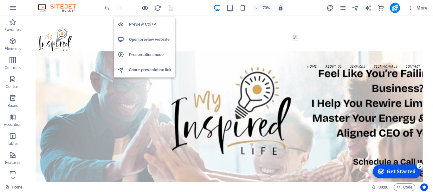
click at [153, 37] on h6 "Open preview website" at bounding box center [150, 40] width 42 height 8
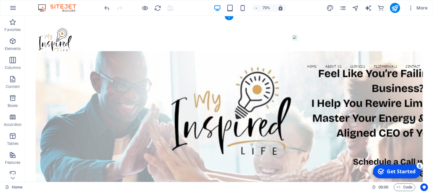
click at [263, 159] on figure at bounding box center [316, 164] width 553 height 196
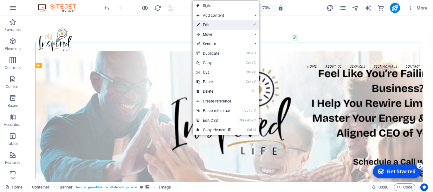
click at [211, 24] on link "⏎ Edit" at bounding box center [214, 25] width 42 height 10
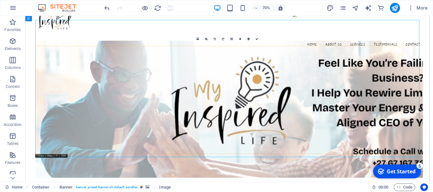
scroll to position [63, 0]
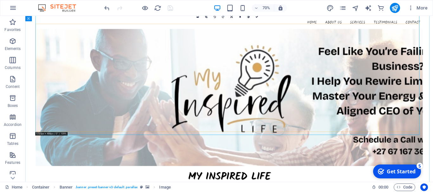
click at [430, 107] on figure at bounding box center [316, 133] width 553 height 196
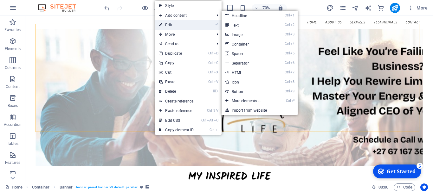
click at [177, 25] on link "⏎ Edit" at bounding box center [176, 25] width 42 height 10
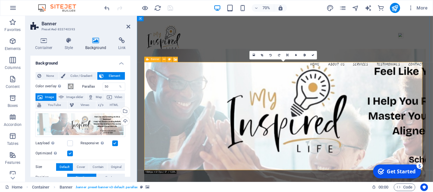
scroll to position [0, 0]
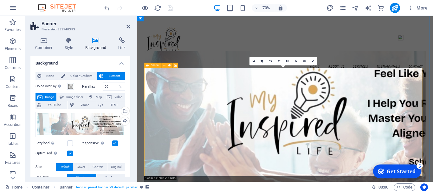
click at [455, 146] on figure at bounding box center [347, 164] width 401 height 196
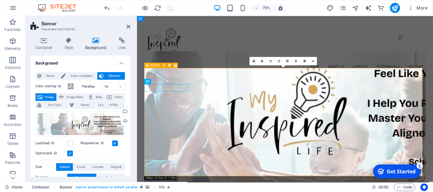
drag, startPoint x: 465, startPoint y: 151, endPoint x: 329, endPoint y: 152, distance: 136.3
click at [329, 152] on figure at bounding box center [347, 164] width 401 height 196
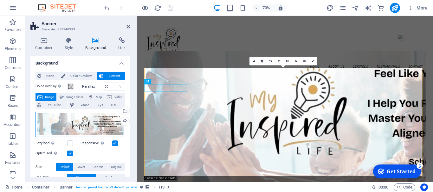
click at [83, 128] on div "Drag files here, click to choose files or select files from Files or our free s…" at bounding box center [80, 124] width 90 height 25
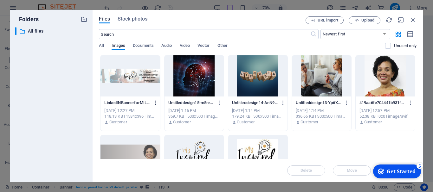
click at [158, 104] on icon "button" at bounding box center [156, 103] width 6 height 6
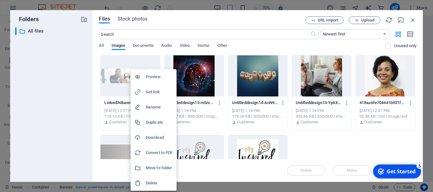
click at [152, 77] on h6 "Preview" at bounding box center [159, 77] width 27 height 8
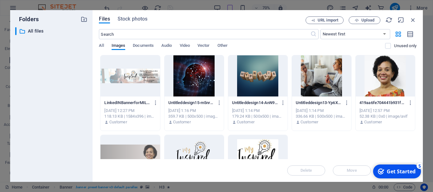
scroll to position [52, 0]
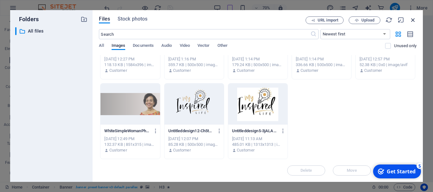
click at [413, 23] on icon "button" at bounding box center [412, 19] width 7 height 7
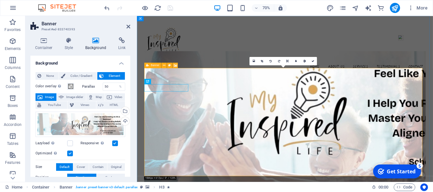
click at [271, 144] on figure at bounding box center [347, 164] width 401 height 196
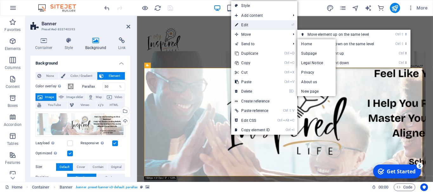
click at [248, 29] on link "⏎ Edit" at bounding box center [252, 25] width 42 height 10
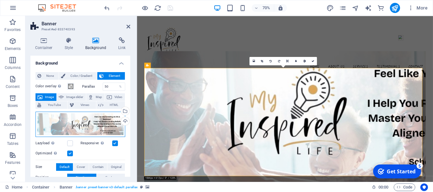
click at [94, 125] on div "Drag files here, click to choose files or select files from Files or our free s…" at bounding box center [80, 124] width 90 height 25
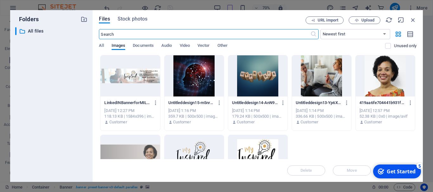
click at [137, 148] on div at bounding box center [129, 155] width 59 height 41
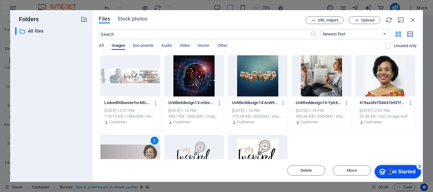
click at [127, 150] on div "1" at bounding box center [129, 155] width 59 height 41
click at [127, 150] on div at bounding box center [129, 155] width 59 height 41
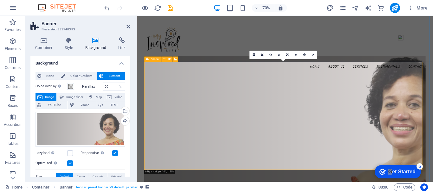
scroll to position [32, 0]
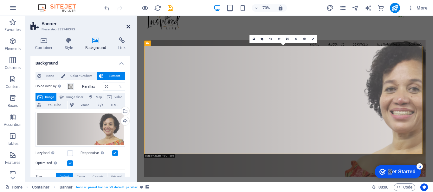
click at [127, 26] on icon at bounding box center [128, 26] width 4 height 5
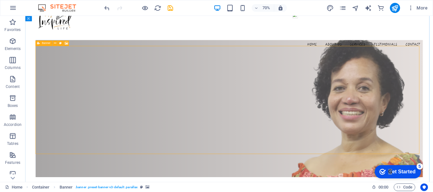
click at [134, 80] on figure at bounding box center [316, 148] width 553 height 196
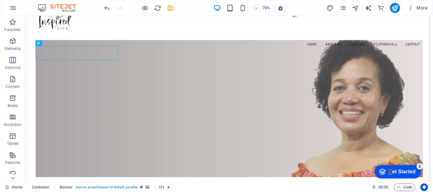
drag, startPoint x: 135, startPoint y: 70, endPoint x: 203, endPoint y: 101, distance: 74.5
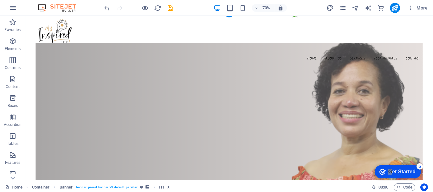
scroll to position [0, 0]
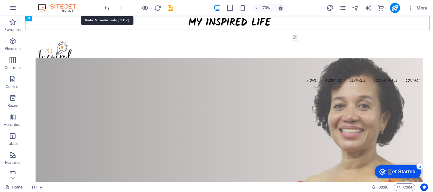
click at [106, 10] on icon "undo" at bounding box center [106, 7] width 7 height 7
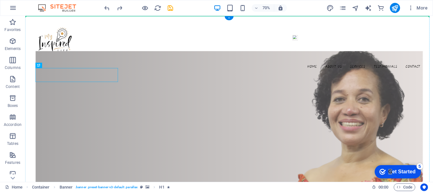
drag, startPoint x: 104, startPoint y: 105, endPoint x: 189, endPoint y: 119, distance: 86.2
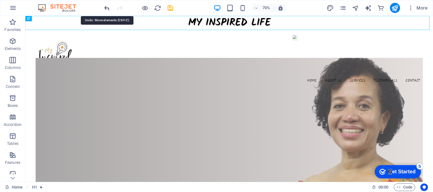
click at [107, 8] on icon "undo" at bounding box center [106, 7] width 7 height 7
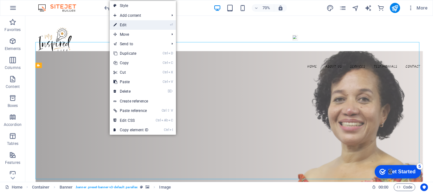
click at [127, 29] on link "⏎ Edit" at bounding box center [131, 25] width 42 height 10
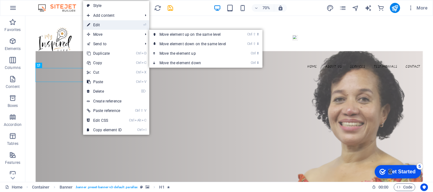
click at [113, 26] on link "⏎ Edit" at bounding box center [104, 25] width 42 height 10
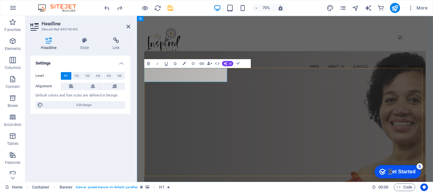
click at [202, 61] on icon "button" at bounding box center [201, 63] width 5 height 5
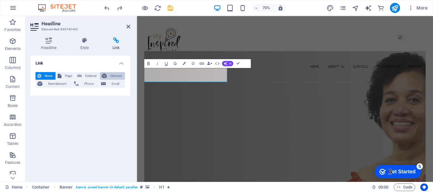
click at [120, 78] on span "Element" at bounding box center [116, 76] width 14 height 8
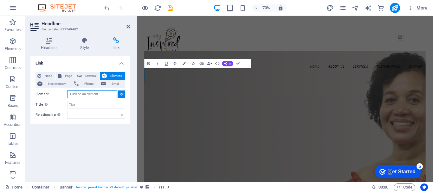
click at [115, 92] on input "Element" at bounding box center [92, 95] width 50 height 8
click at [123, 94] on icon at bounding box center [121, 94] width 3 height 3
click at [96, 94] on input "Element" at bounding box center [92, 95] width 50 height 8
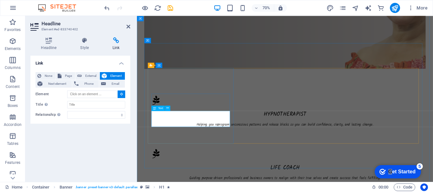
scroll to position [285, 0]
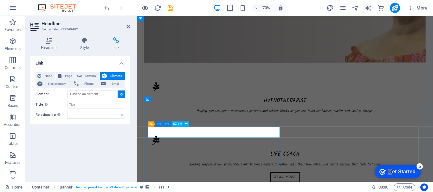
type input "#ed-833740510"
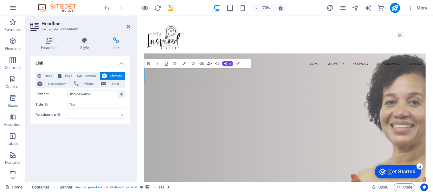
scroll to position [0, 0]
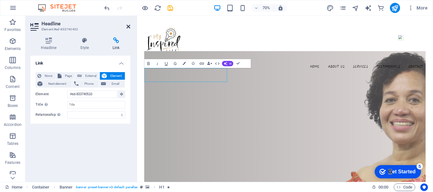
click at [127, 27] on icon at bounding box center [128, 26] width 4 height 5
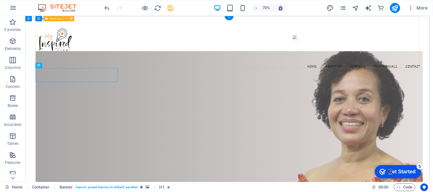
click at [256, 69] on div "Home About us Services Testimonials Contact" at bounding box center [316, 60] width 553 height 88
click at [232, 76] on div "Home About us Services Testimonials Contact" at bounding box center [316, 60] width 553 height 88
click at [265, 60] on div "Home About us Services Testimonials Contact" at bounding box center [316, 60] width 553 height 88
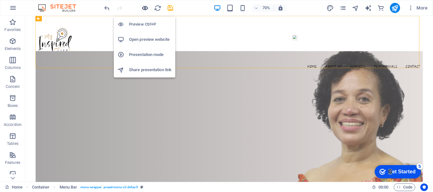
click at [147, 7] on icon "button" at bounding box center [144, 7] width 7 height 7
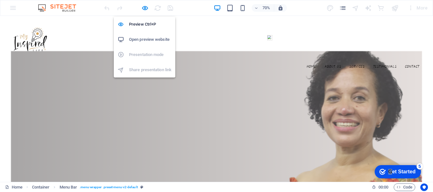
click at [145, 39] on h6 "Open preview website" at bounding box center [150, 40] width 42 height 8
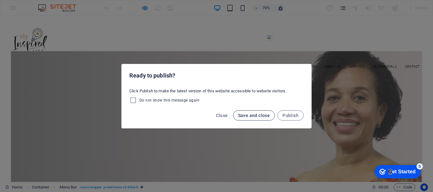
click at [258, 118] on span "Save and close" at bounding box center [254, 115] width 32 height 5
